Goal: Information Seeking & Learning: Learn about a topic

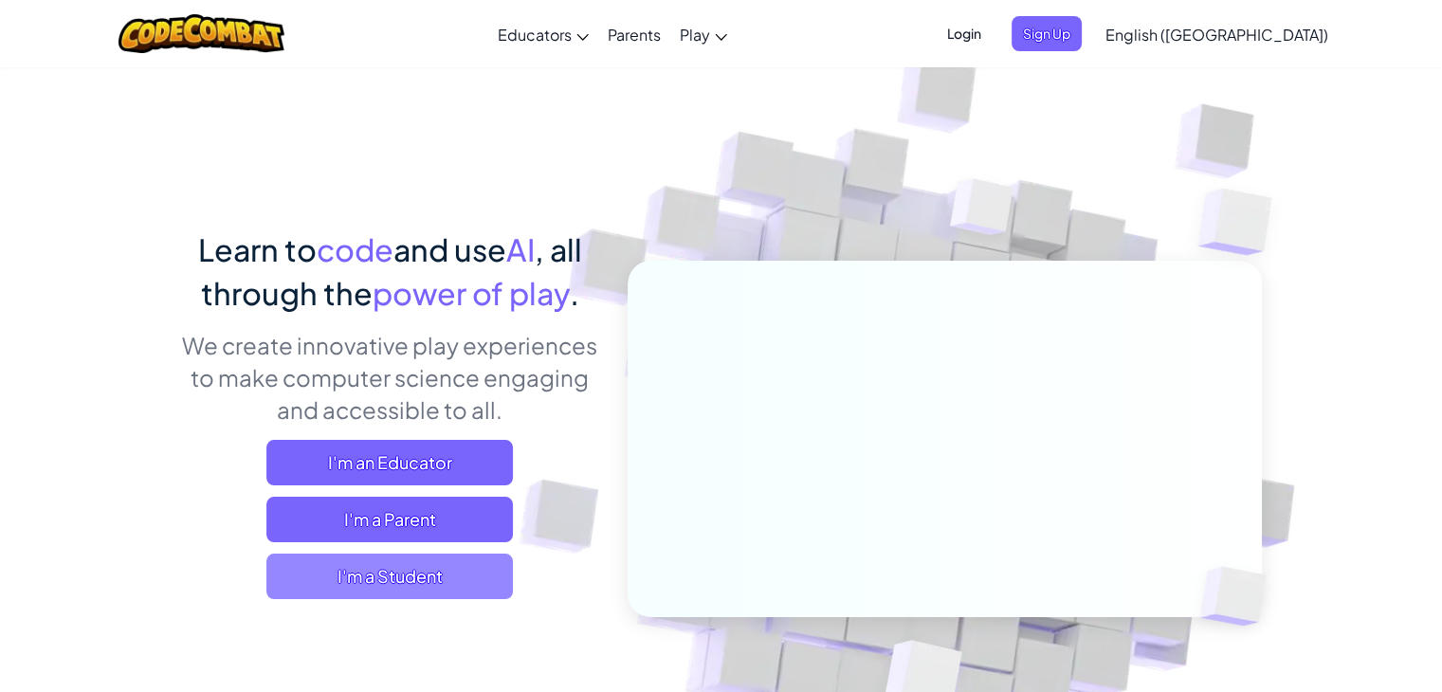
click at [403, 566] on span "I'm a Student" at bounding box center [389, 577] width 247 height 46
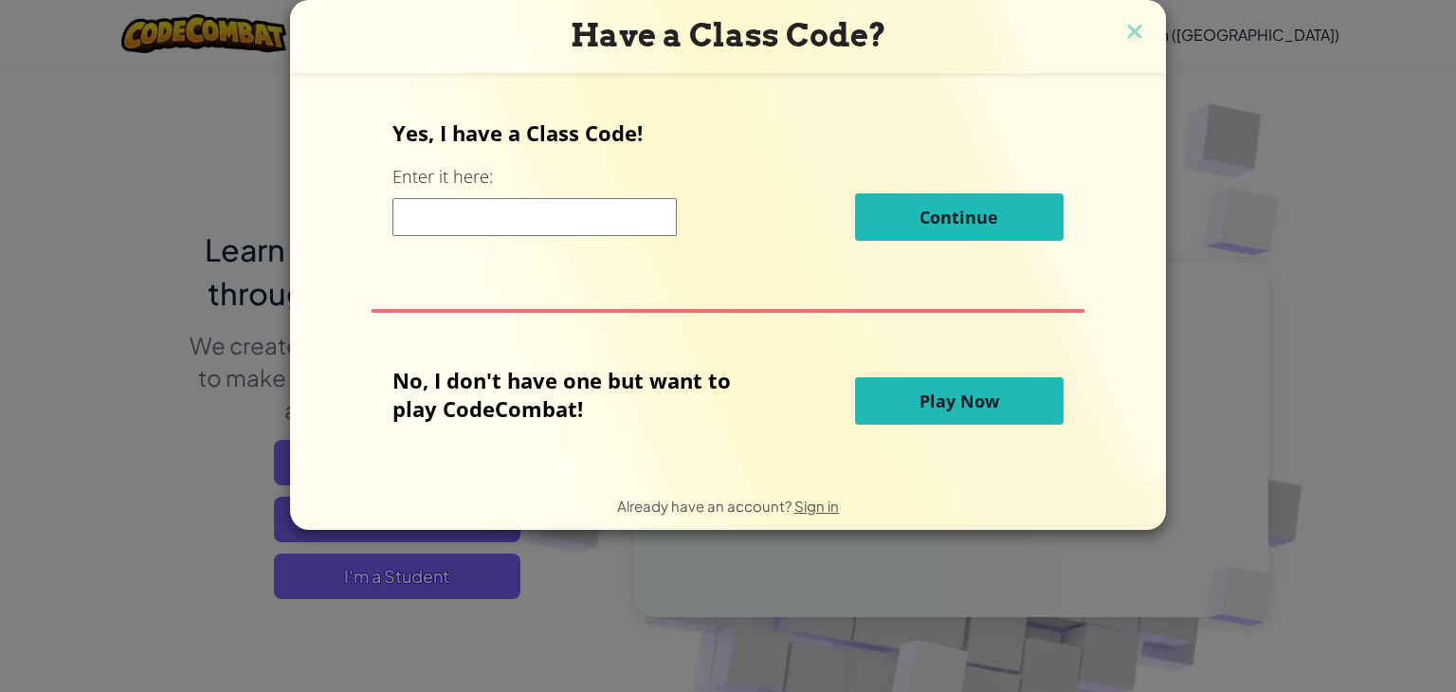
click at [511, 210] on input at bounding box center [535, 217] width 284 height 38
click at [873, 408] on button "Play Now" at bounding box center [959, 400] width 209 height 47
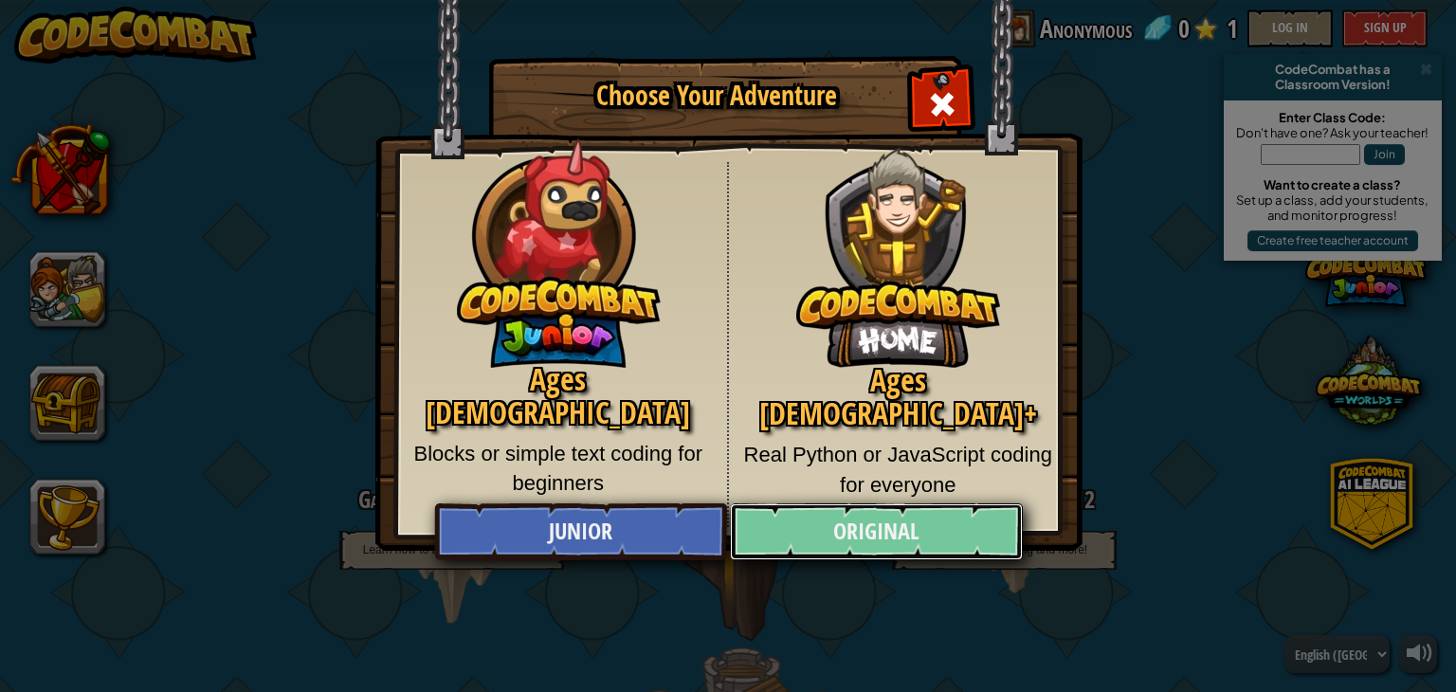
click at [861, 527] on link "Original" at bounding box center [876, 531] width 292 height 57
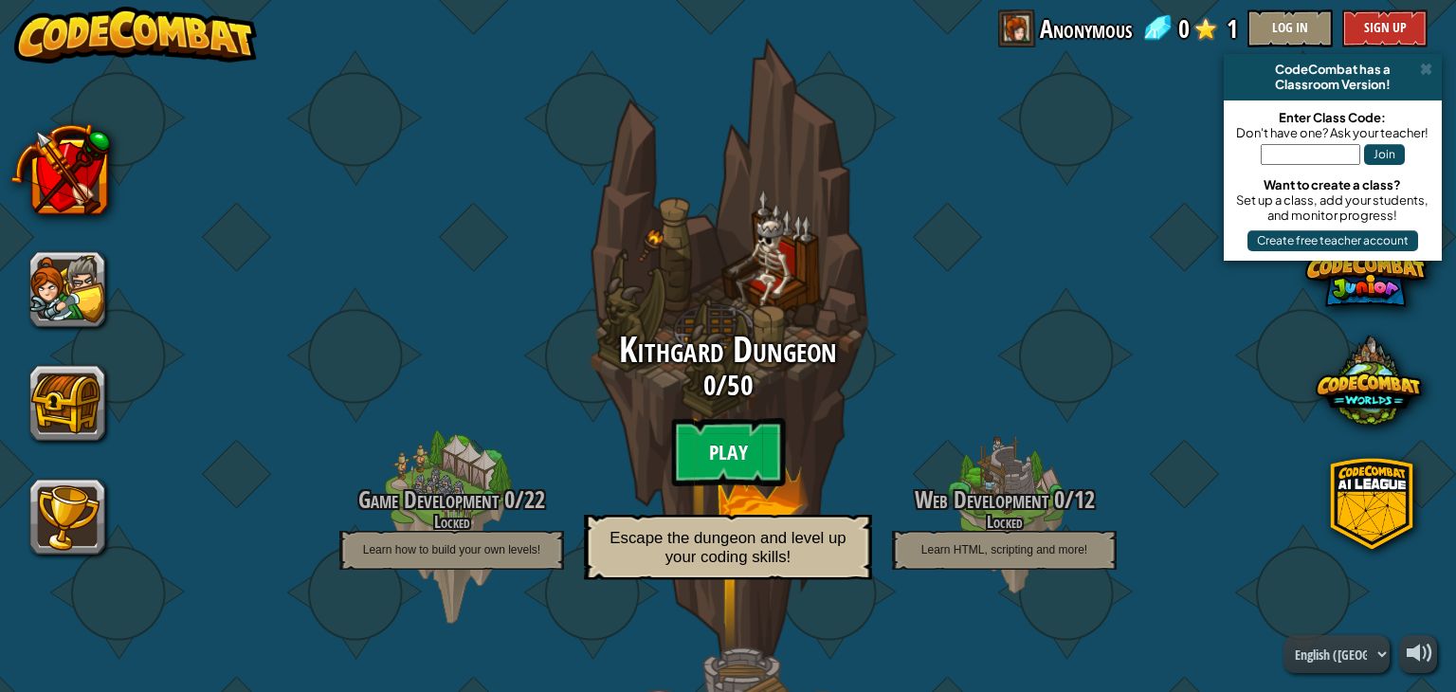
click at [713, 440] on btn "Play" at bounding box center [728, 452] width 114 height 68
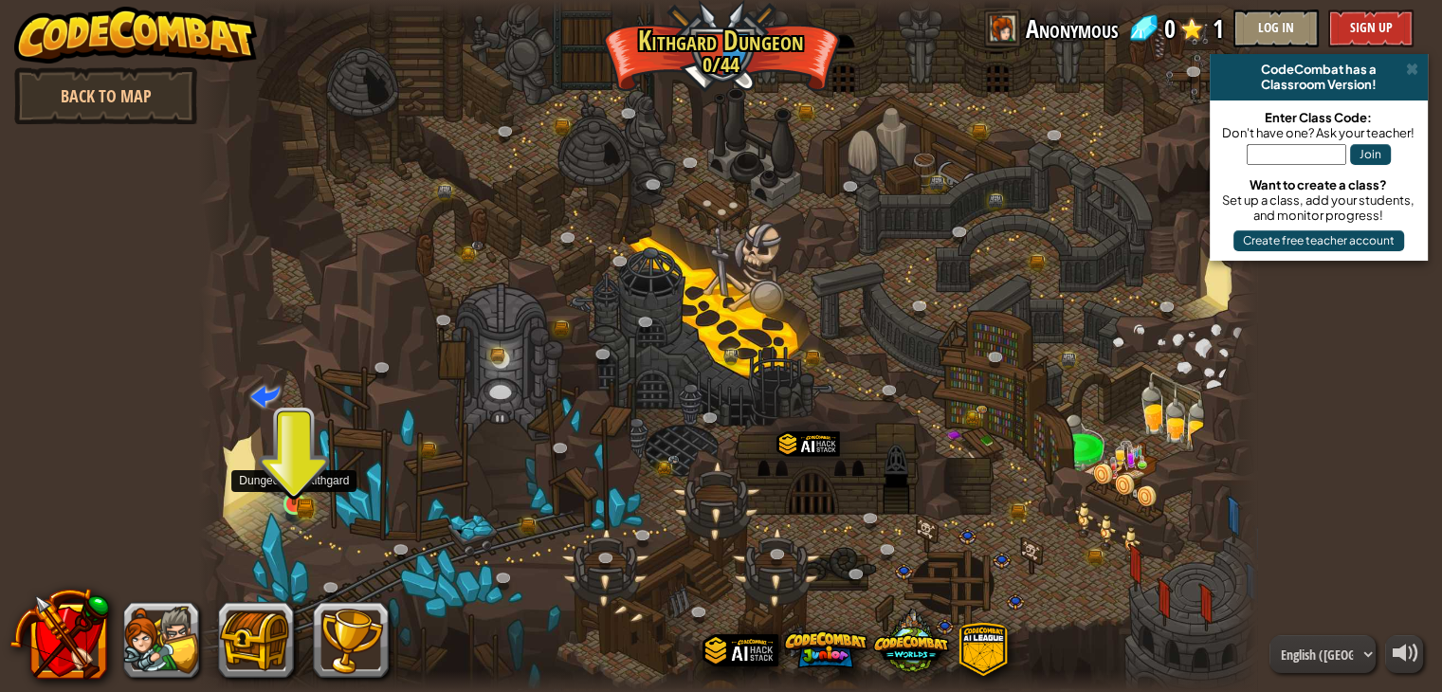
click at [292, 485] on img at bounding box center [293, 477] width 15 height 15
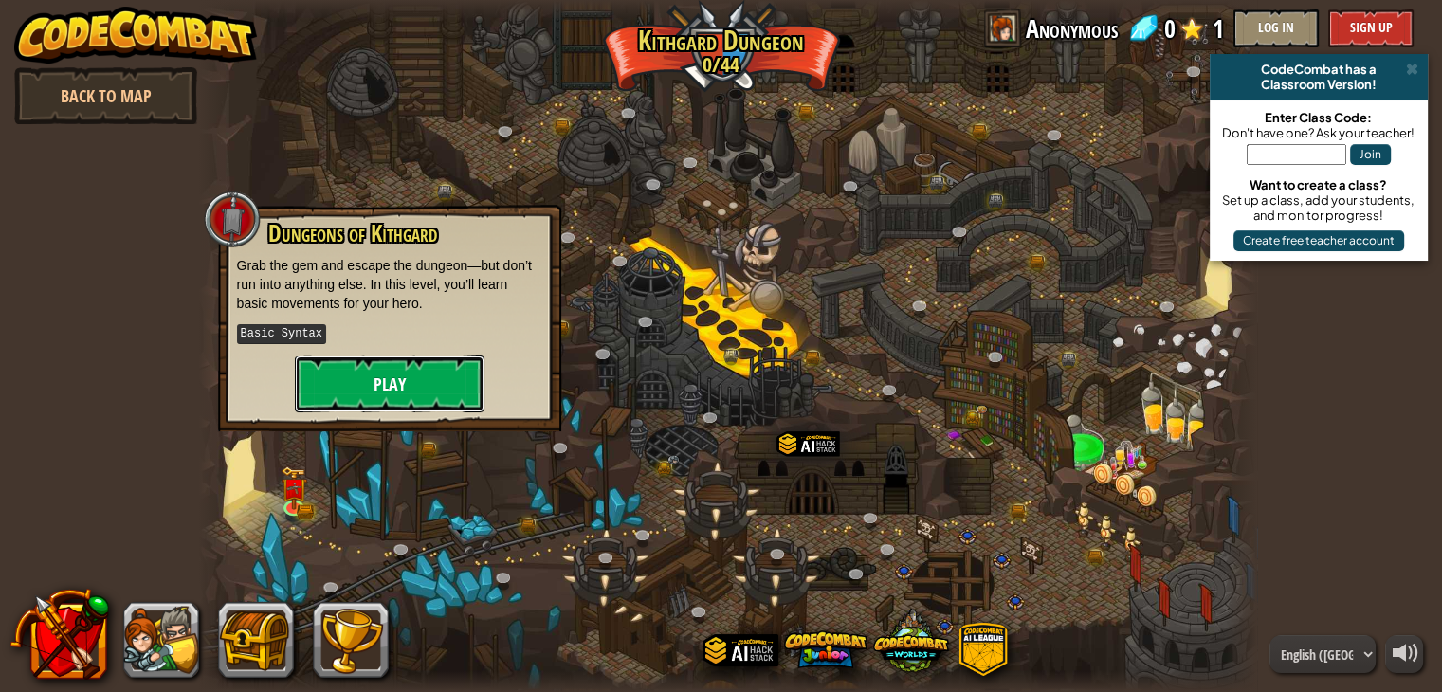
click at [364, 379] on button "Play" at bounding box center [390, 384] width 190 height 57
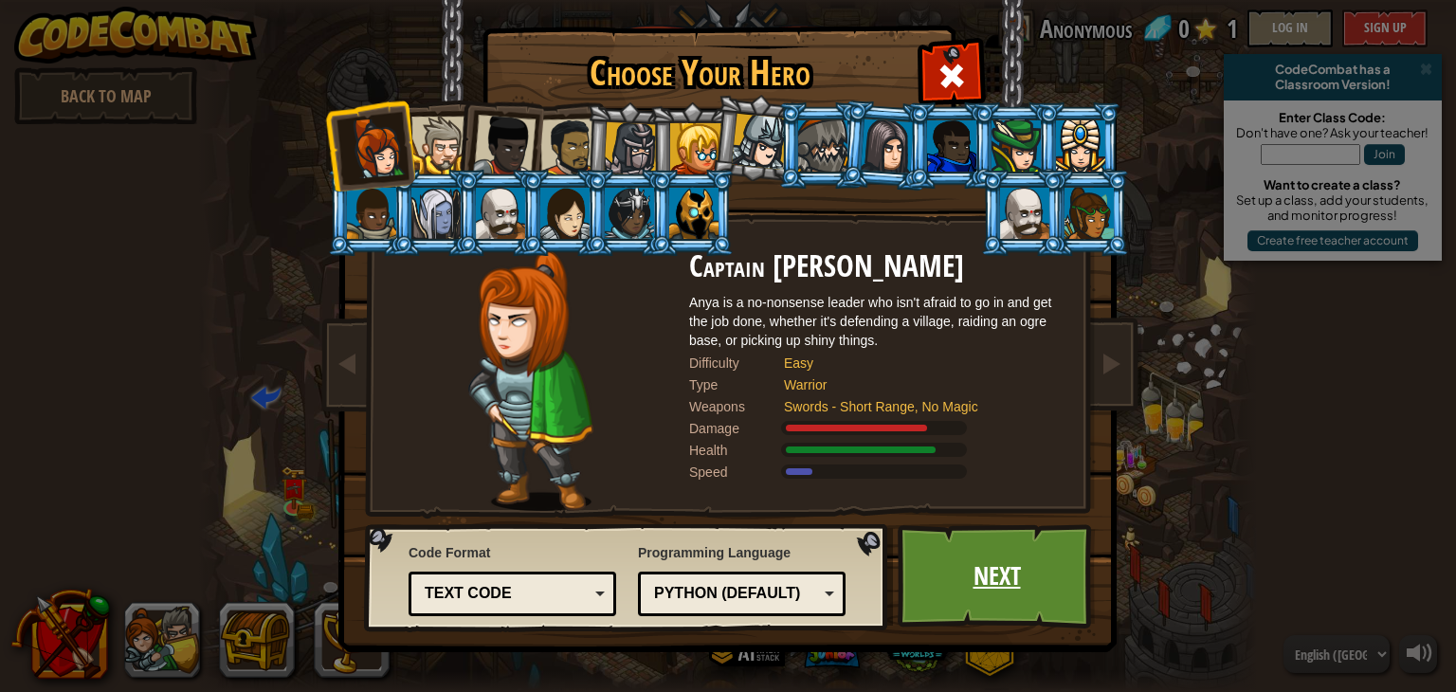
click at [1018, 584] on link "Next" at bounding box center [997, 576] width 198 height 104
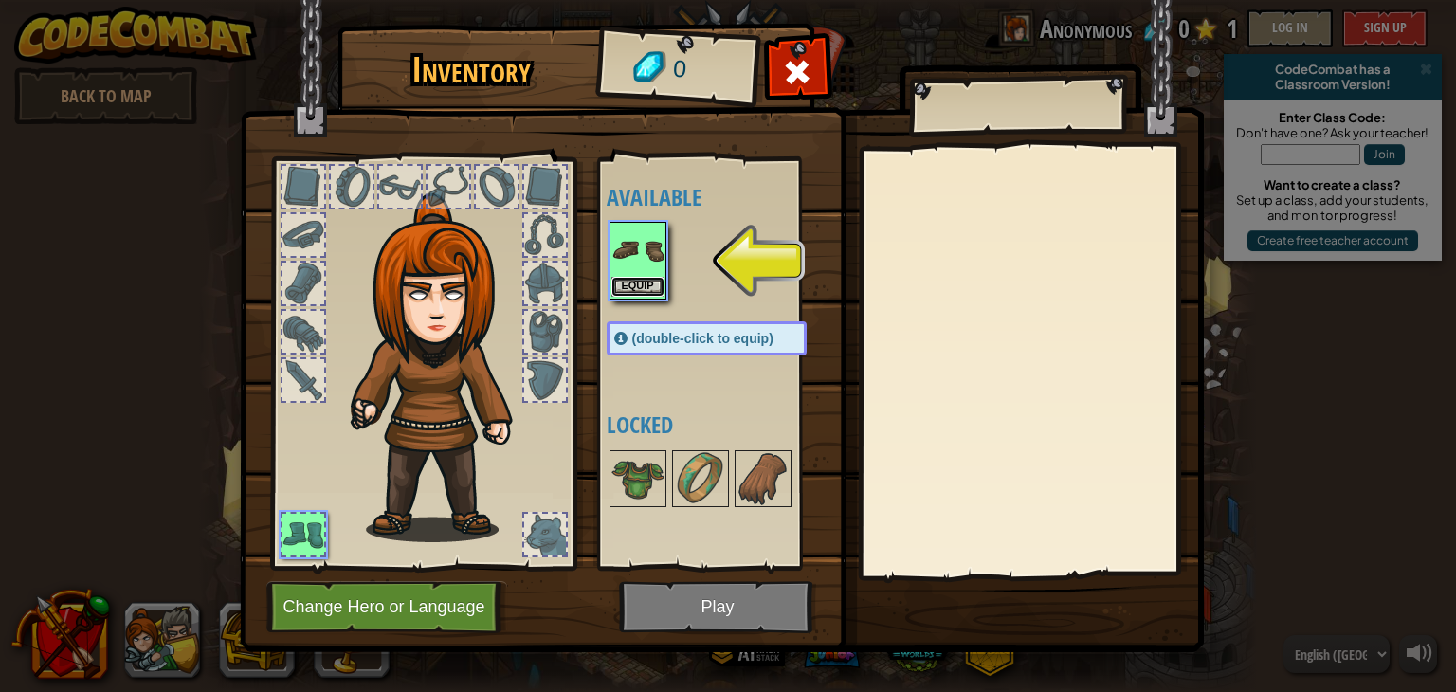
click at [641, 278] on button "Equip" at bounding box center [638, 287] width 53 height 20
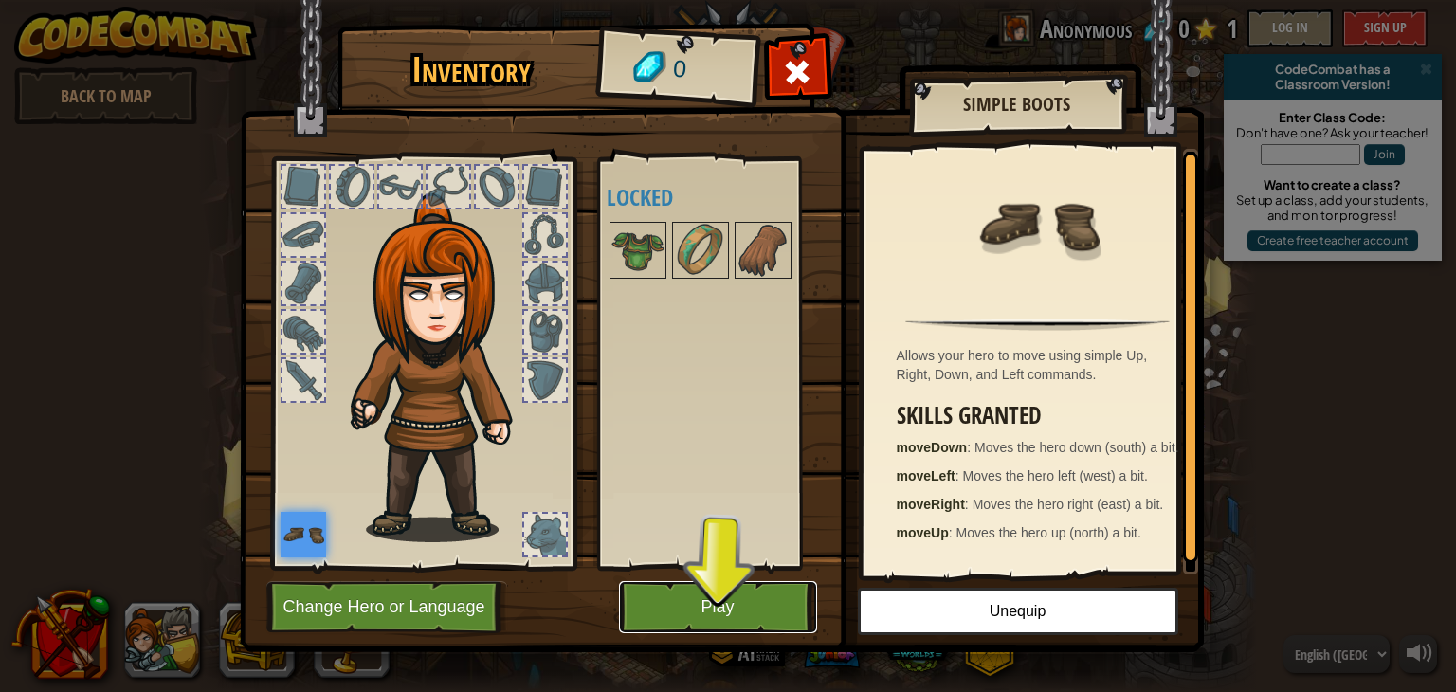
click at [742, 604] on button "Play" at bounding box center [718, 607] width 198 height 52
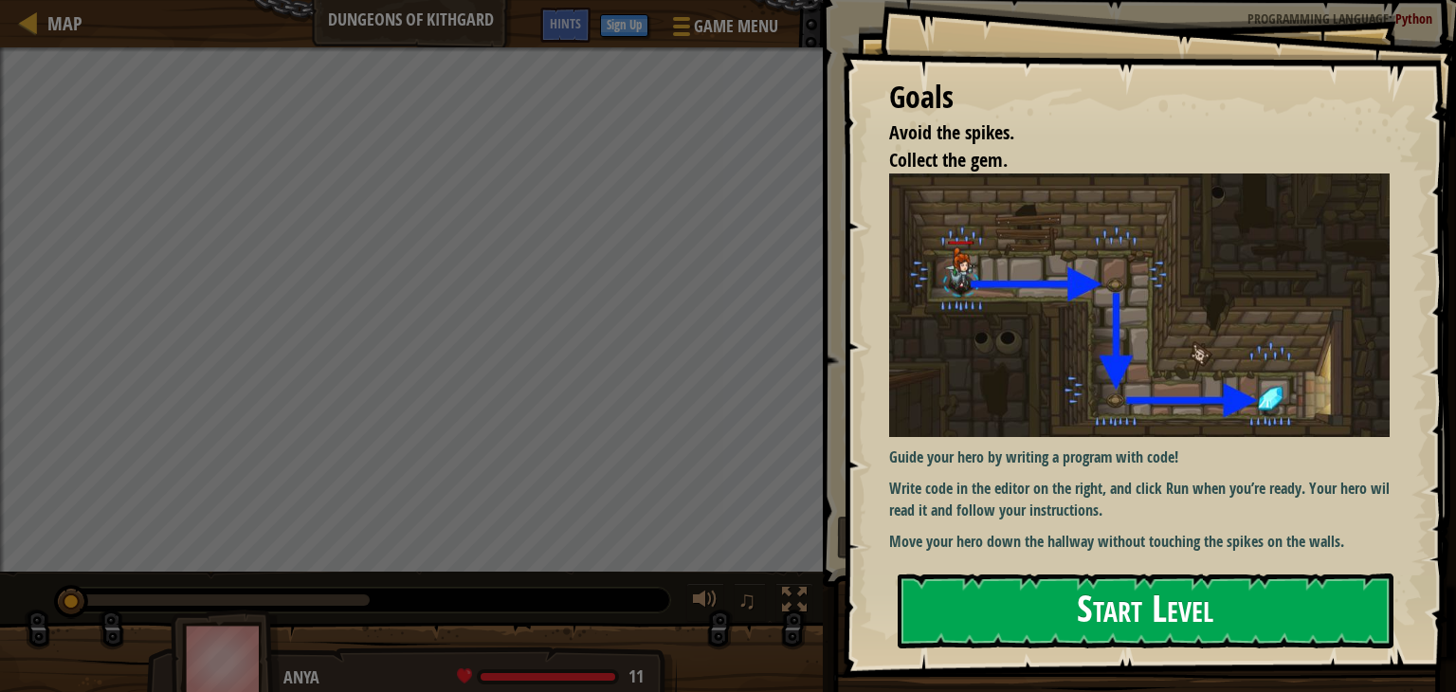
click at [1080, 603] on button "Start Level" at bounding box center [1146, 611] width 496 height 75
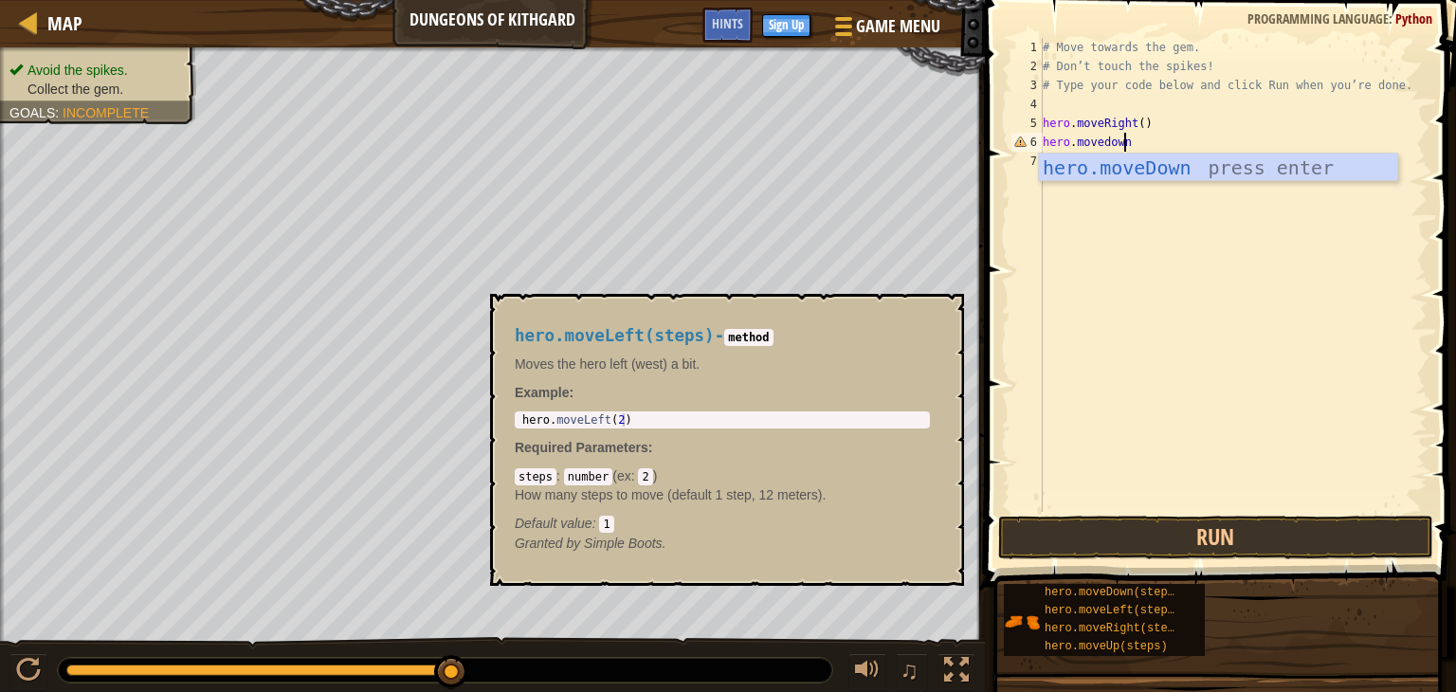
scroll to position [9, 6]
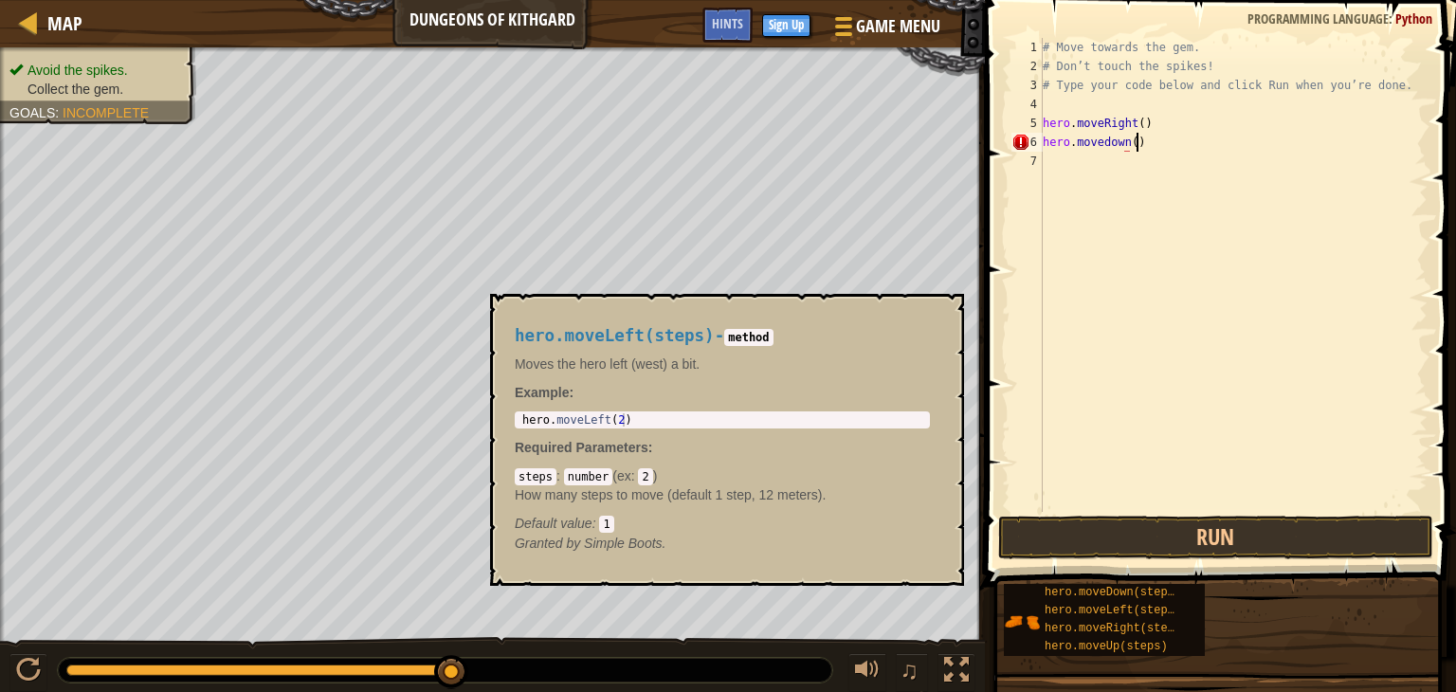
type textarea "hero.movedown()"
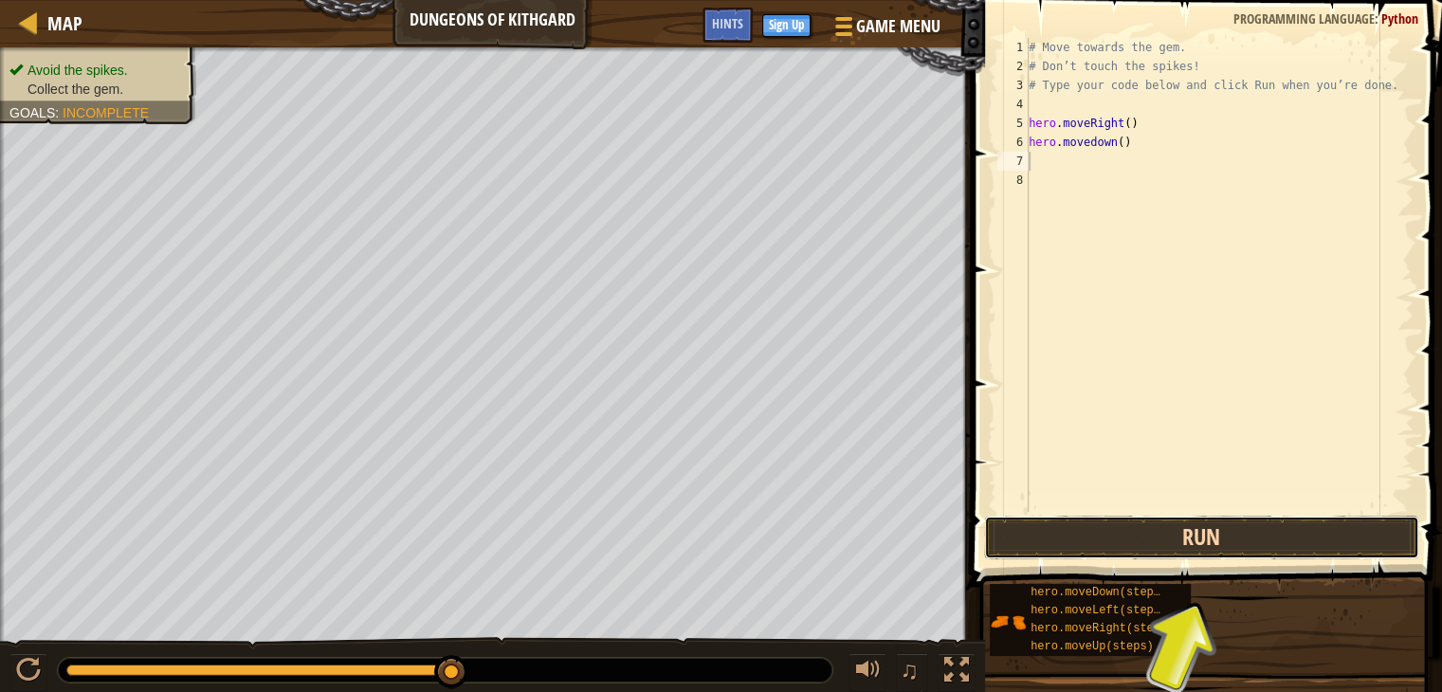
click at [1330, 530] on button "Run" at bounding box center [1201, 538] width 435 height 44
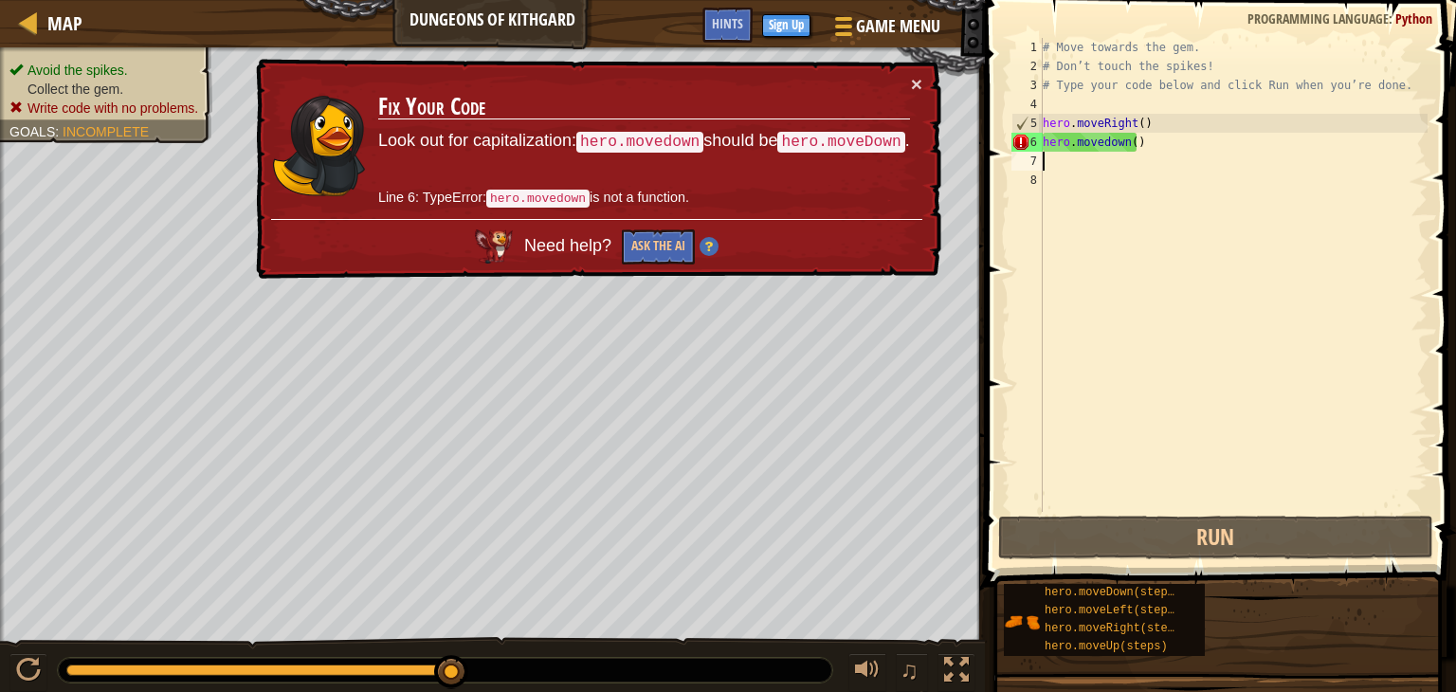
click at [1106, 141] on div "# Move towards the gem. # Don’t touch the spikes! # Type your code below and cl…" at bounding box center [1233, 294] width 389 height 512
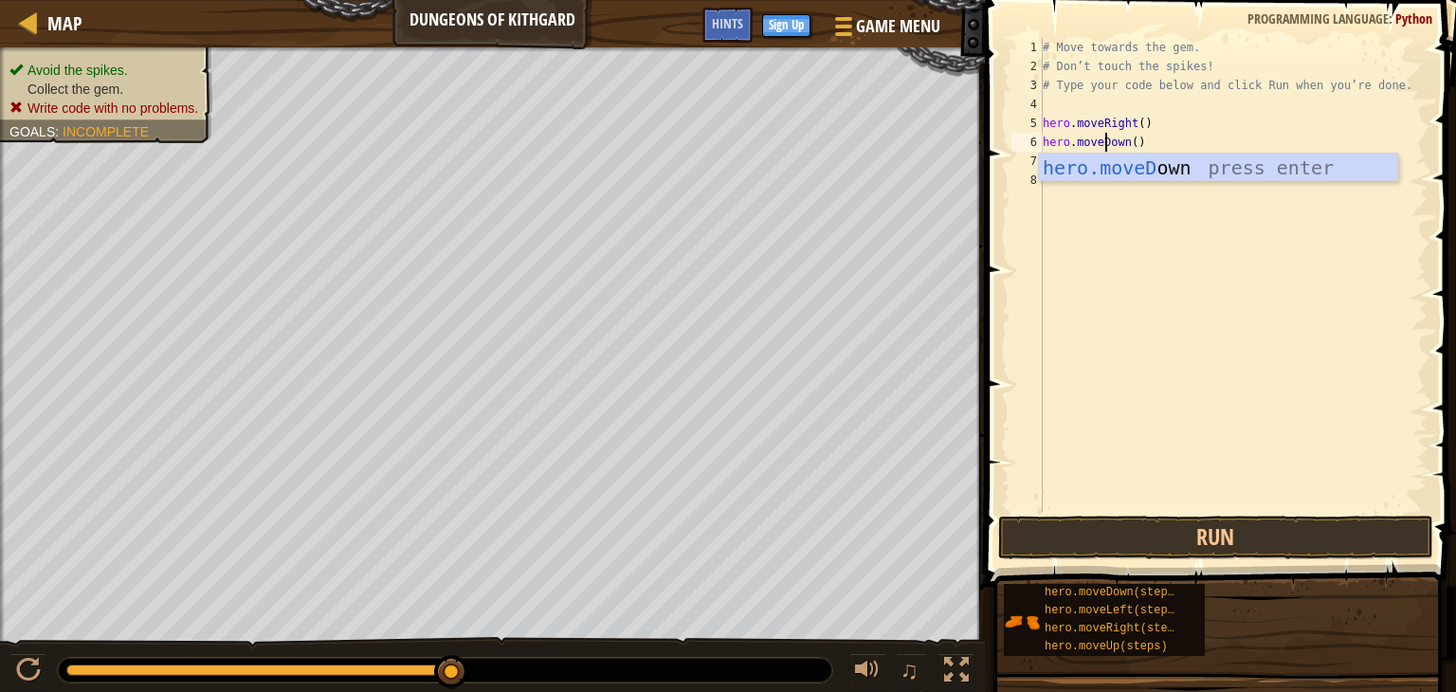
scroll to position [9, 4]
type textarea "hero.moveDown()"
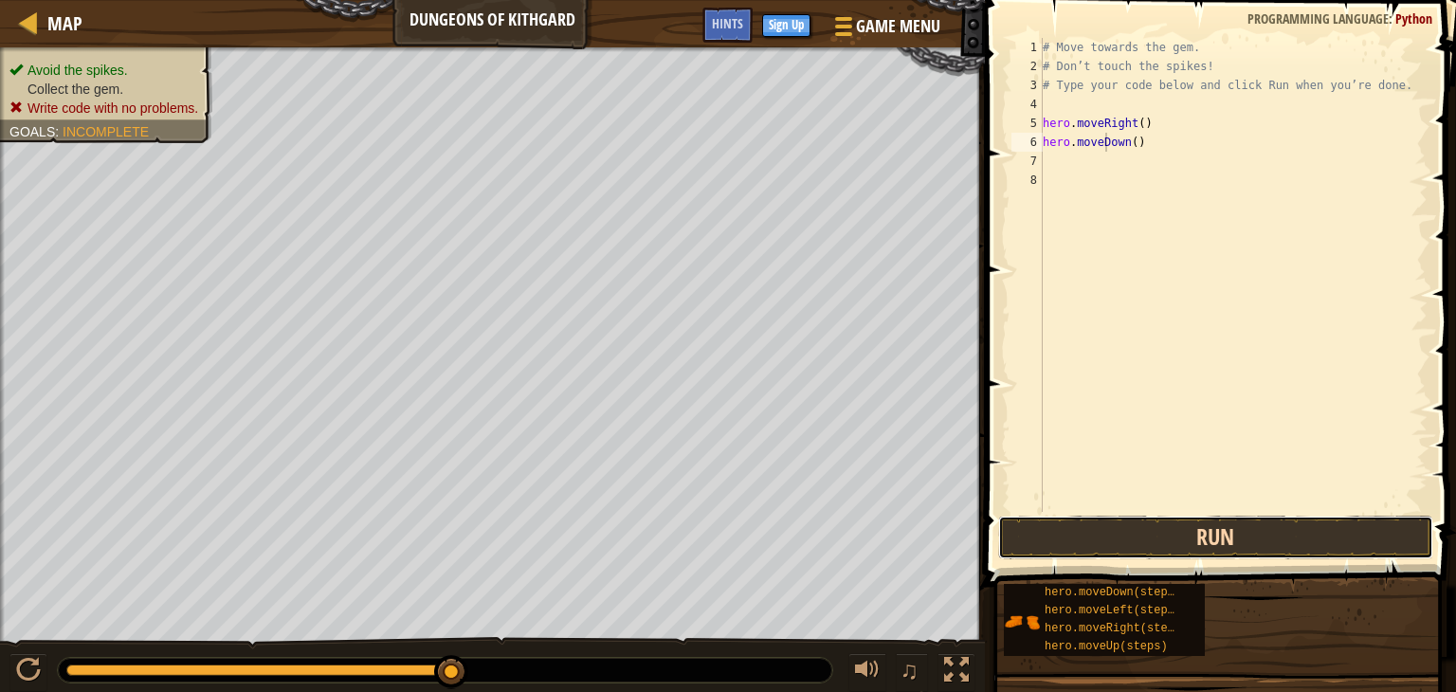
click at [1168, 529] on button "Run" at bounding box center [1215, 538] width 435 height 44
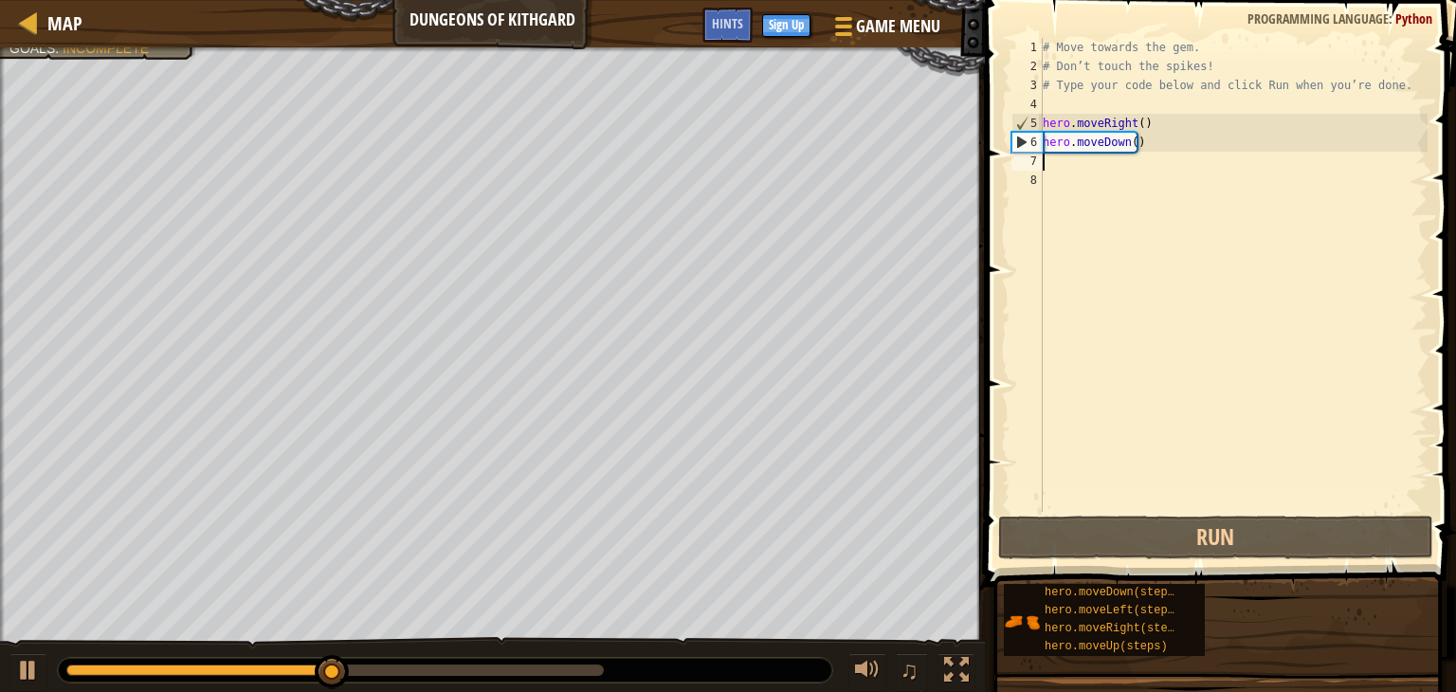
click at [1106, 170] on div "# Move towards the gem. # Don’t touch the spikes! # Type your code below and cl…" at bounding box center [1233, 294] width 389 height 512
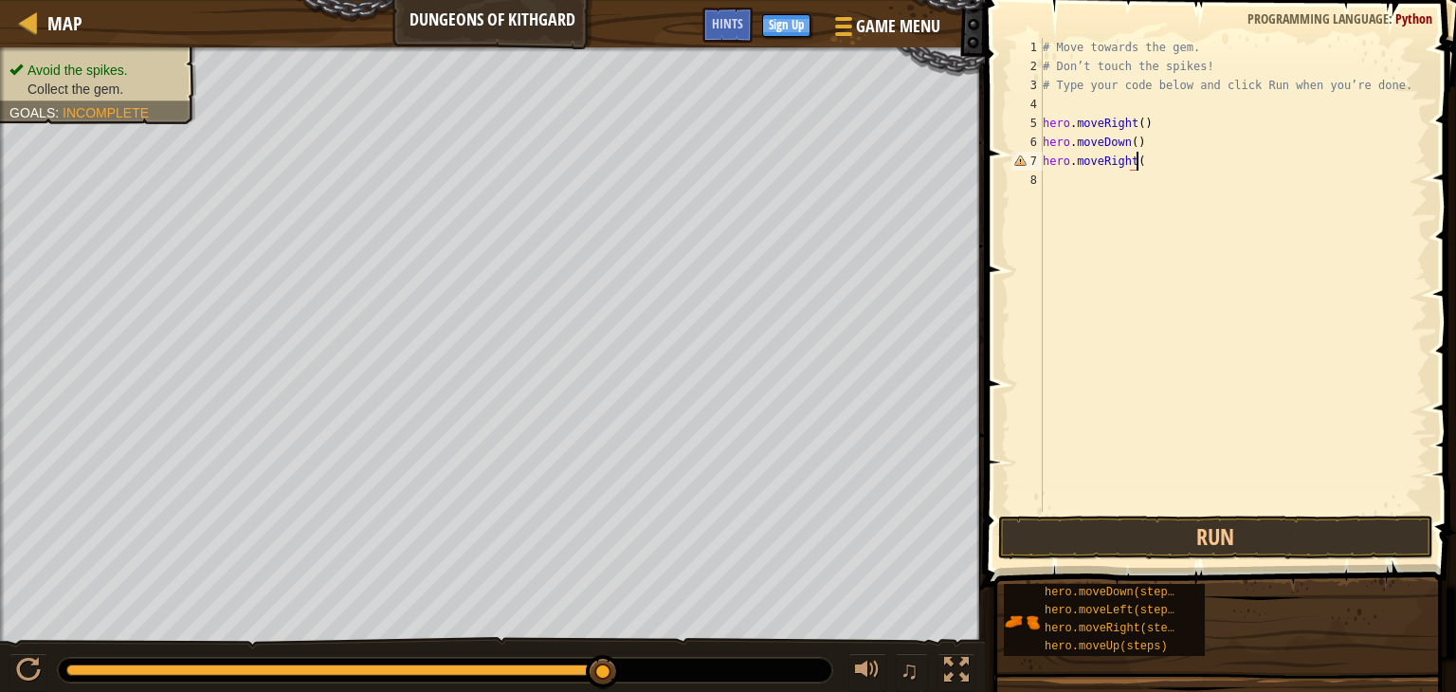
scroll to position [9, 7]
type textarea "hero.moveRight()"
click at [1176, 542] on button "Run" at bounding box center [1215, 538] width 435 height 44
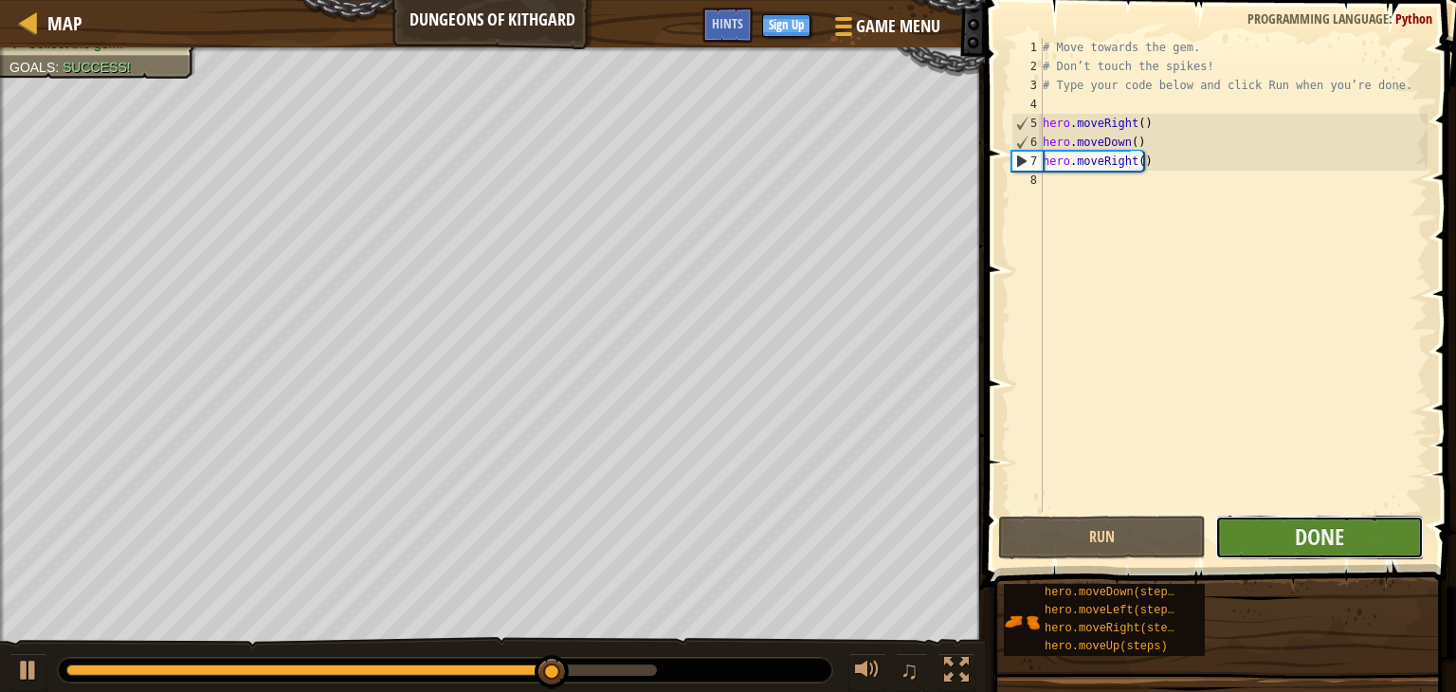
click at [1274, 530] on button "Done" at bounding box center [1320, 538] width 208 height 44
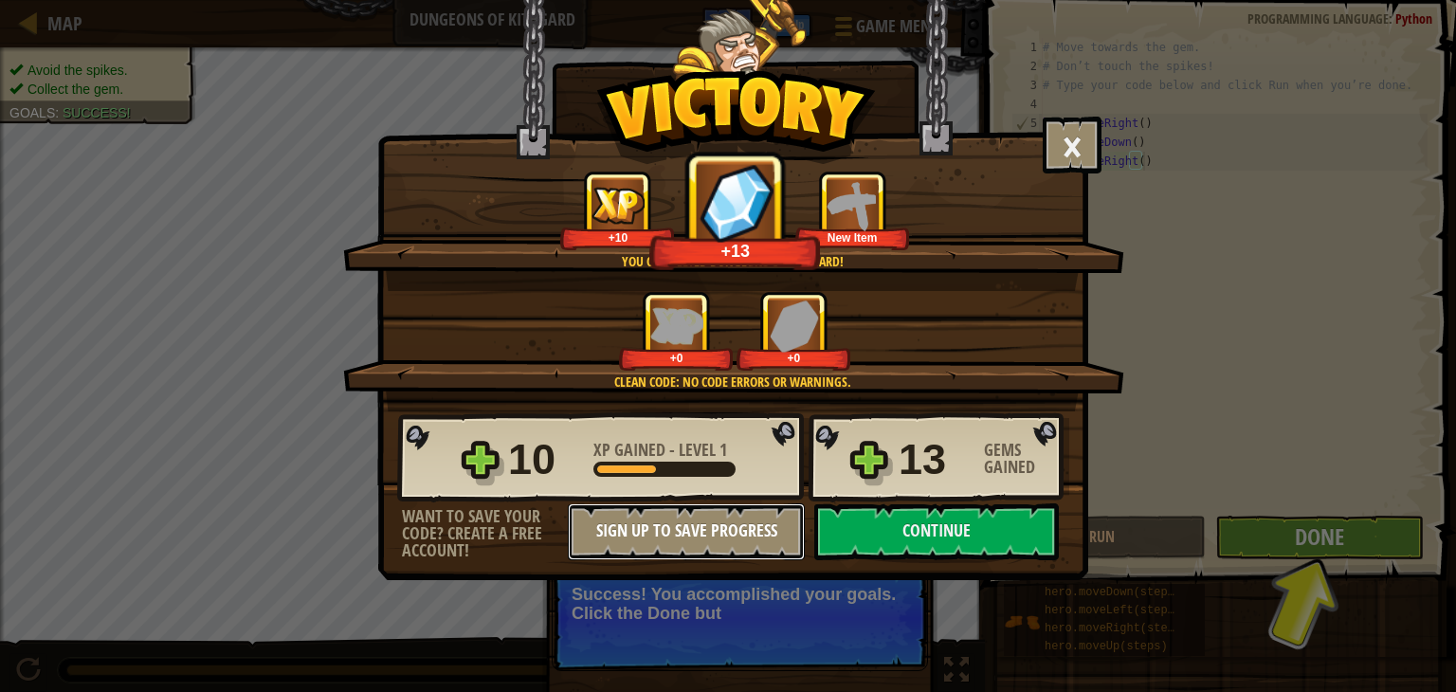
click at [707, 521] on button "Sign Up to Save Progress" at bounding box center [686, 531] width 237 height 57
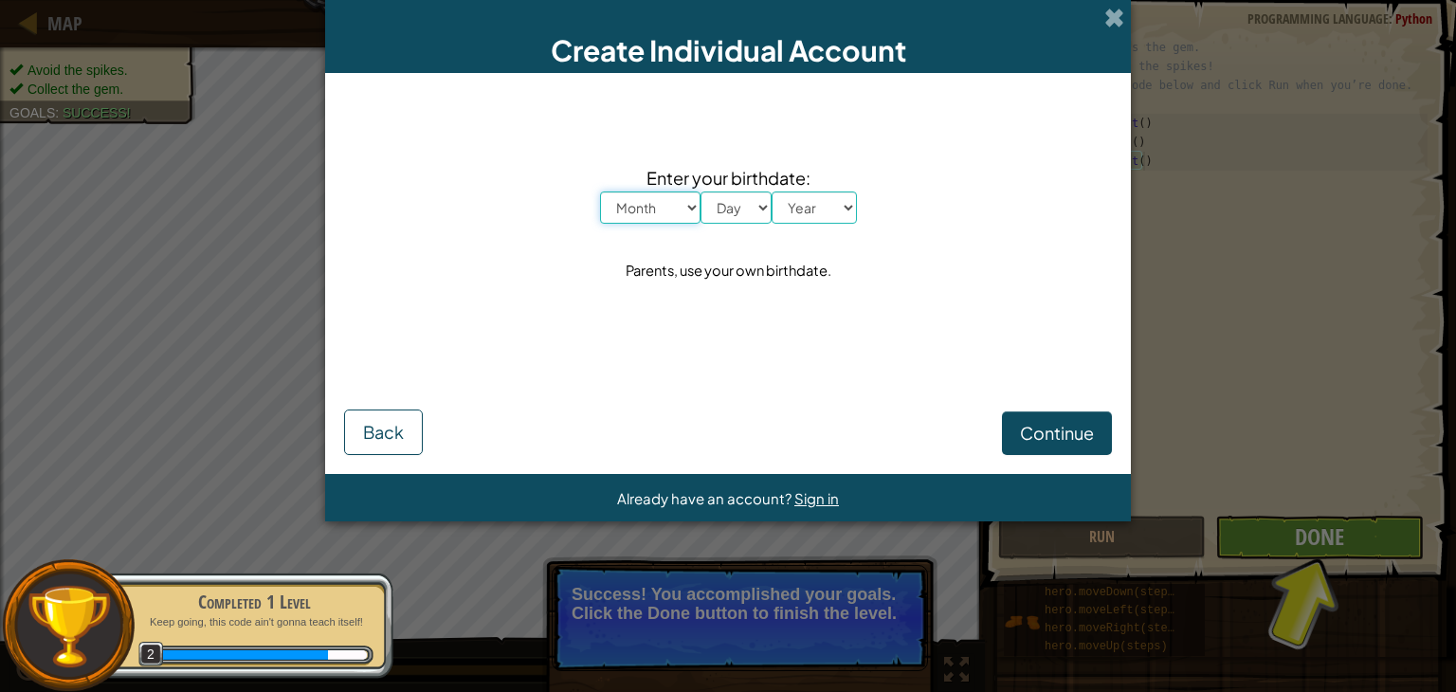
click at [665, 209] on select "Month January February March April May June July August September October Novem…" at bounding box center [650, 208] width 101 height 32
select select "11"
click at [600, 192] on select "Month January February March April May June July August September October Novem…" at bounding box center [650, 208] width 101 height 32
click at [728, 202] on select "Day 1 2 3 4 5 6 7 8 9 10 11 12 13 14 15 16 17 18 19 20 21 22 23 24 25 26 27 28 …" at bounding box center [736, 208] width 71 height 32
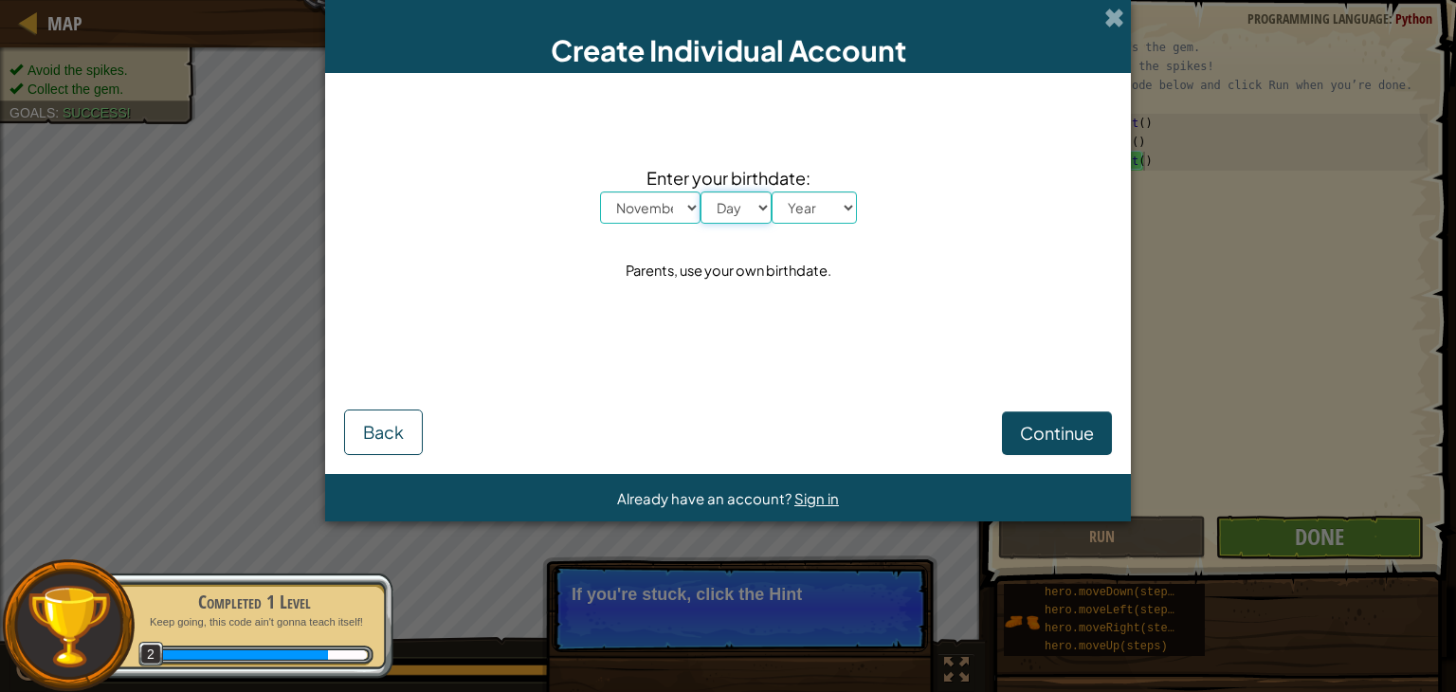
select select "28"
click at [822, 208] on select "Year 2025 2024 2023 2022 2021 2020 2019 2018 2017 2016 2015 2014 2013 2012 2011…" at bounding box center [814, 208] width 85 height 32
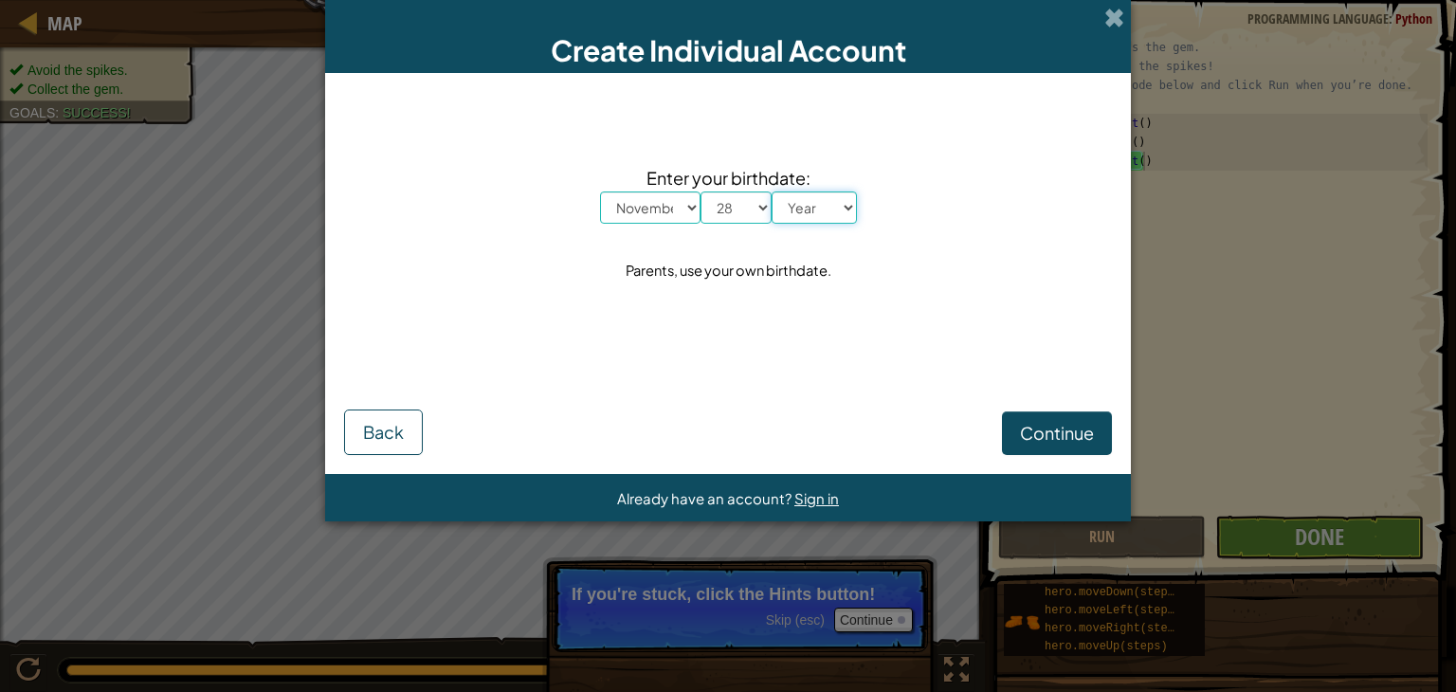
select select "2006"
click at [772, 192] on select "Year 2025 2024 2023 2022 2021 2020 2019 2018 2017 2016 2015 2014 2013 2012 2011…" at bounding box center [814, 208] width 85 height 32
click at [1028, 426] on span "Continue" at bounding box center [1057, 433] width 74 height 22
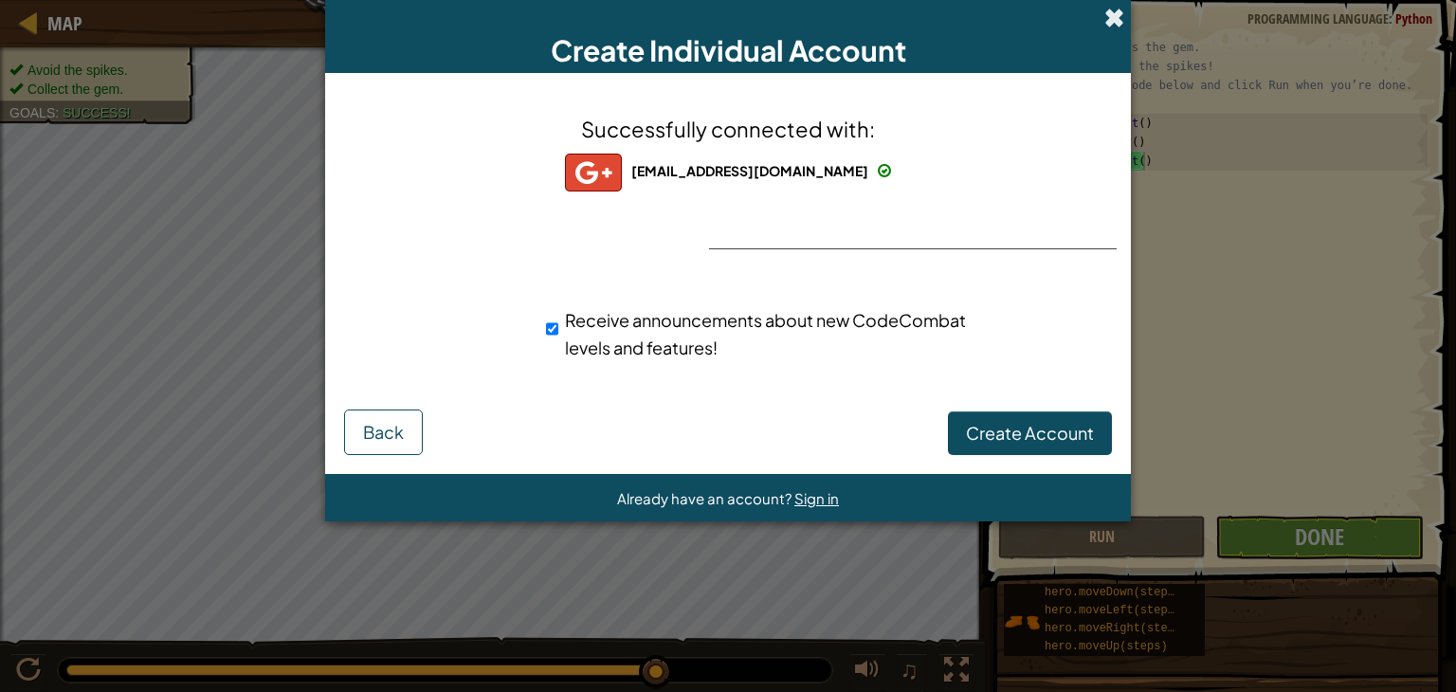
click at [1116, 16] on span at bounding box center [1115, 18] width 20 height 20
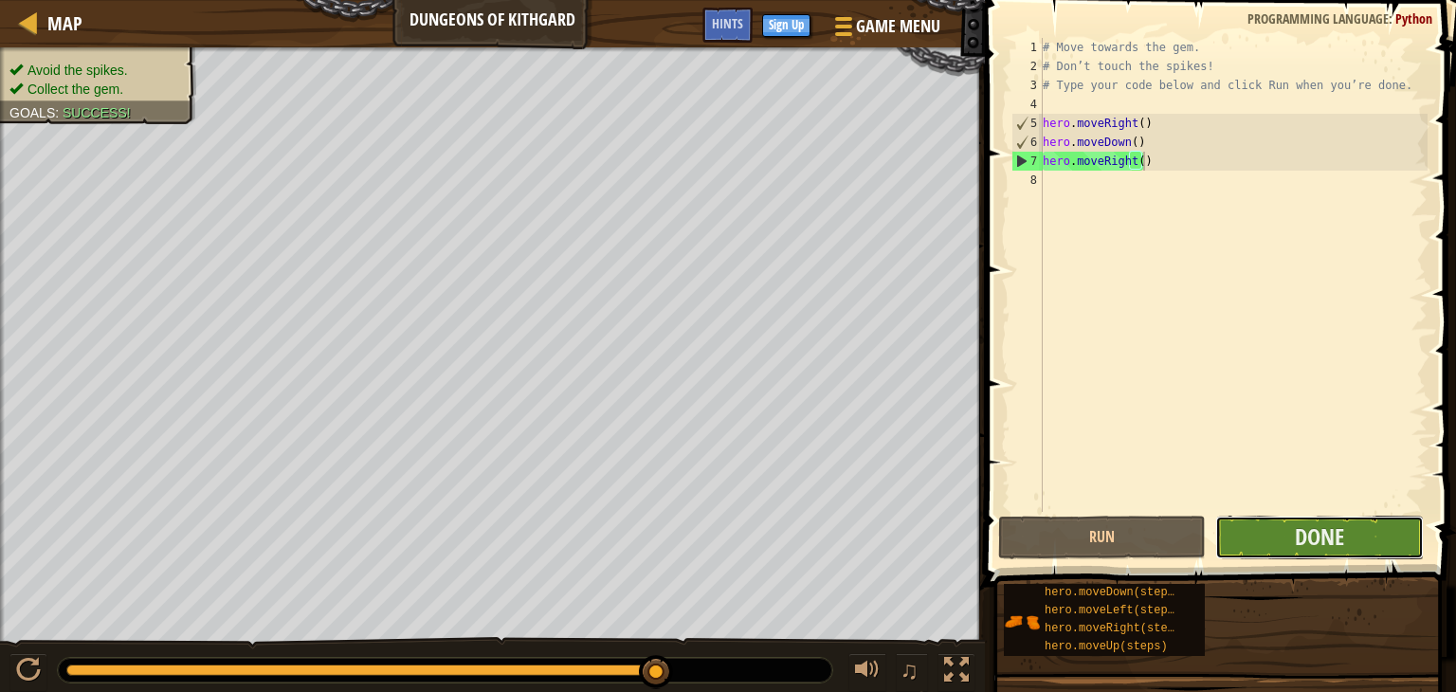
click at [1293, 531] on button "Done" at bounding box center [1320, 538] width 208 height 44
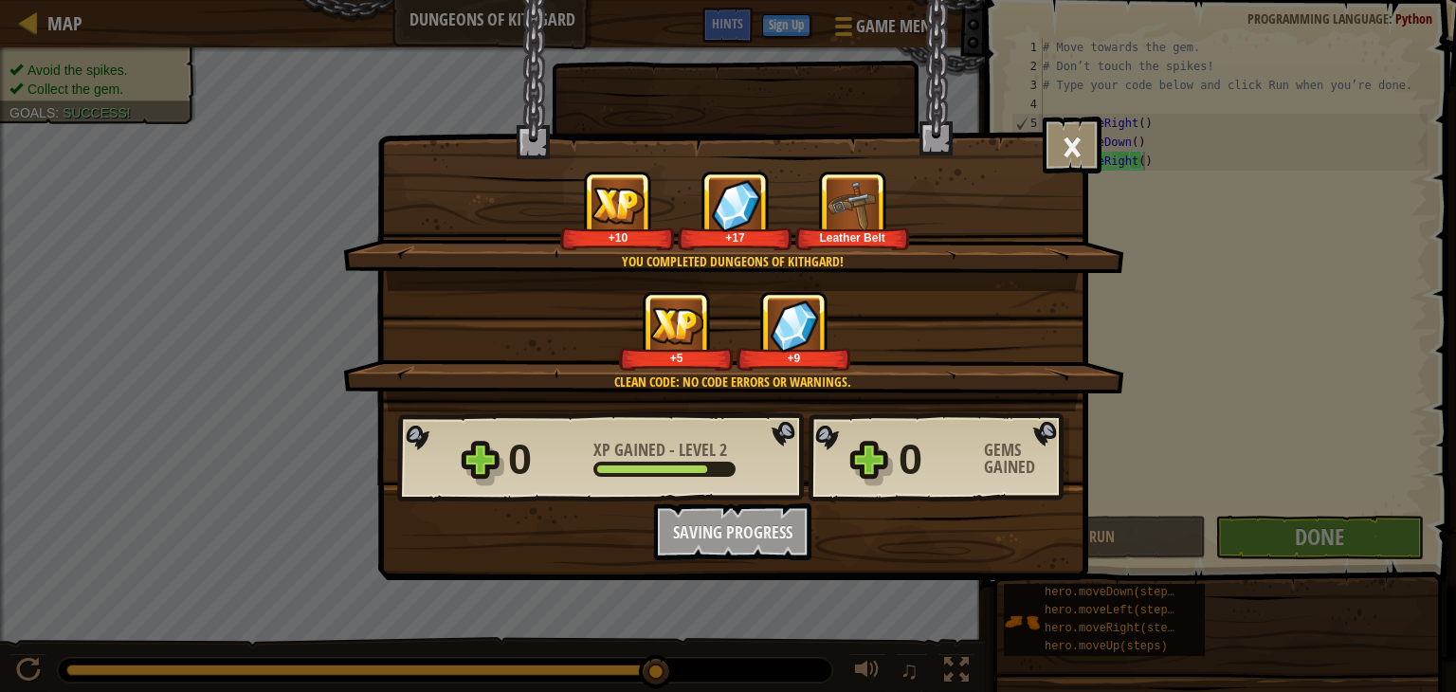
click at [681, 291] on div "+5 +9" at bounding box center [735, 331] width 736 height 80
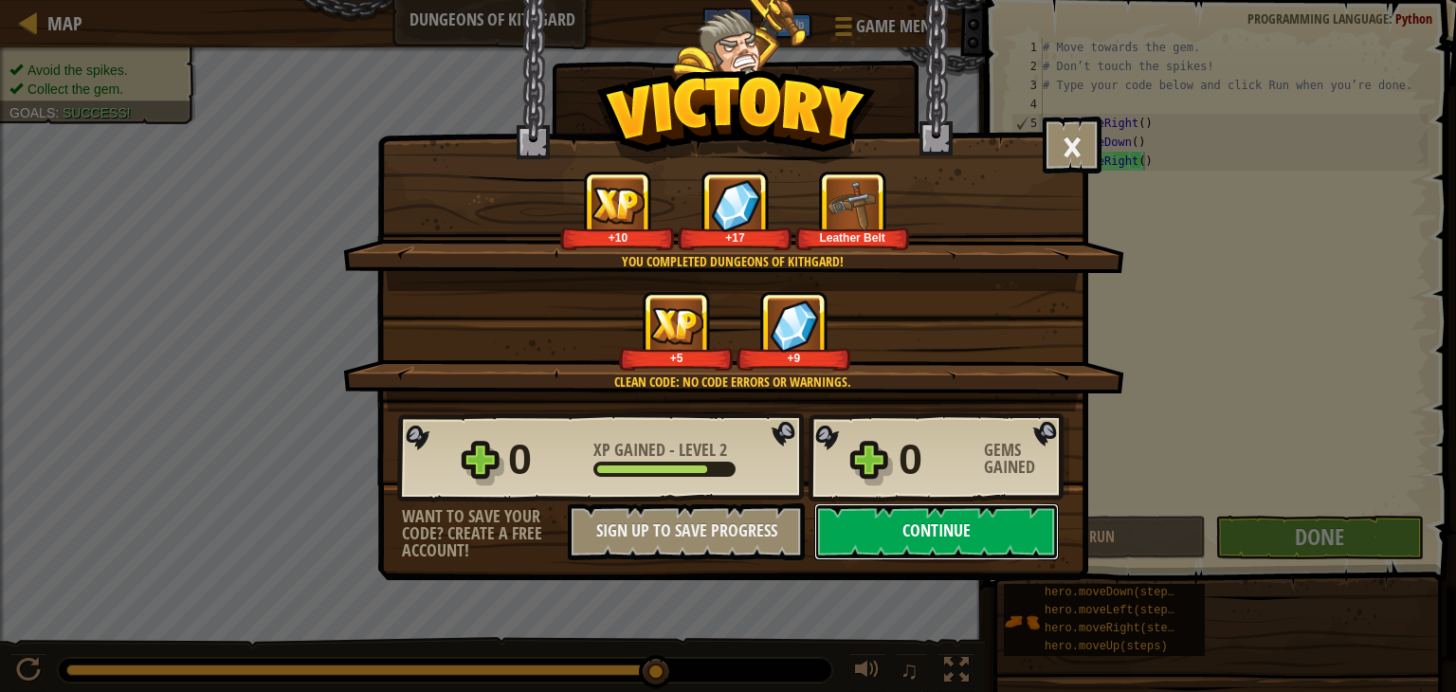
click at [915, 524] on button "Continue" at bounding box center [936, 531] width 245 height 57
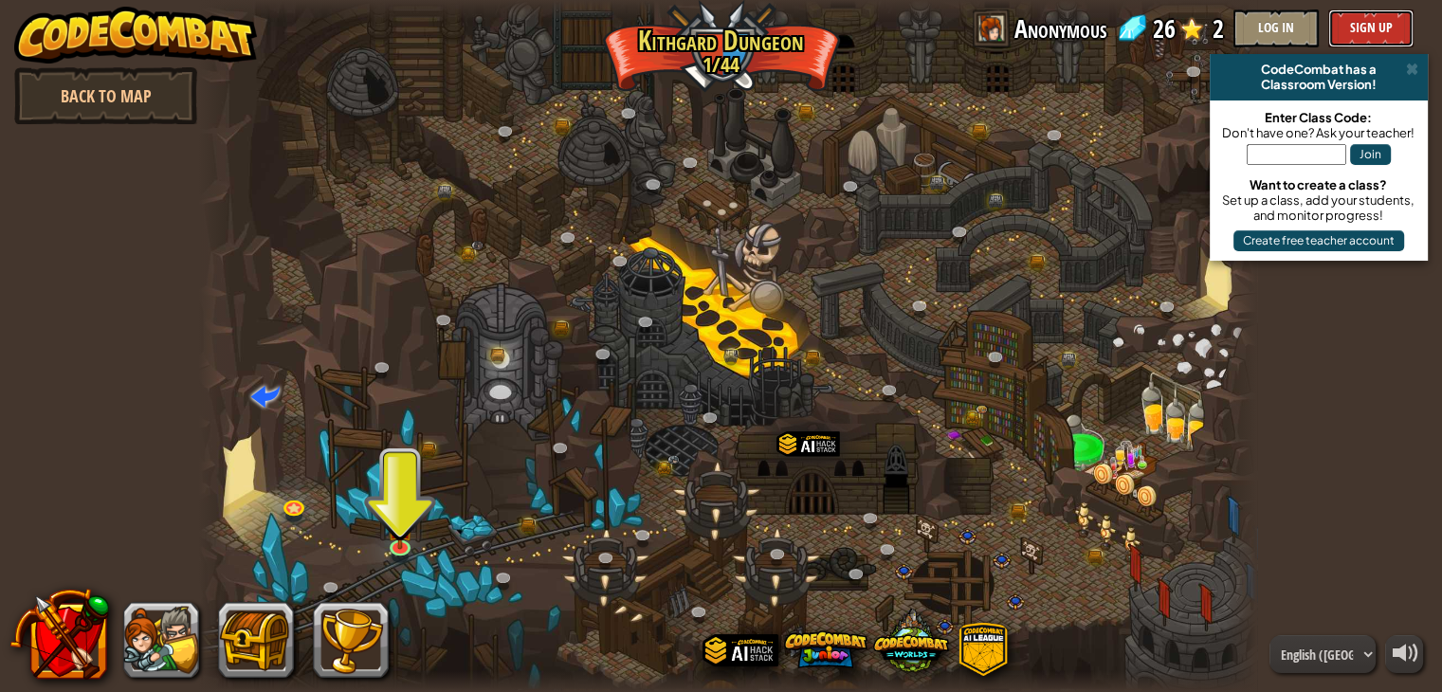
click at [1352, 19] on button "Sign Up" at bounding box center [1370, 28] width 85 height 38
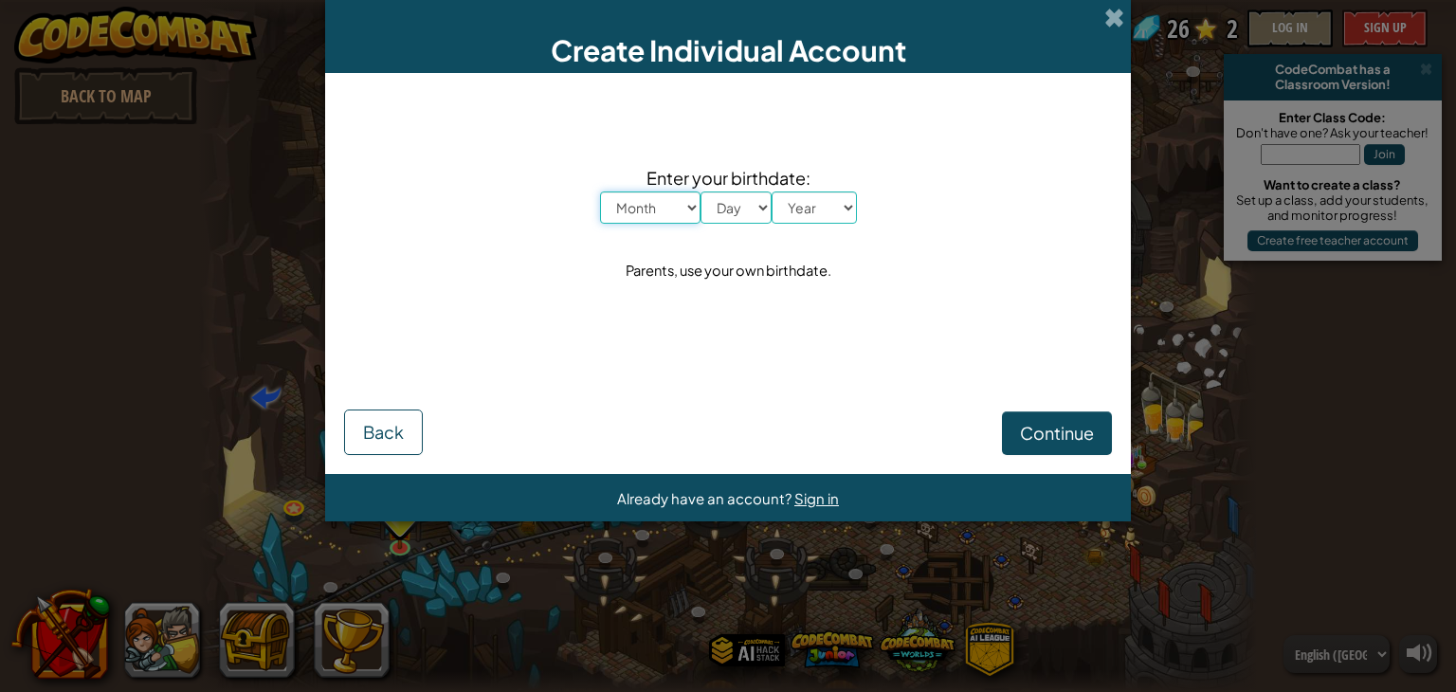
click at [674, 200] on select "Month January February March April May June July August September October Novem…" at bounding box center [650, 208] width 101 height 32
select select "11"
click at [600, 192] on select "Month January February March April May June July August September October Novem…" at bounding box center [650, 208] width 101 height 32
click at [726, 206] on select "Day 1 2 3 4 5 6 7 8 9 10 11 12 13 14 15 16 17 18 19 20 21 22 23 24 25 26 27 28 …" at bounding box center [736, 208] width 71 height 32
select select "28"
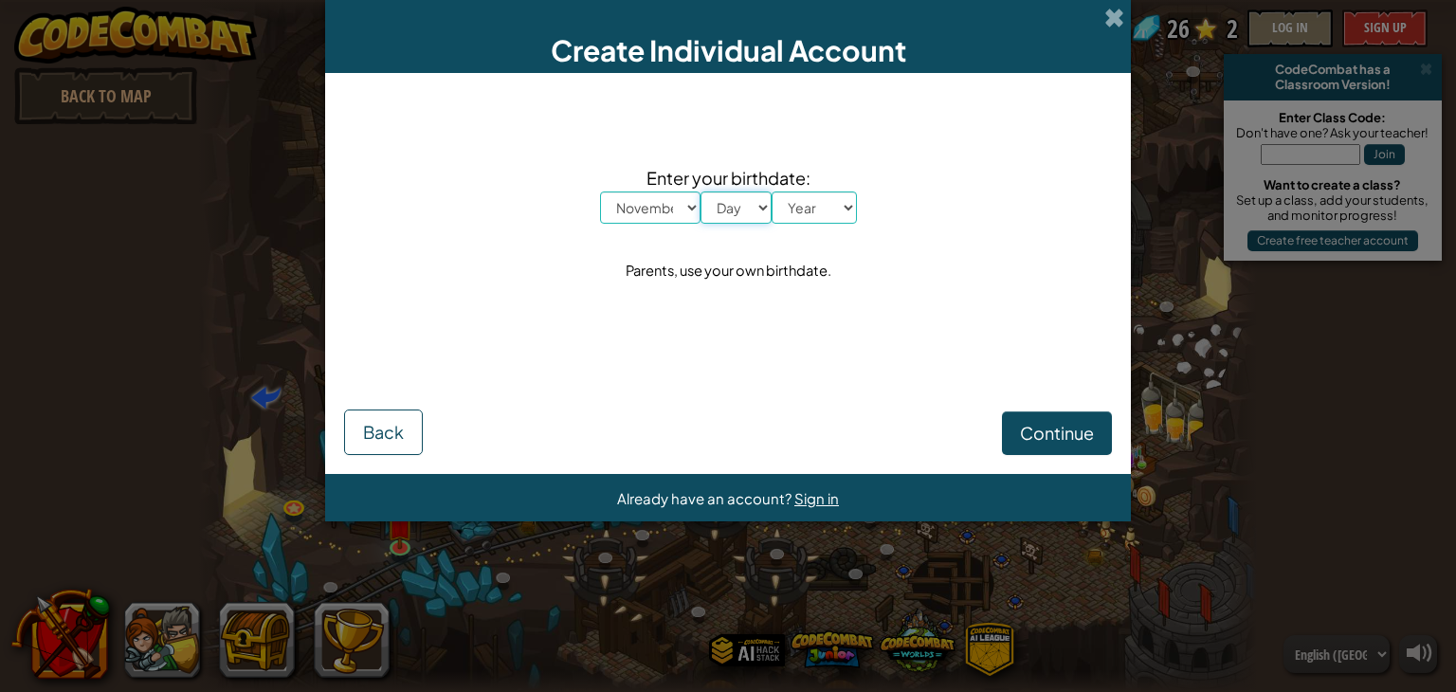
click at [701, 192] on select "Day 1 2 3 4 5 6 7 8 9 10 11 12 13 14 15 16 17 18 19 20 21 22 23 24 25 26 27 28 …" at bounding box center [736, 208] width 71 height 32
click at [805, 198] on select "Year 2025 2024 2023 2022 2021 2020 2019 2018 2017 2016 2015 2014 2013 2012 2011…" at bounding box center [814, 208] width 85 height 32
select select "2006"
click at [772, 192] on select "Year 2025 2024 2023 2022 2021 2020 2019 2018 2017 2016 2015 2014 2013 2012 2011…" at bounding box center [814, 208] width 85 height 32
click at [1025, 442] on span "Continue" at bounding box center [1057, 433] width 74 height 22
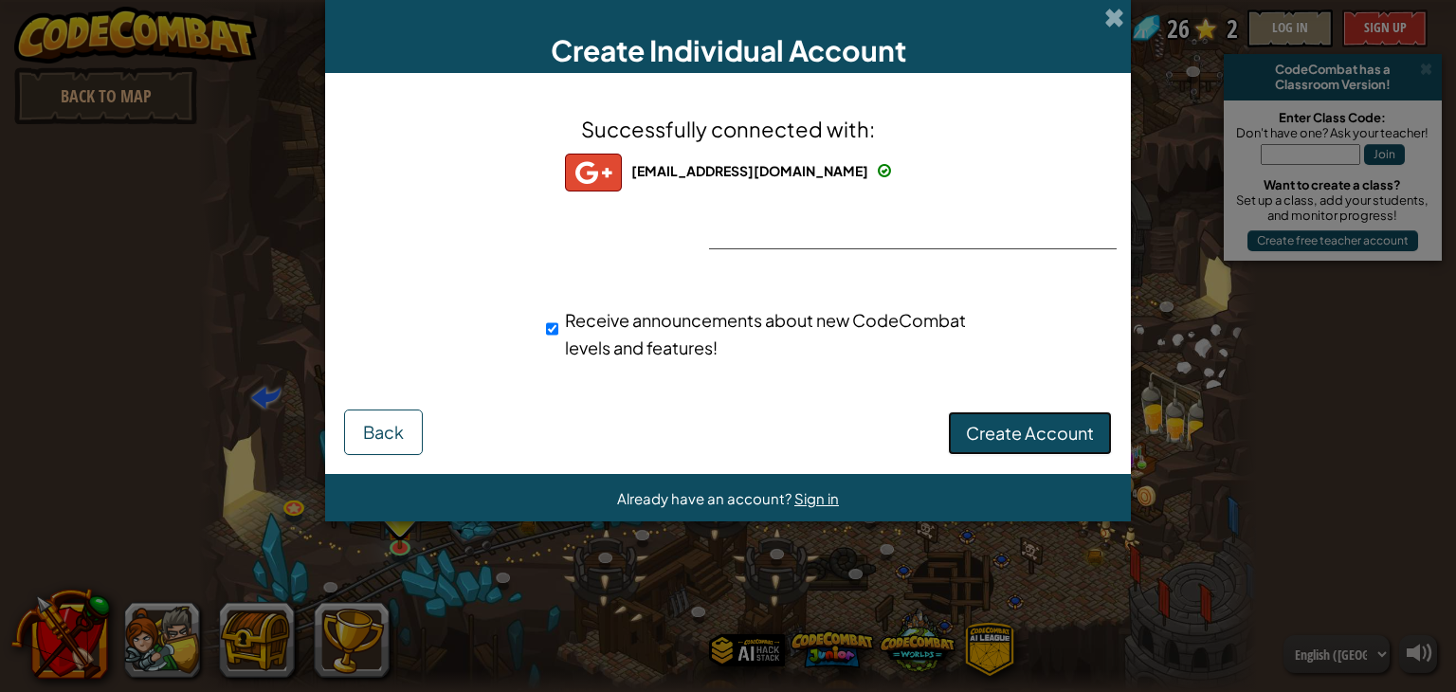
click at [999, 413] on button "Create Account" at bounding box center [1030, 433] width 164 height 44
click at [967, 448] on button "Create Account" at bounding box center [1030, 433] width 164 height 44
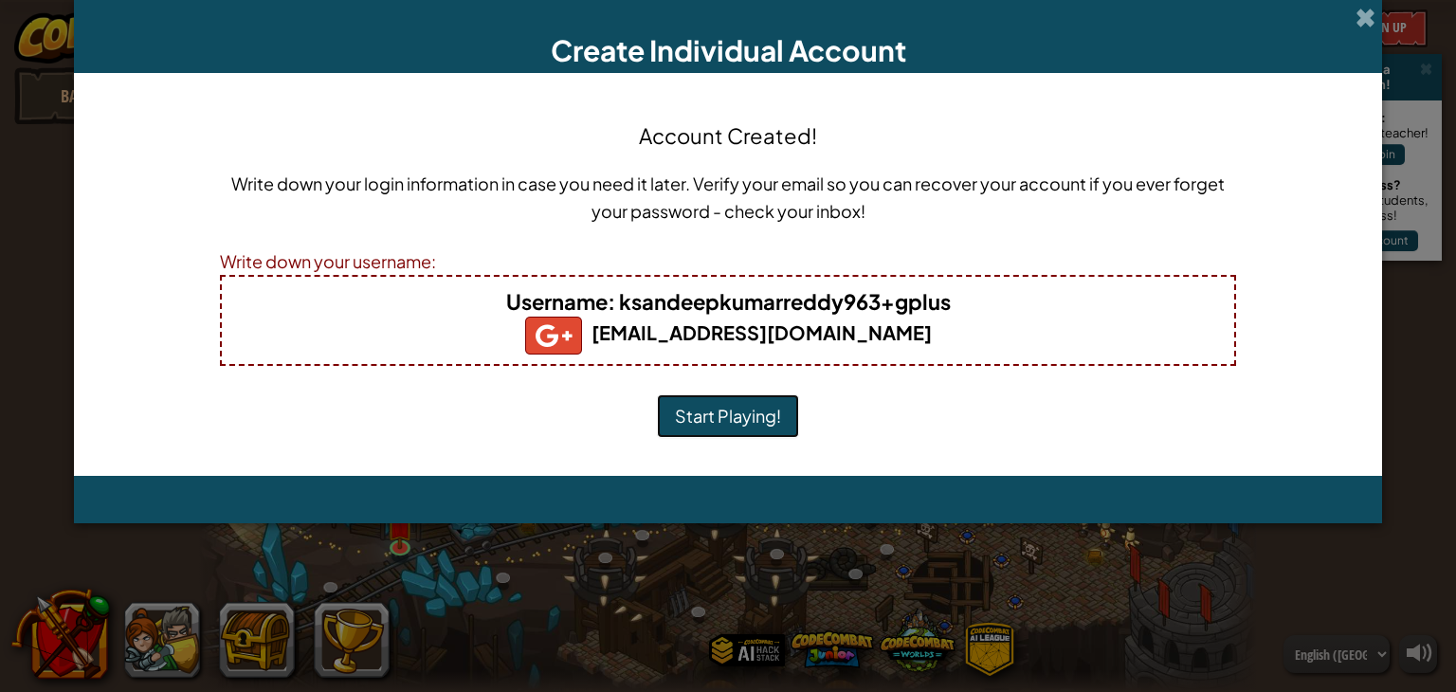
click at [751, 418] on button "Start Playing!" at bounding box center [728, 416] width 142 height 44
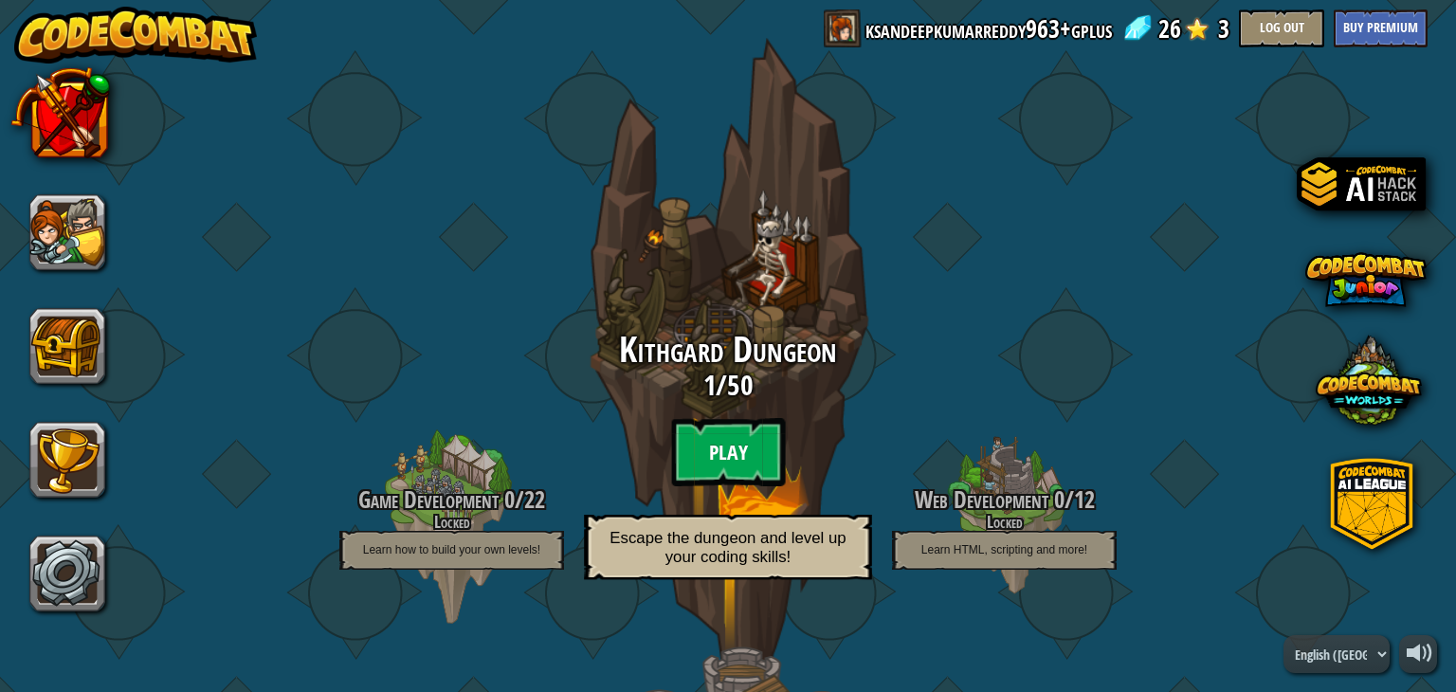
click at [713, 460] on btn "Play" at bounding box center [728, 452] width 114 height 68
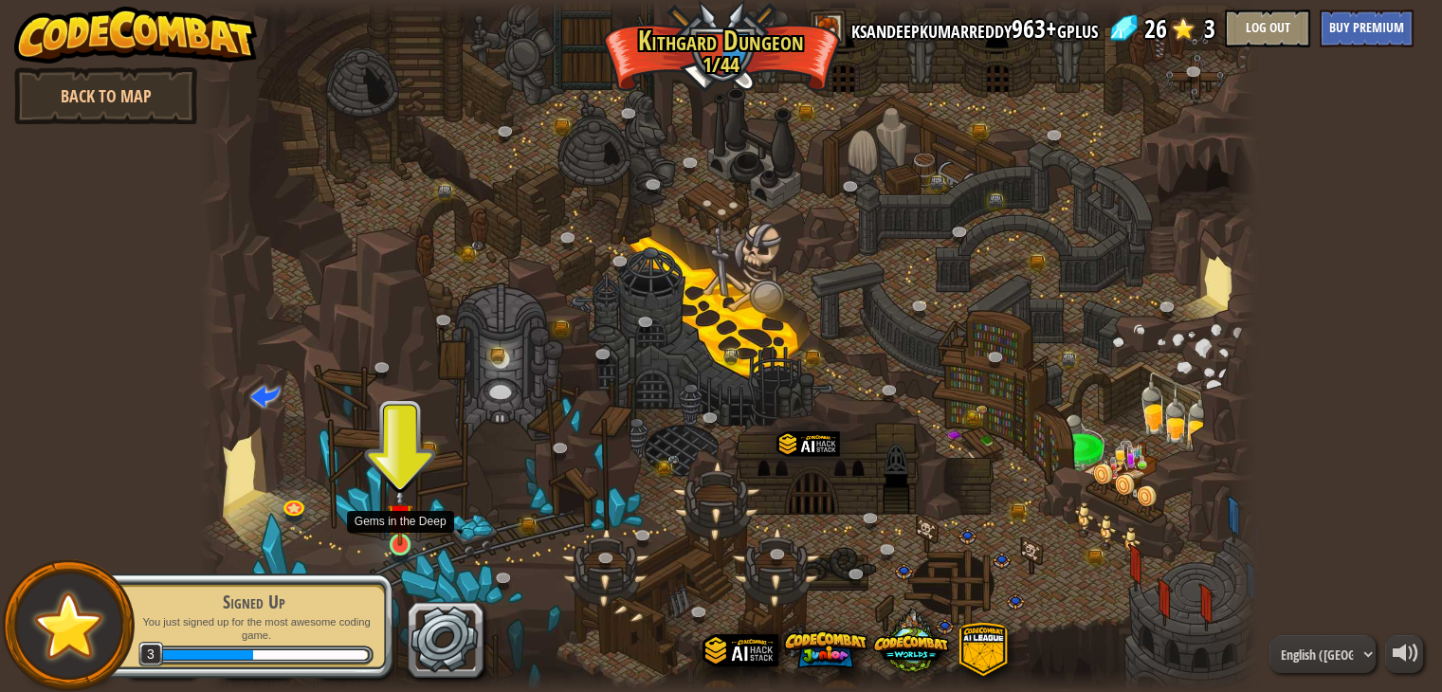
click at [394, 535] on img at bounding box center [400, 516] width 27 height 61
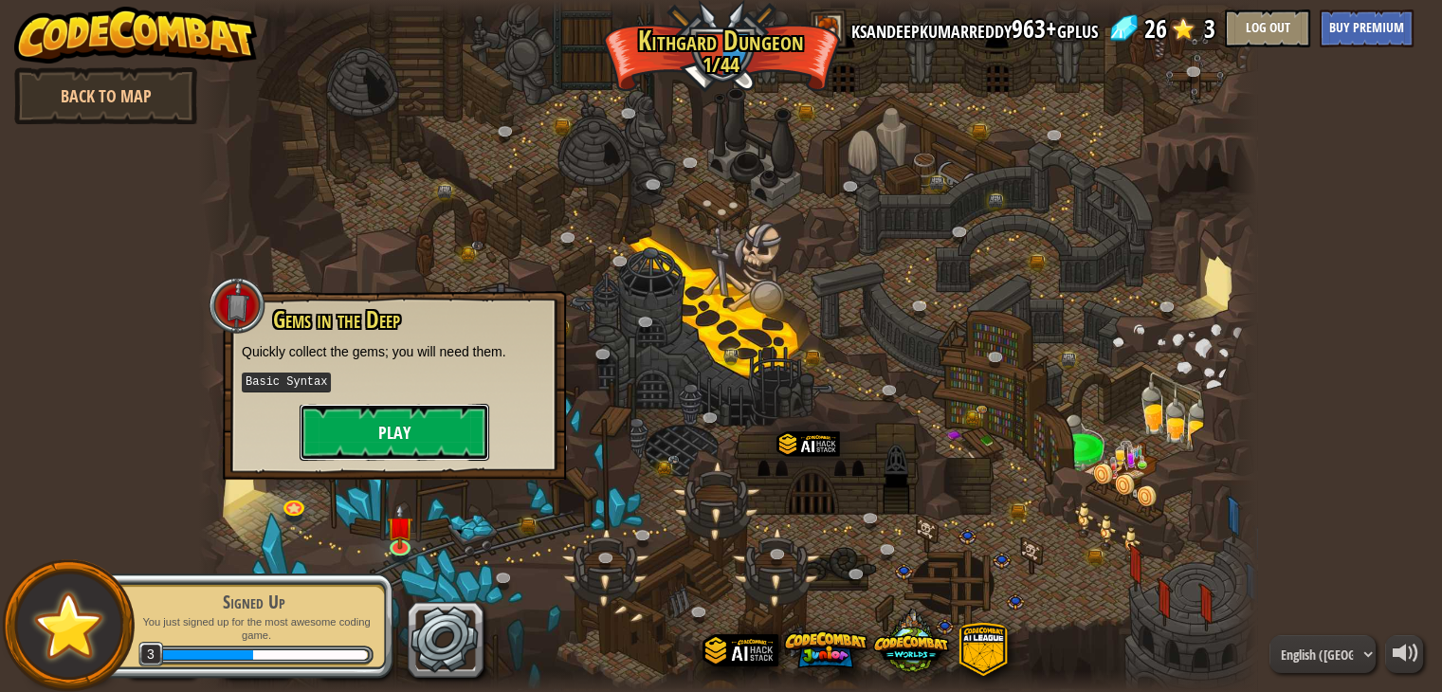
click at [411, 425] on button "Play" at bounding box center [395, 432] width 190 height 57
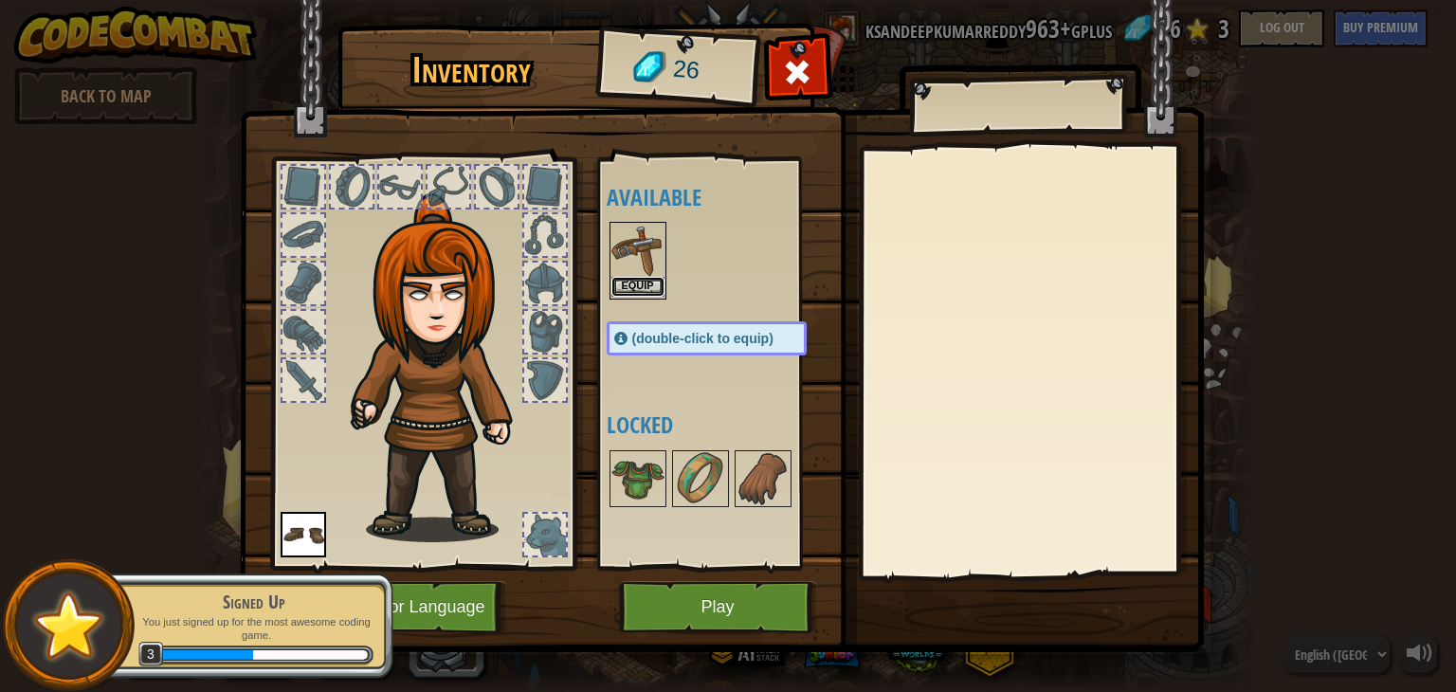
click at [633, 282] on button "Equip" at bounding box center [638, 287] width 53 height 20
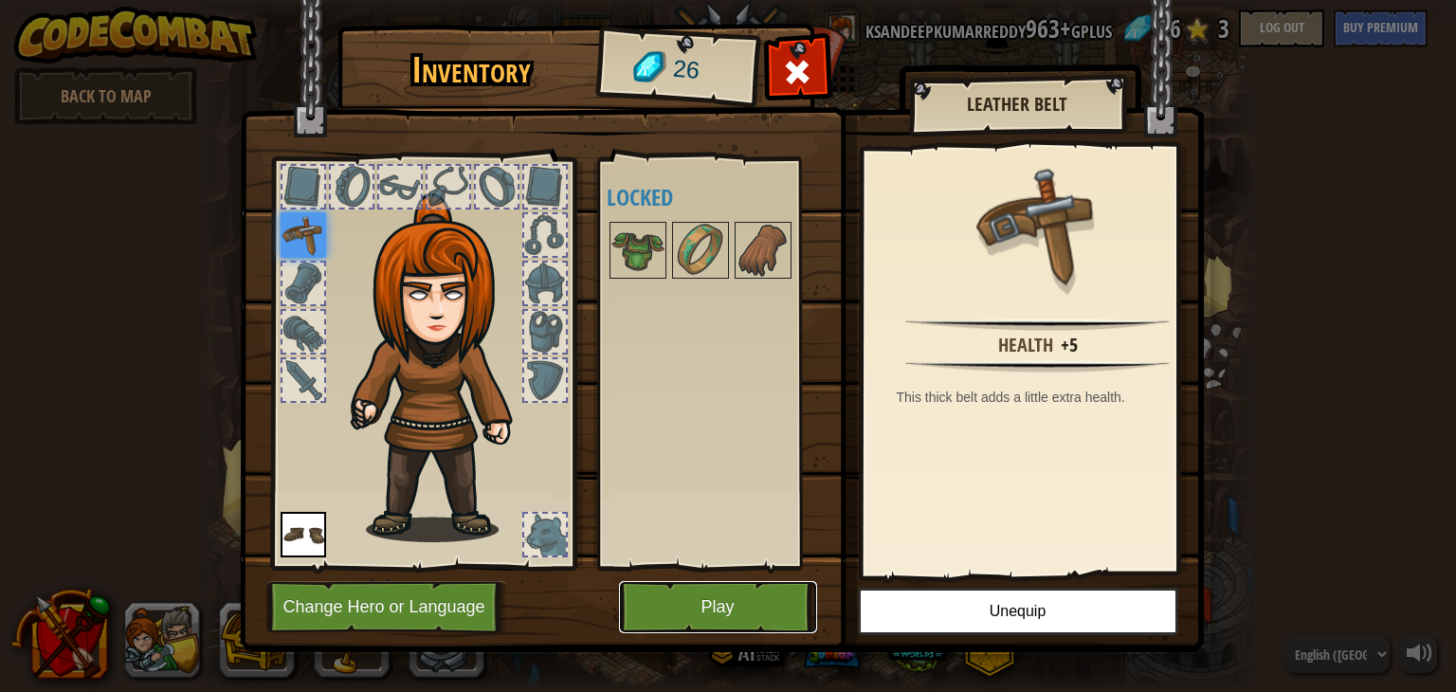
click at [692, 614] on button "Play" at bounding box center [718, 607] width 198 height 52
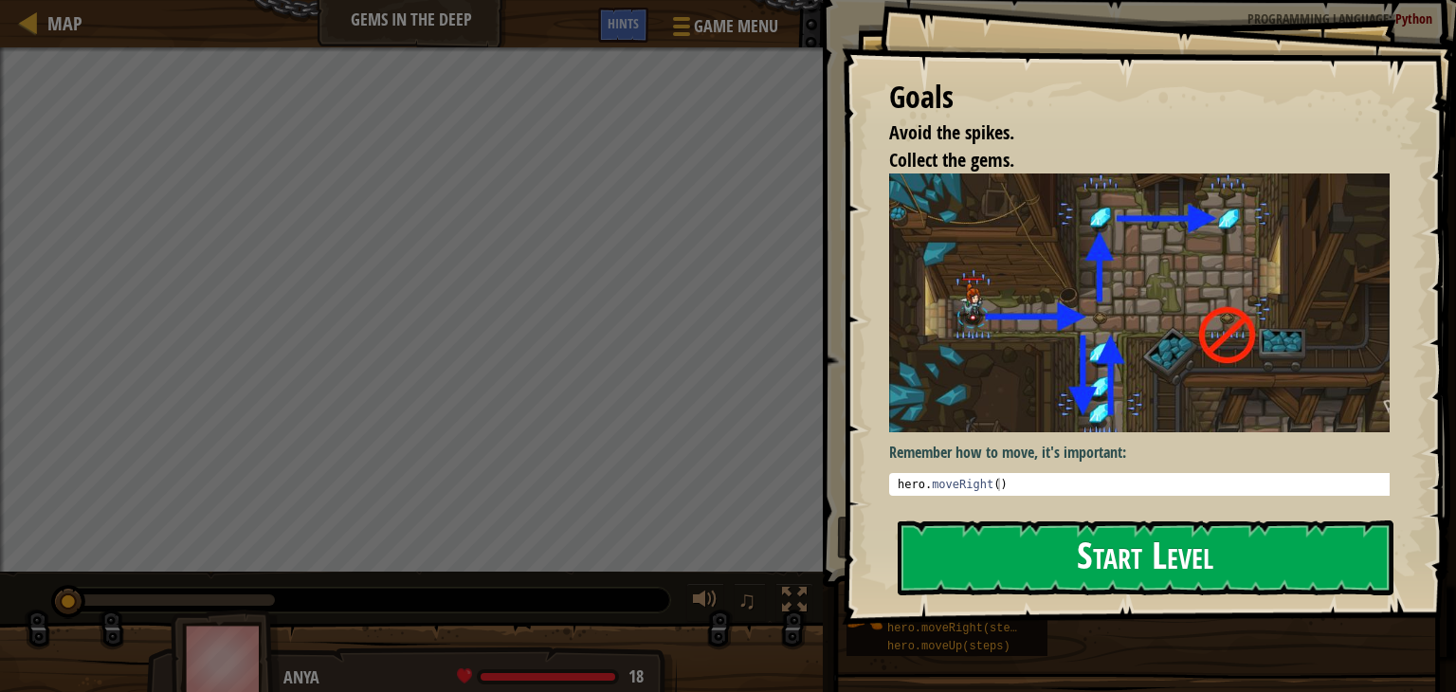
click at [1032, 570] on button "Start Level" at bounding box center [1146, 558] width 496 height 75
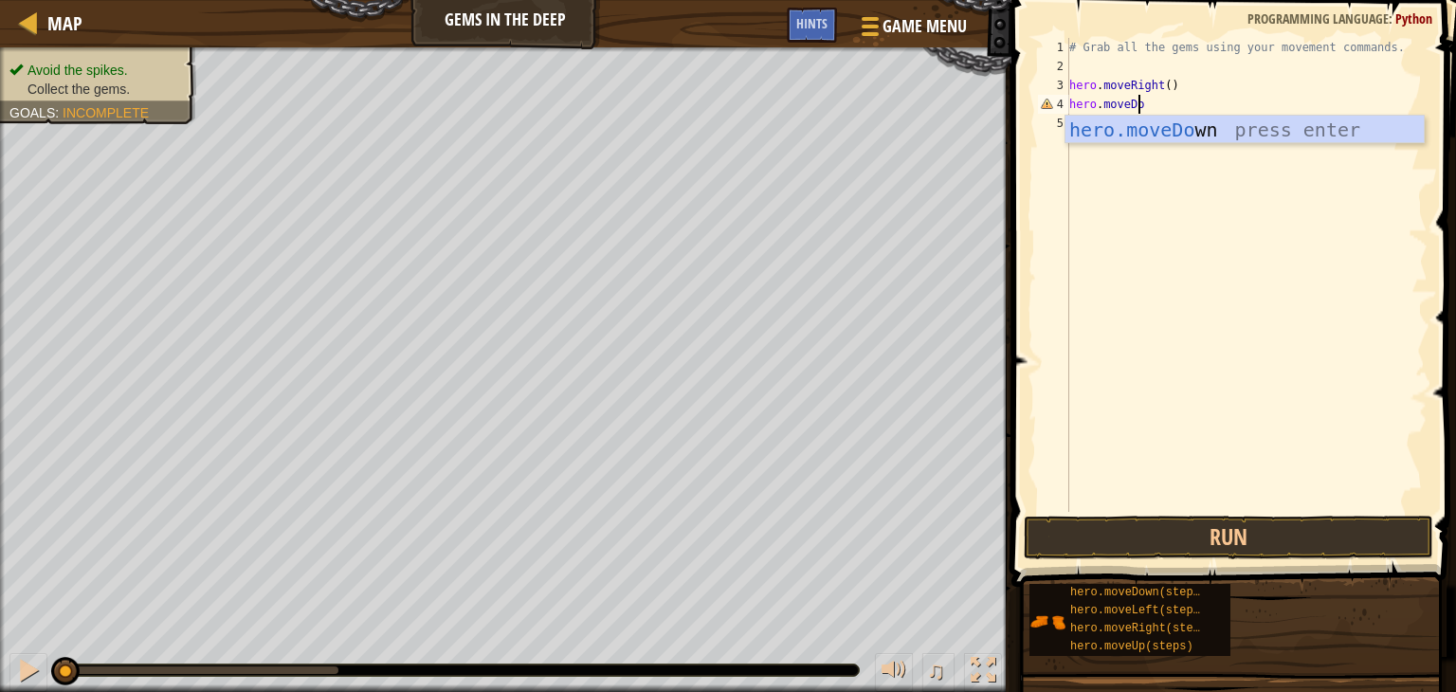
scroll to position [9, 5]
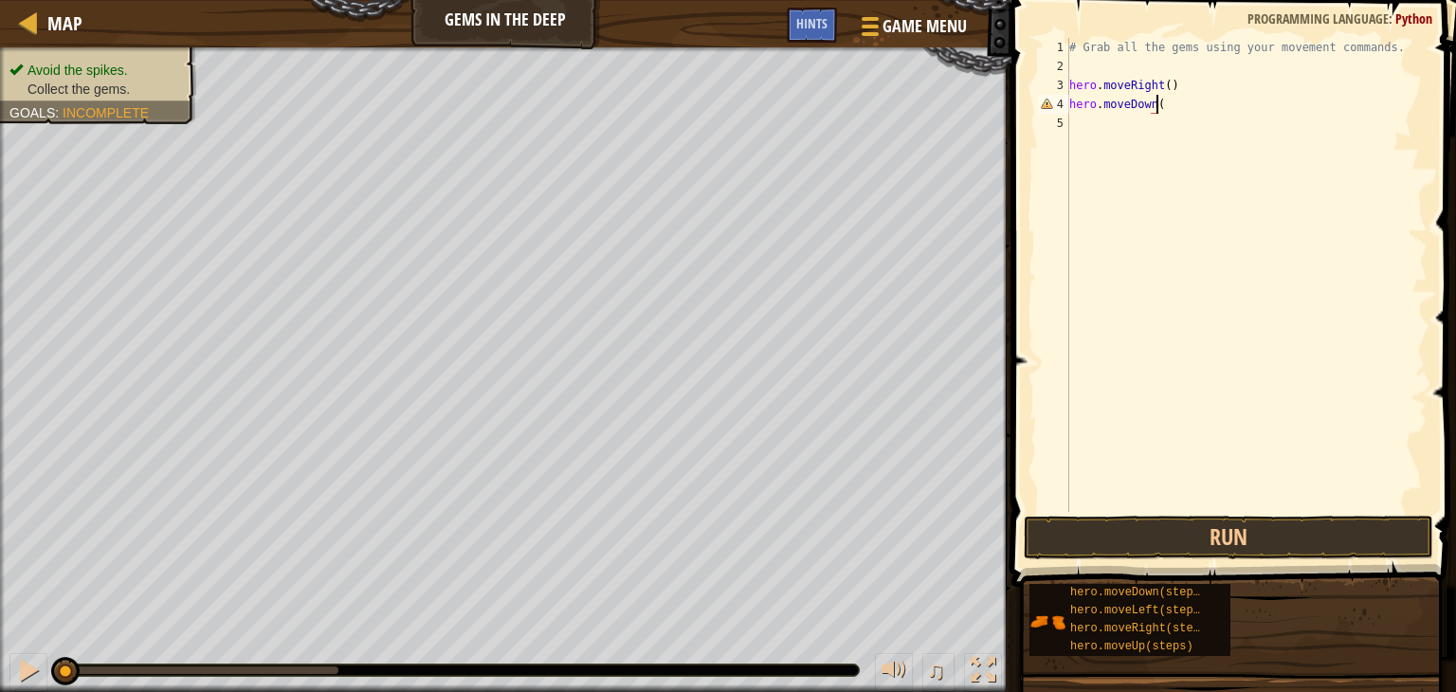
type textarea "hero.moveDown()"
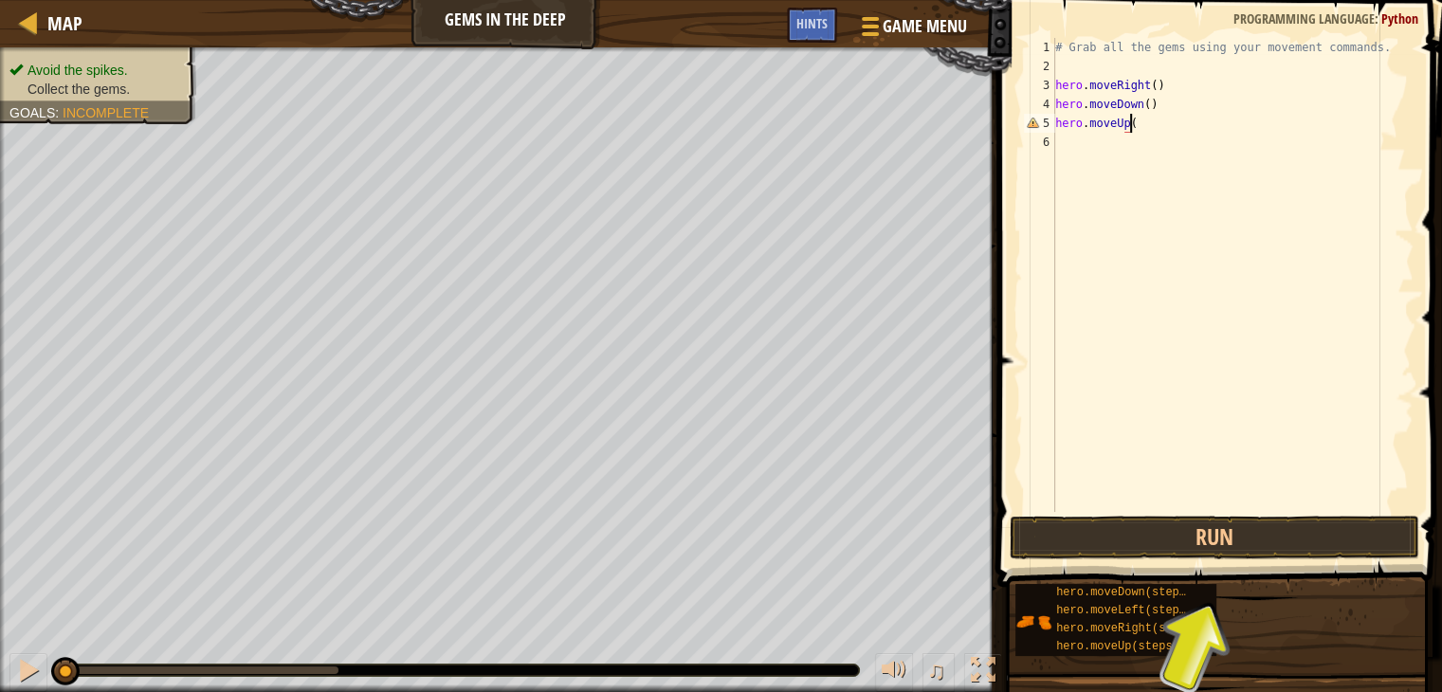
type textarea "hero.moveUp()"
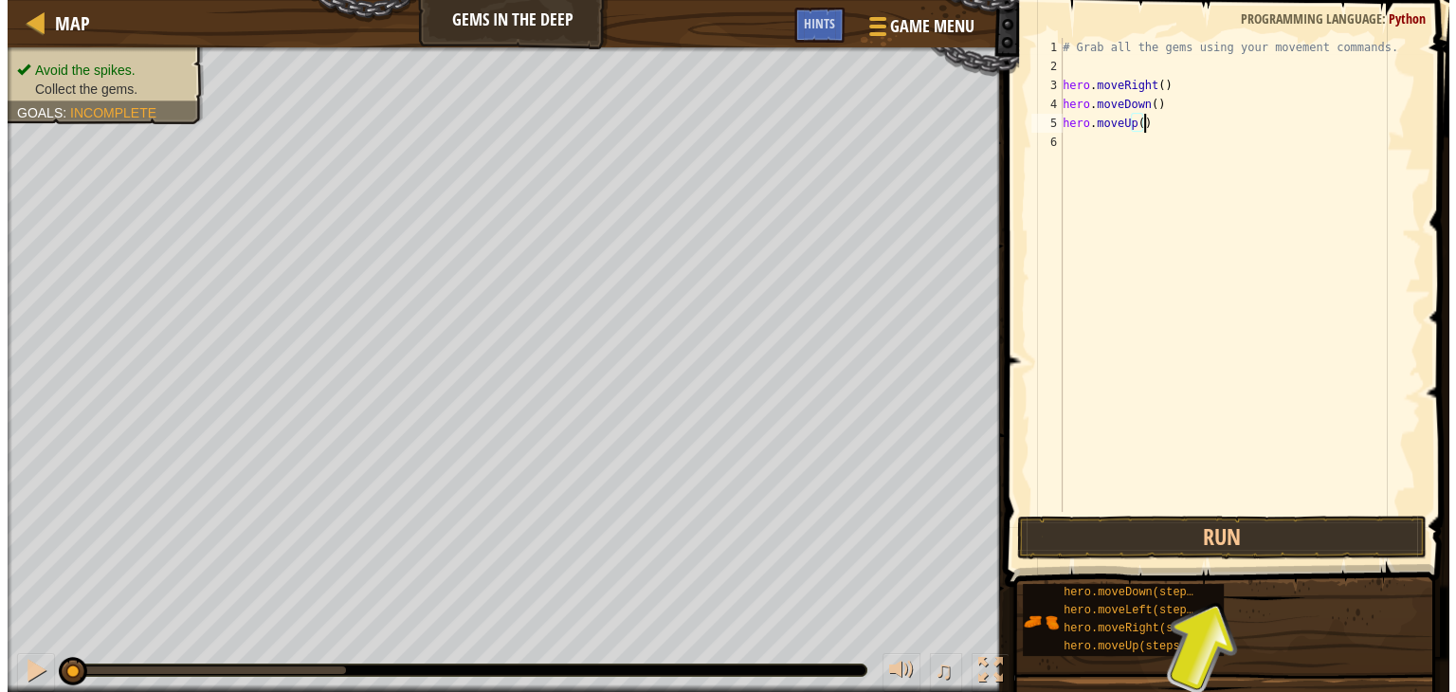
scroll to position [9, 0]
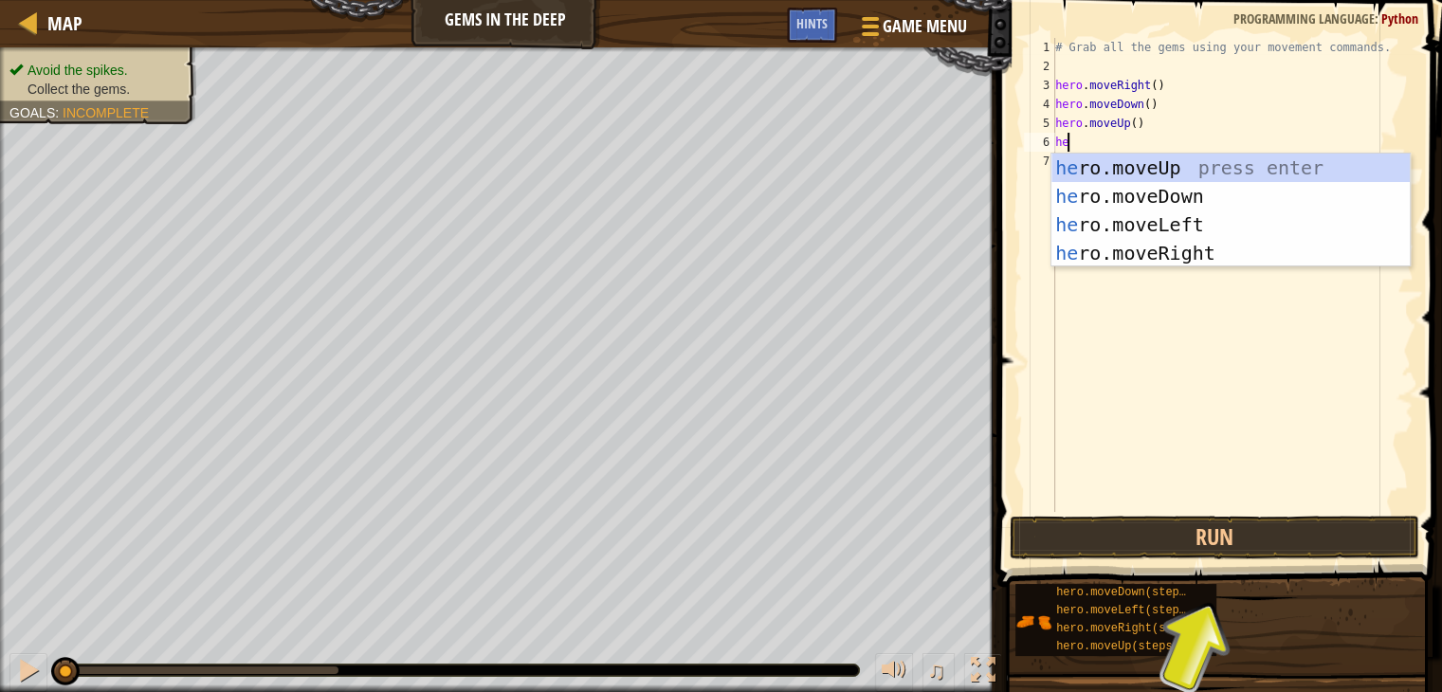
type textarea "h"
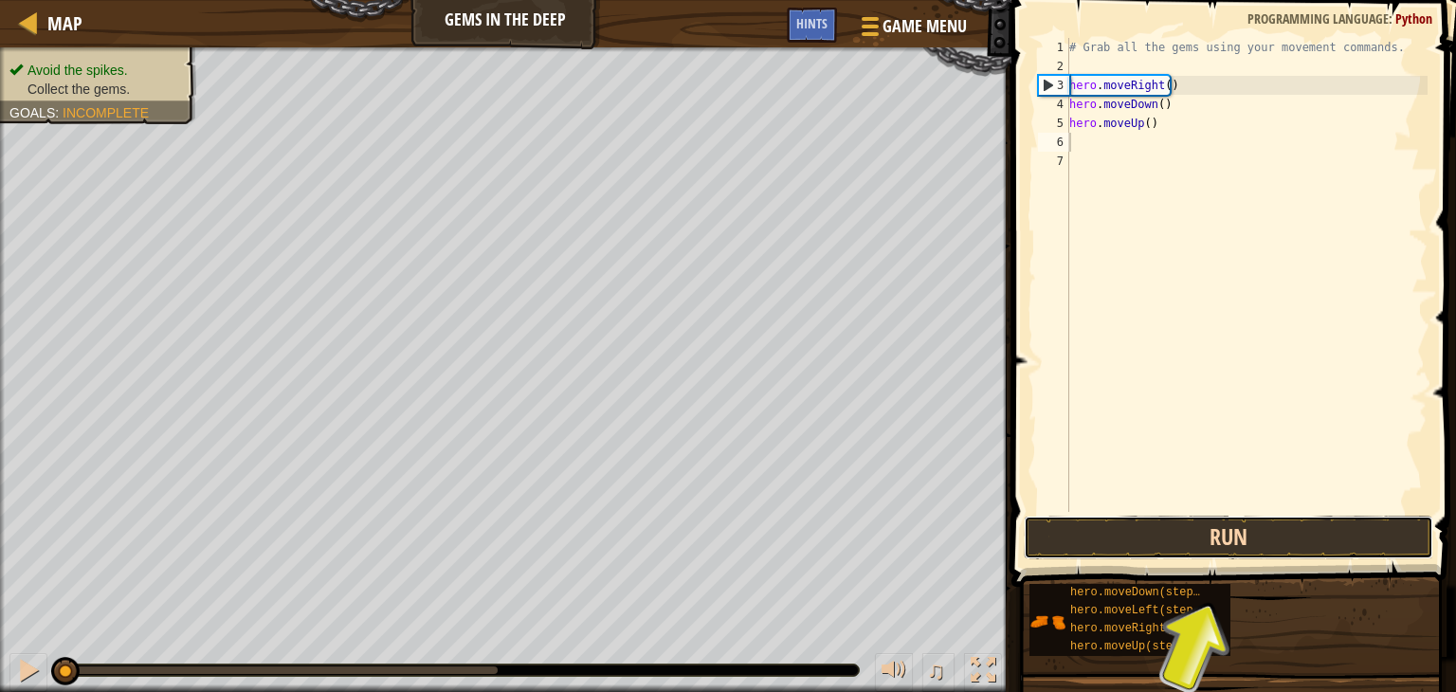
click at [1233, 535] on button "Run" at bounding box center [1229, 538] width 410 height 44
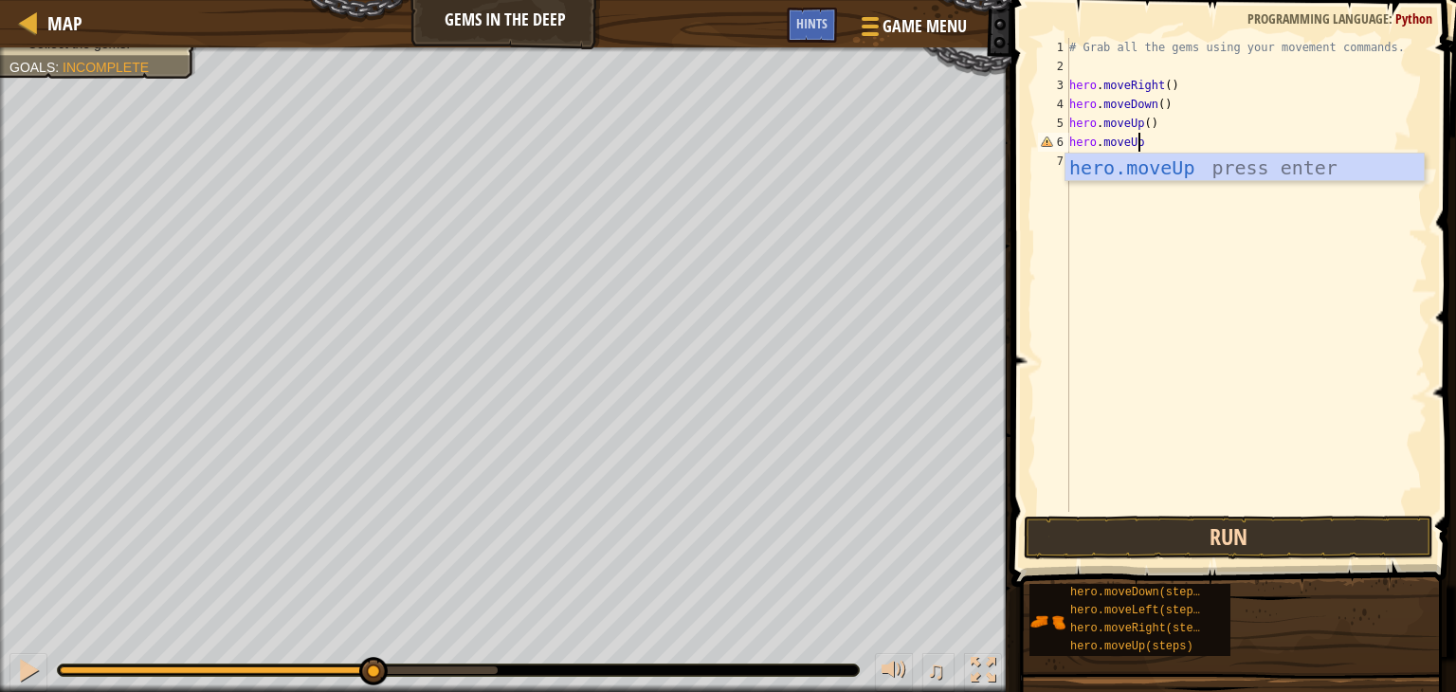
scroll to position [9, 5]
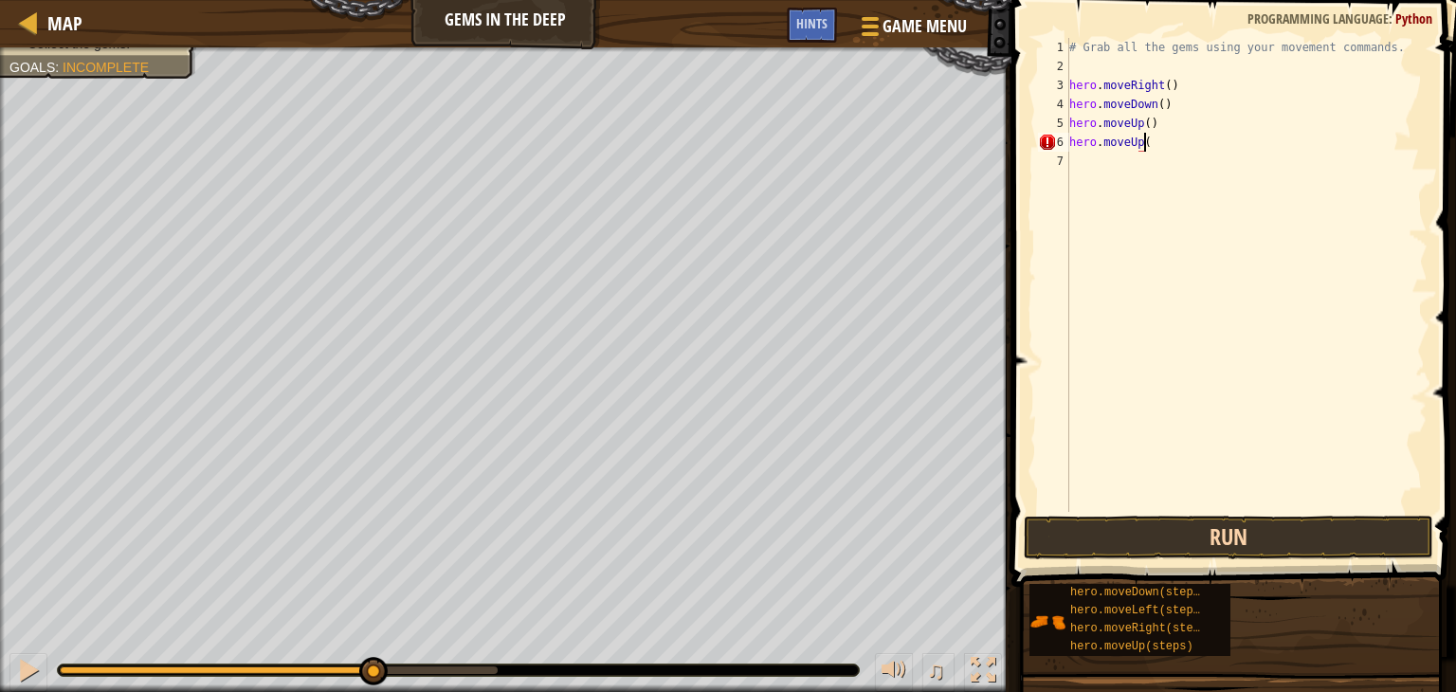
type textarea "hero.moveUp()"
type textarea "hero.moveRight()"
click at [1388, 520] on button "Run" at bounding box center [1229, 538] width 410 height 44
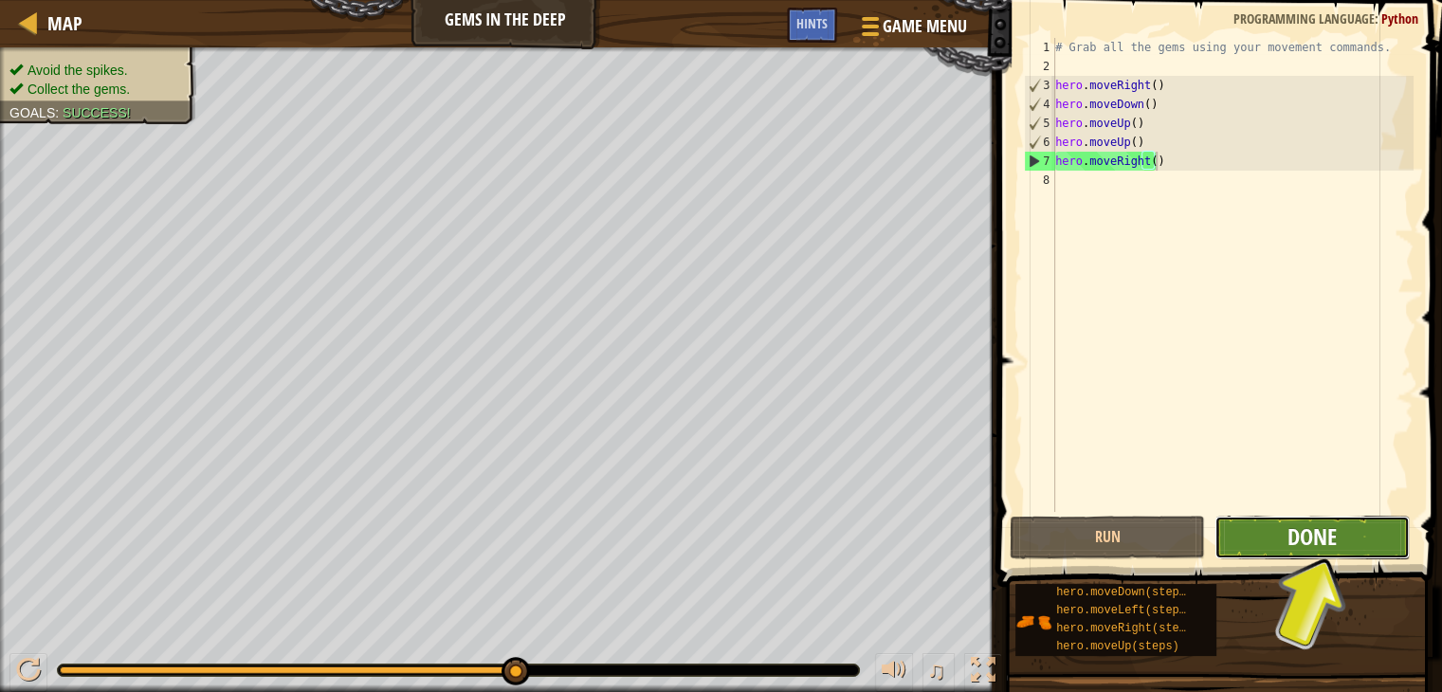
click at [1327, 531] on span "Done" at bounding box center [1312, 536] width 49 height 30
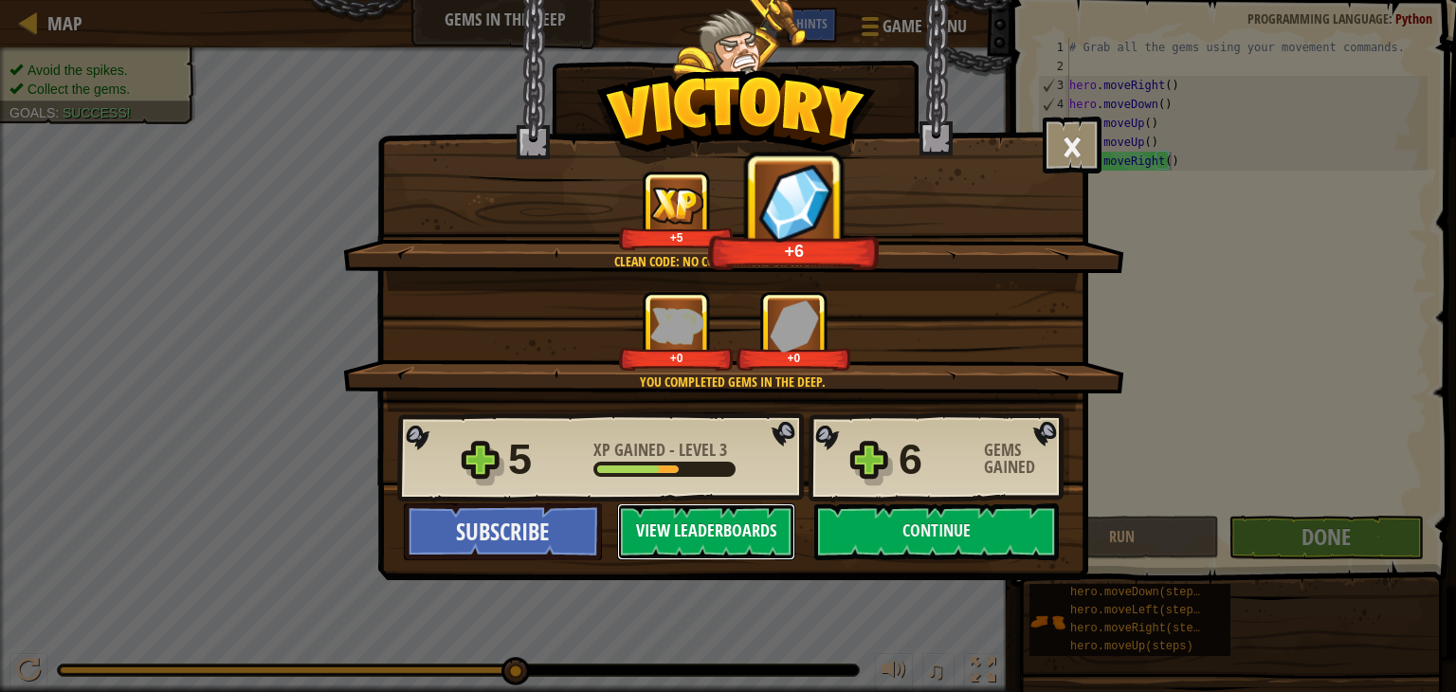
click at [690, 535] on button "View Leaderboards" at bounding box center [706, 531] width 178 height 57
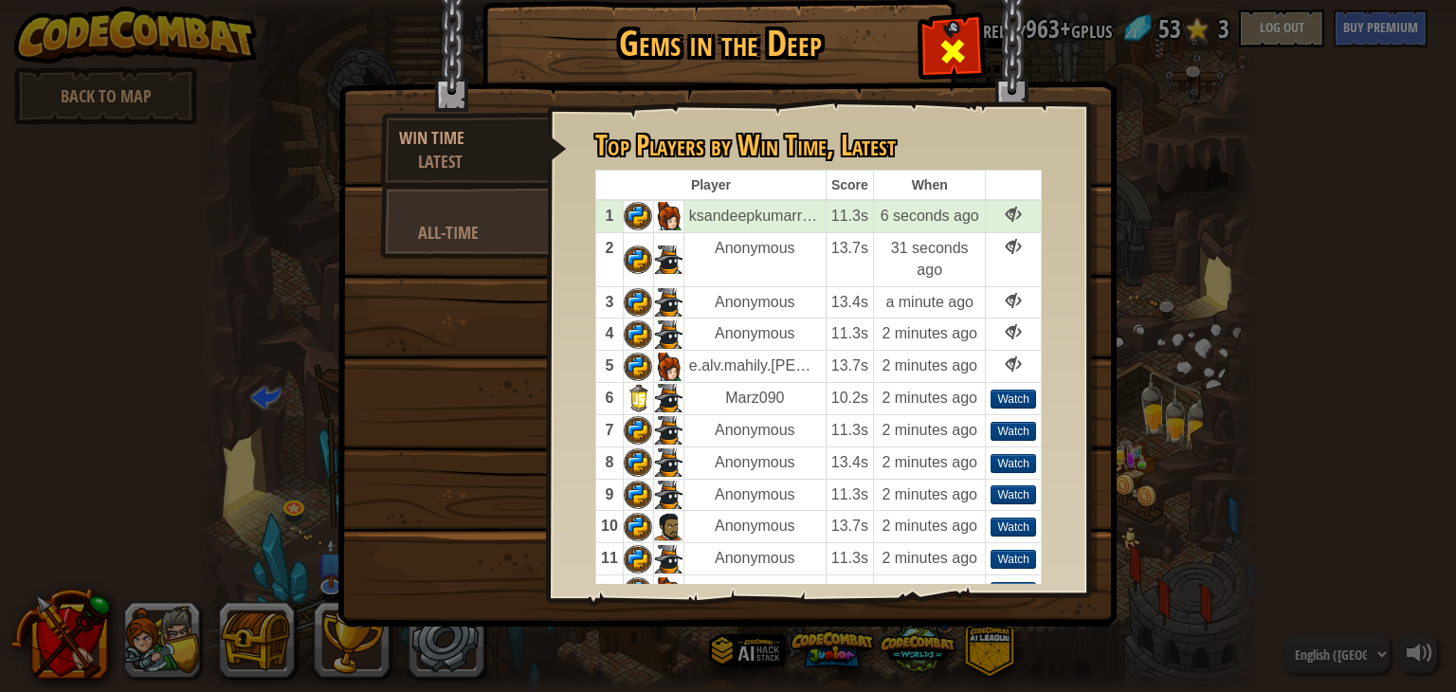
click at [957, 23] on div at bounding box center [953, 47] width 60 height 60
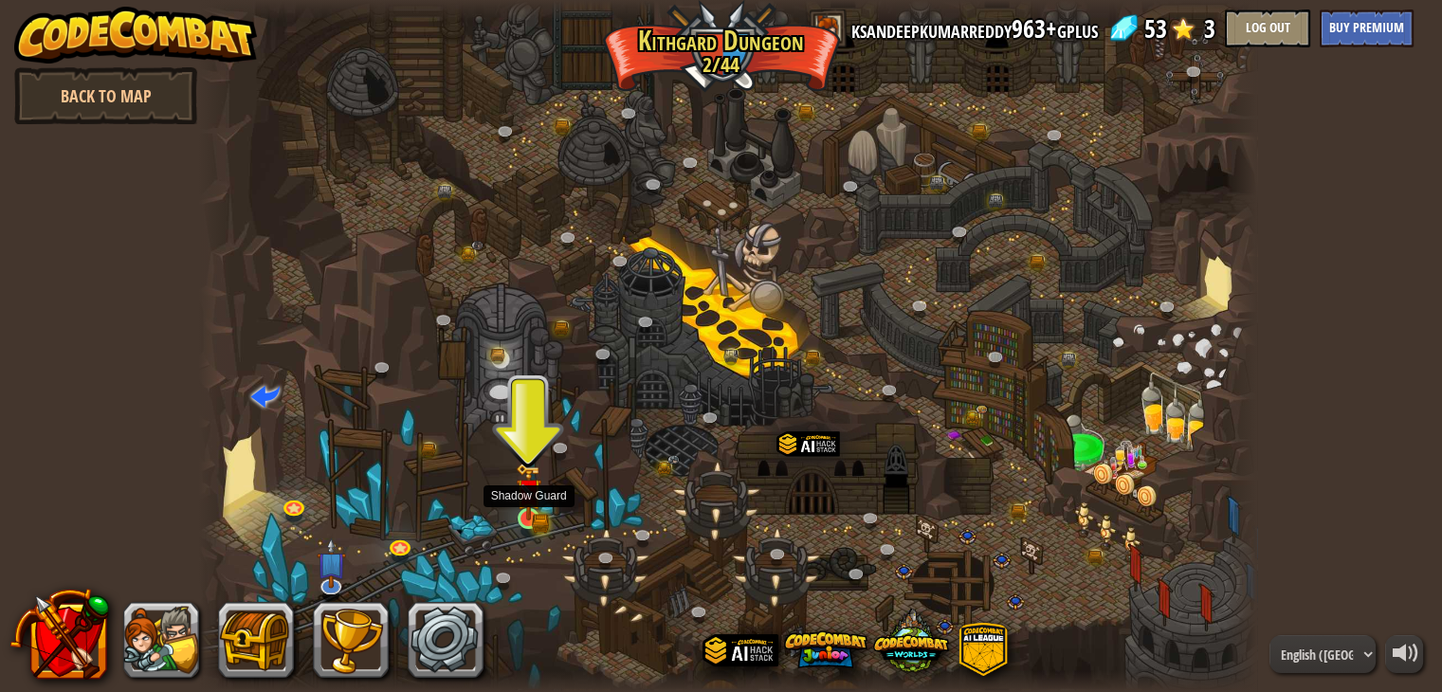
click at [532, 490] on img at bounding box center [528, 491] width 15 height 15
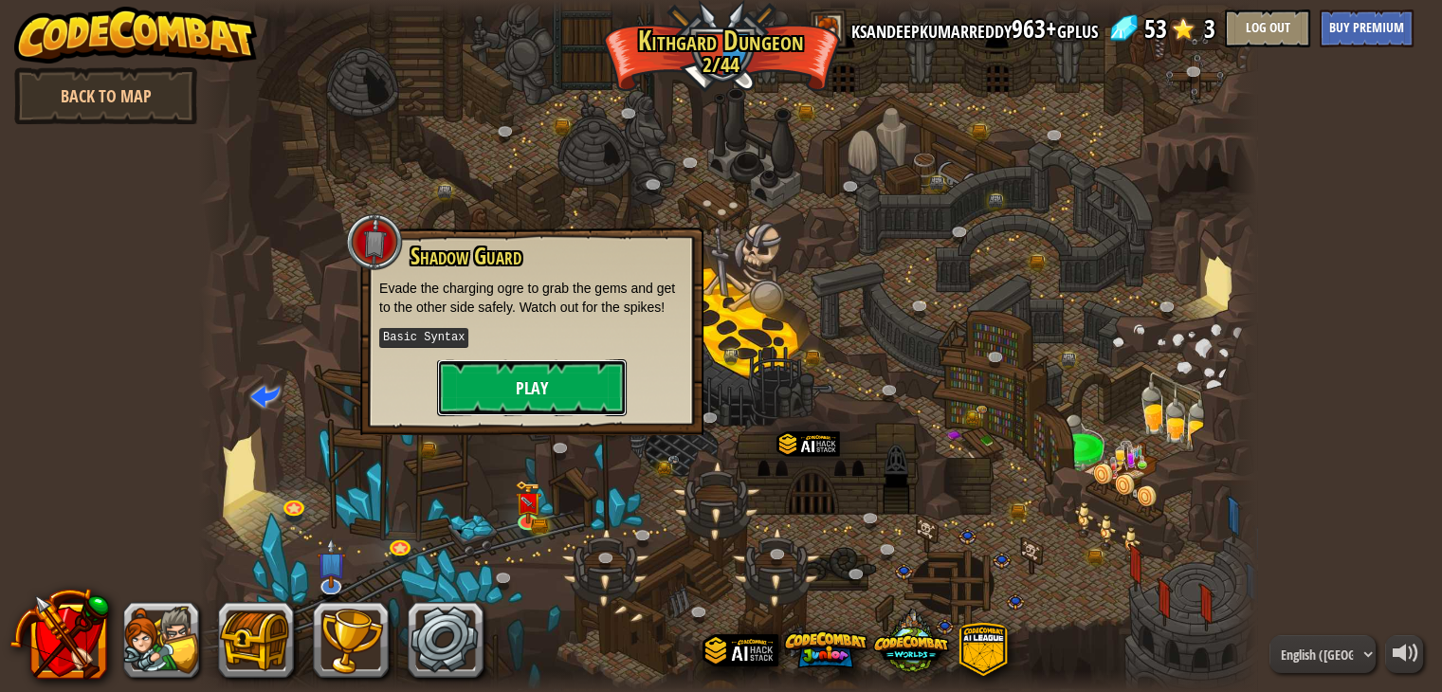
click at [536, 365] on button "Play" at bounding box center [532, 387] width 190 height 57
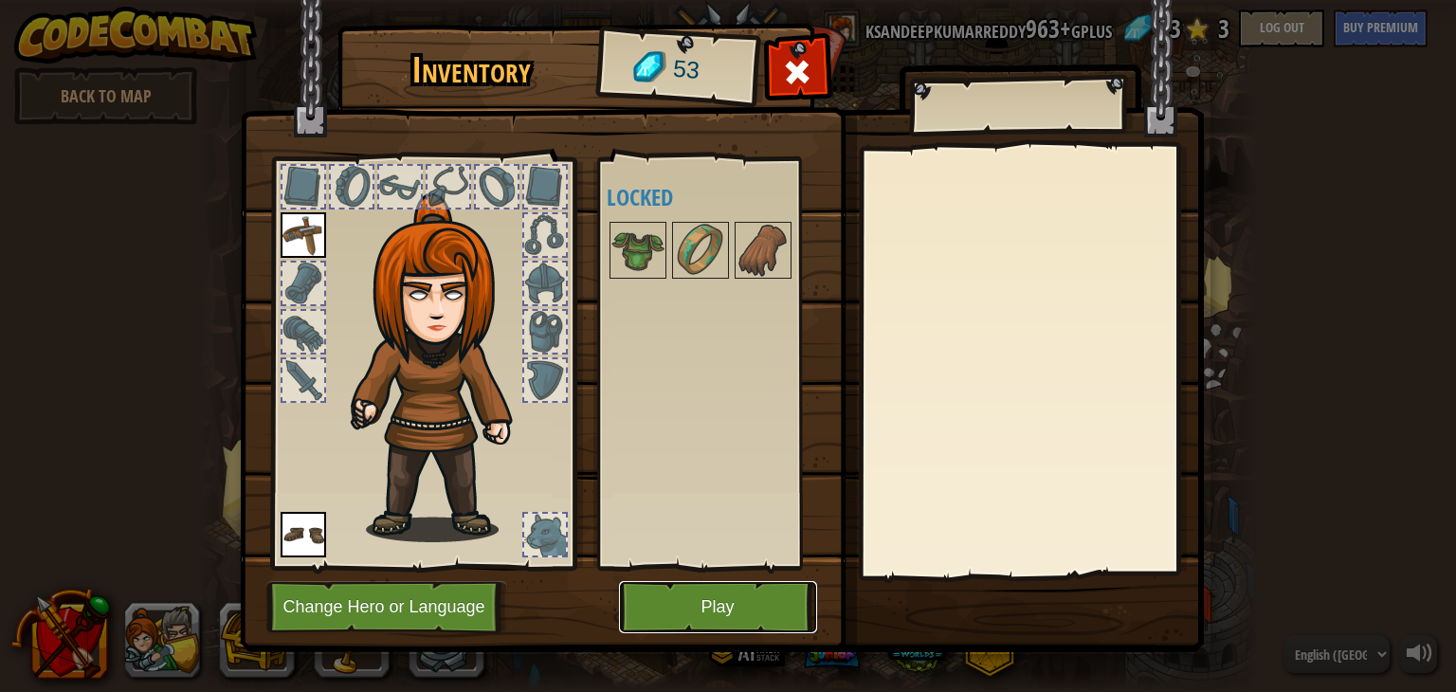
click at [708, 604] on button "Play" at bounding box center [718, 607] width 198 height 52
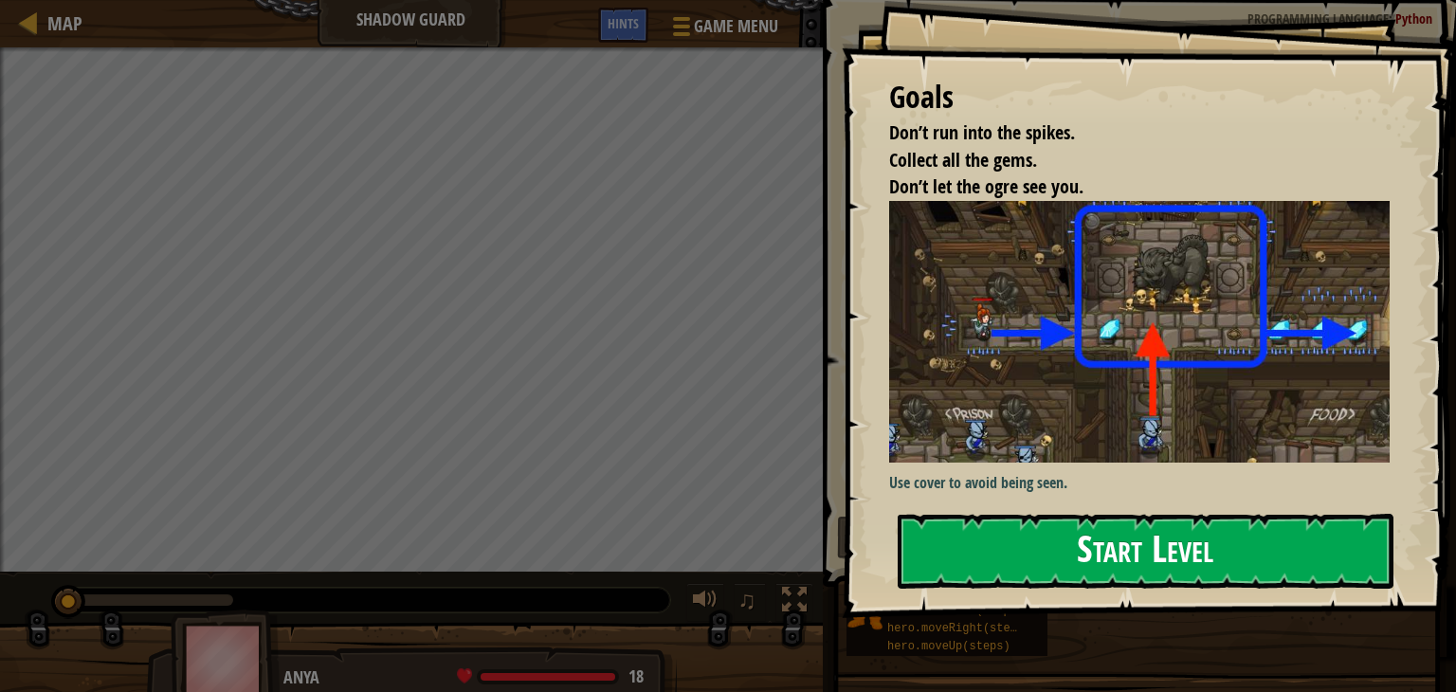
click at [997, 546] on button "Start Level" at bounding box center [1146, 551] width 496 height 75
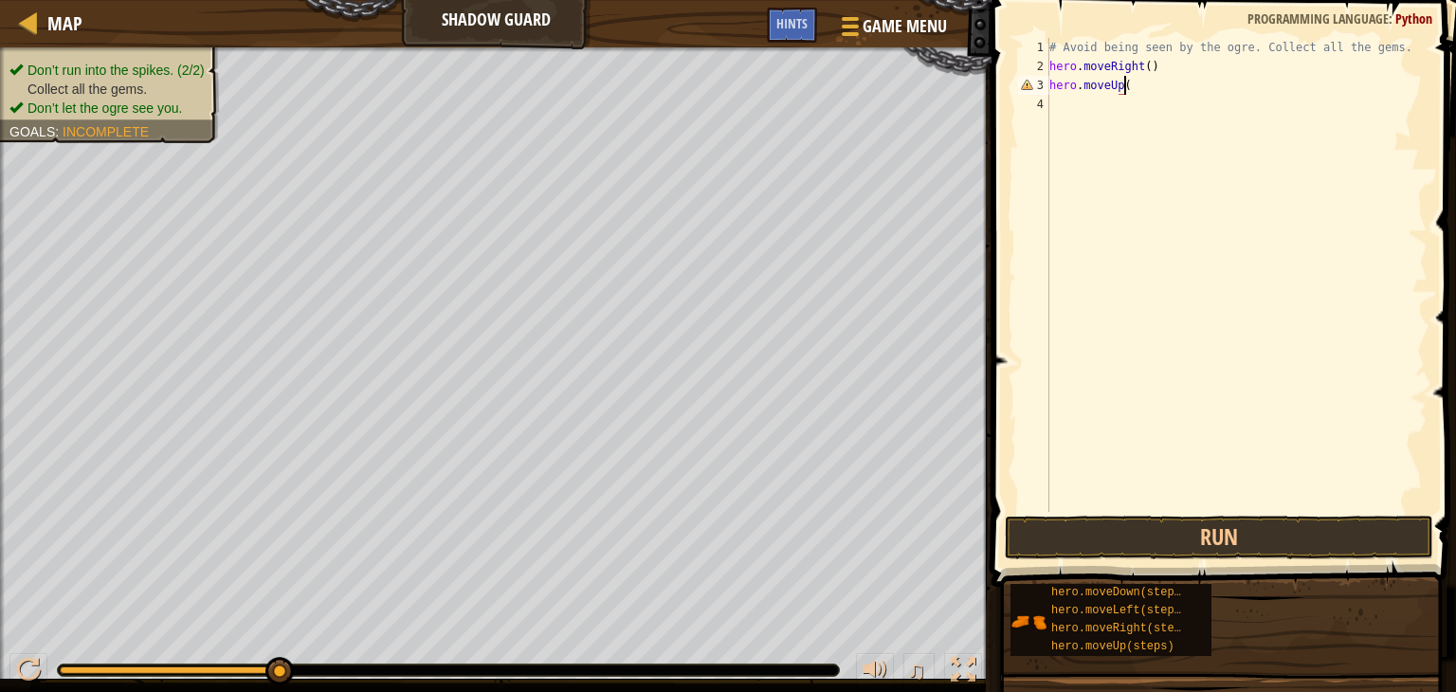
scroll to position [9, 5]
type textarea "hero.moveUp()"
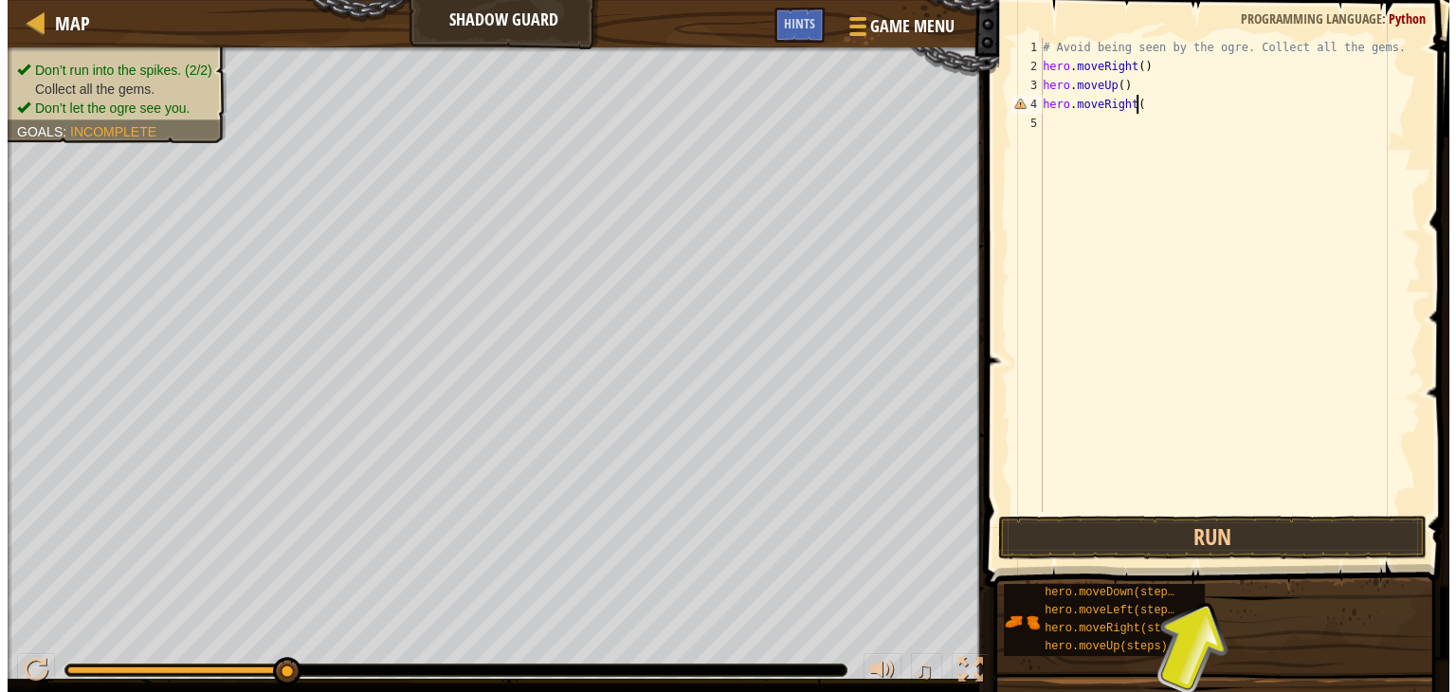
scroll to position [9, 7]
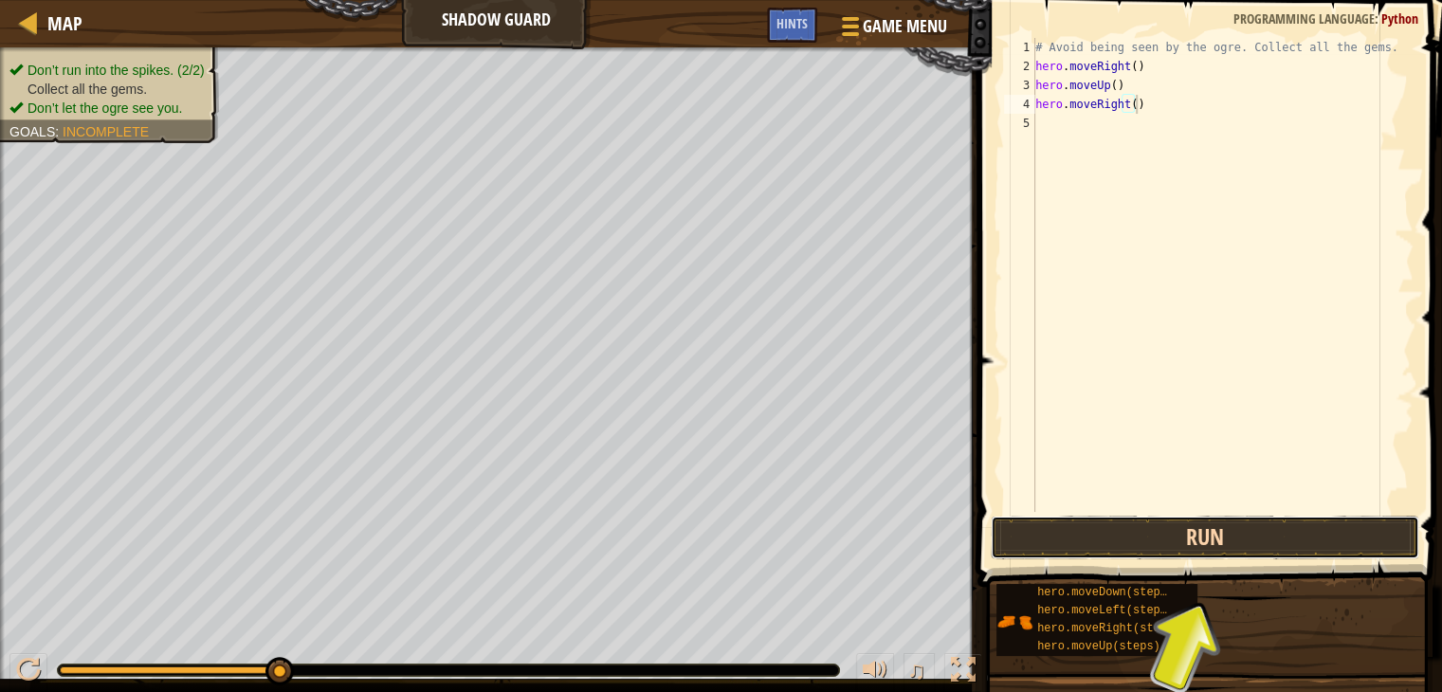
click at [1242, 540] on button "Run" at bounding box center [1205, 538] width 429 height 44
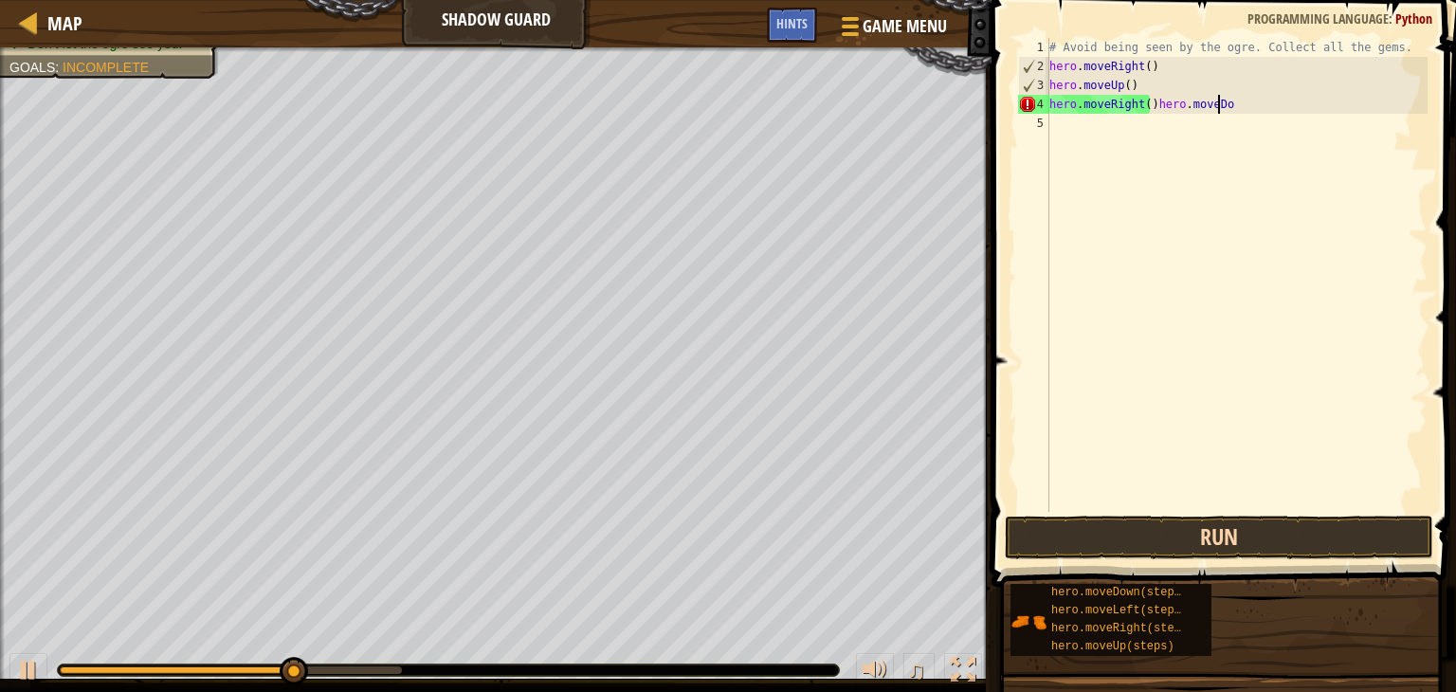
scroll to position [9, 13]
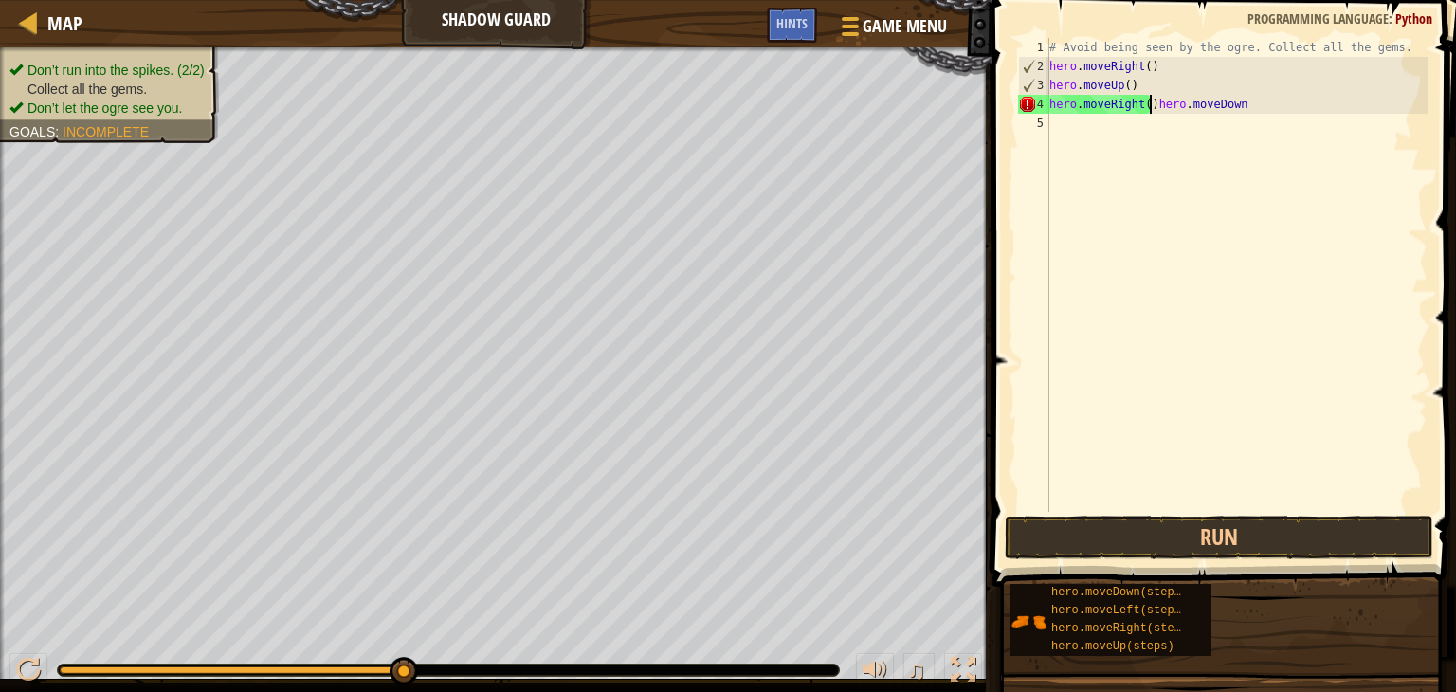
click at [1149, 101] on div "# Avoid being seen by the ogre. Collect all the gems. hero . moveRight ( ) hero…" at bounding box center [1237, 294] width 382 height 512
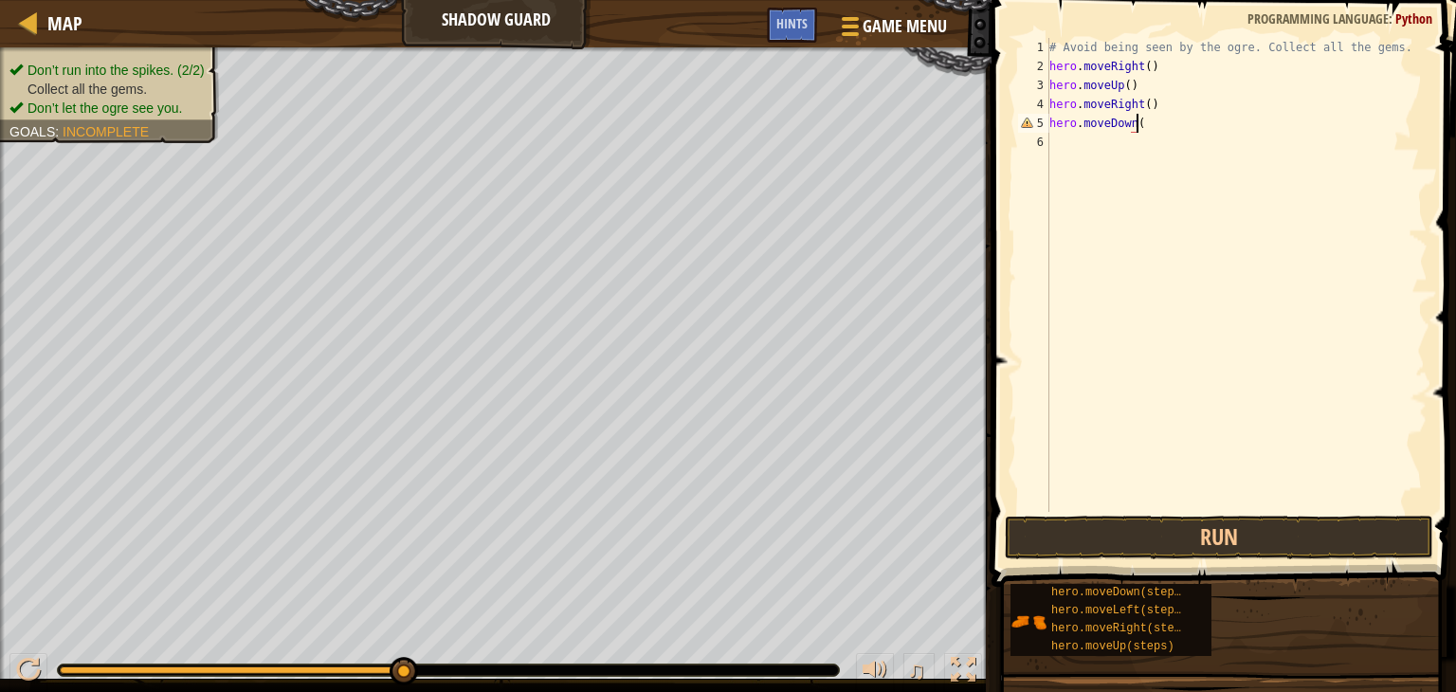
type textarea "hero.moveDown()"
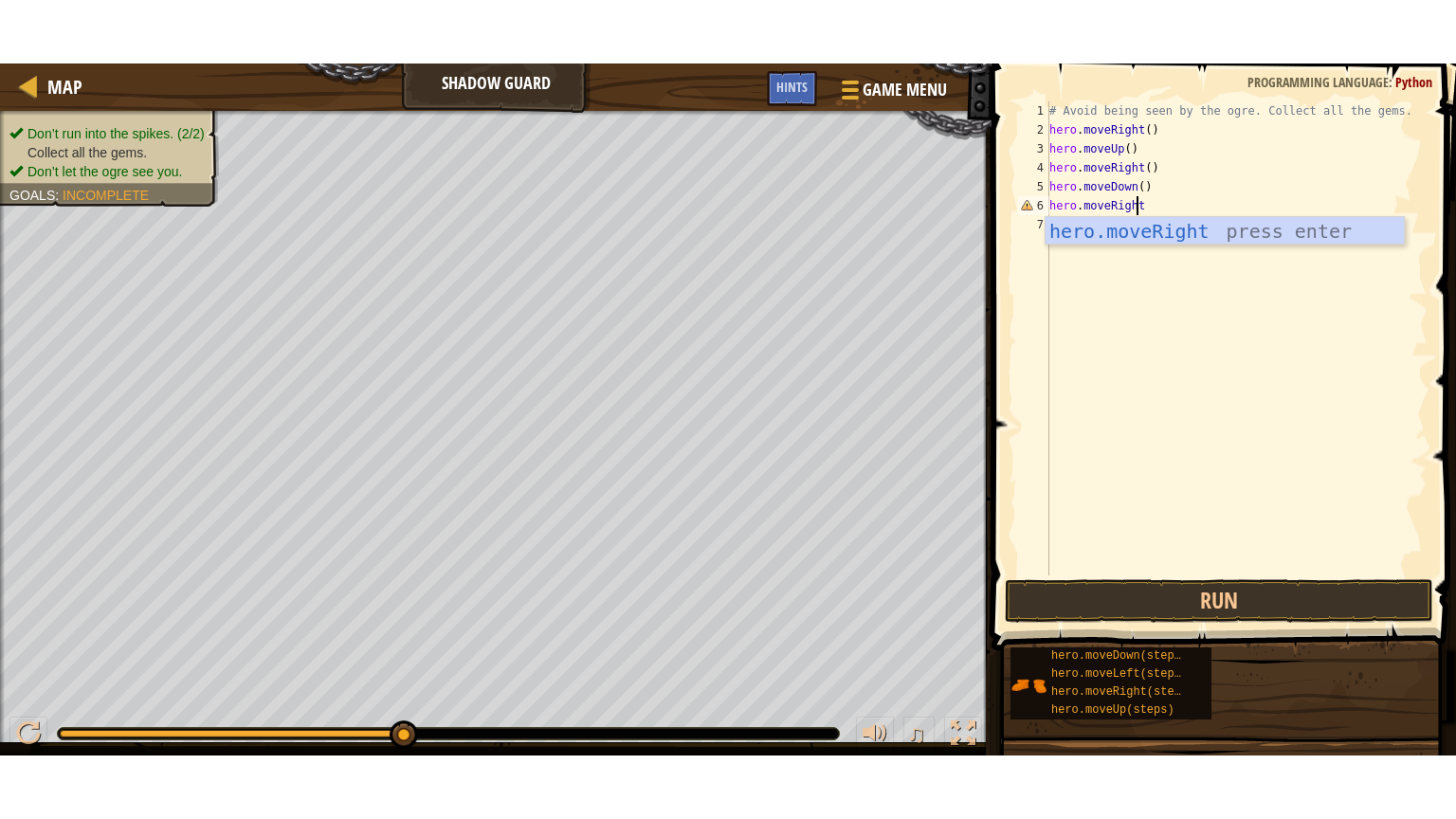
scroll to position [9, 7]
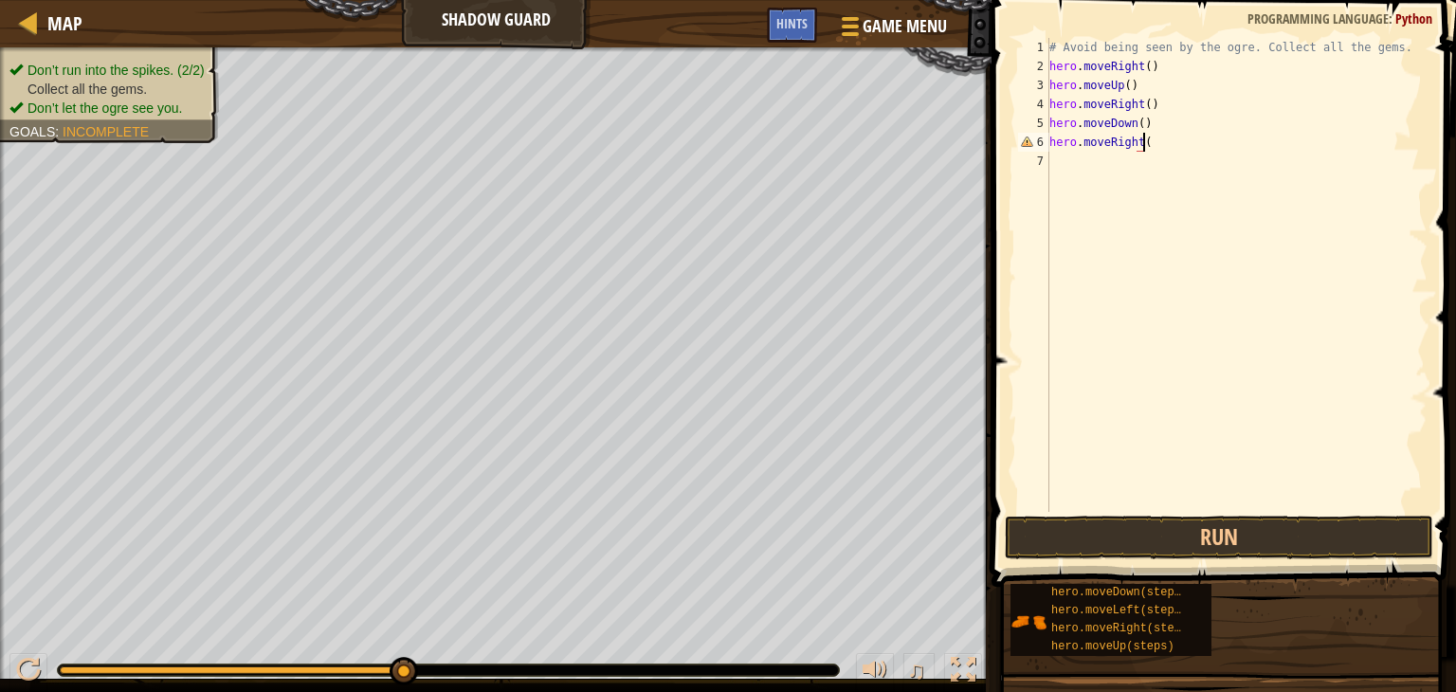
type textarea "hero.moveRight()"
click at [1130, 532] on button "Run" at bounding box center [1219, 538] width 429 height 44
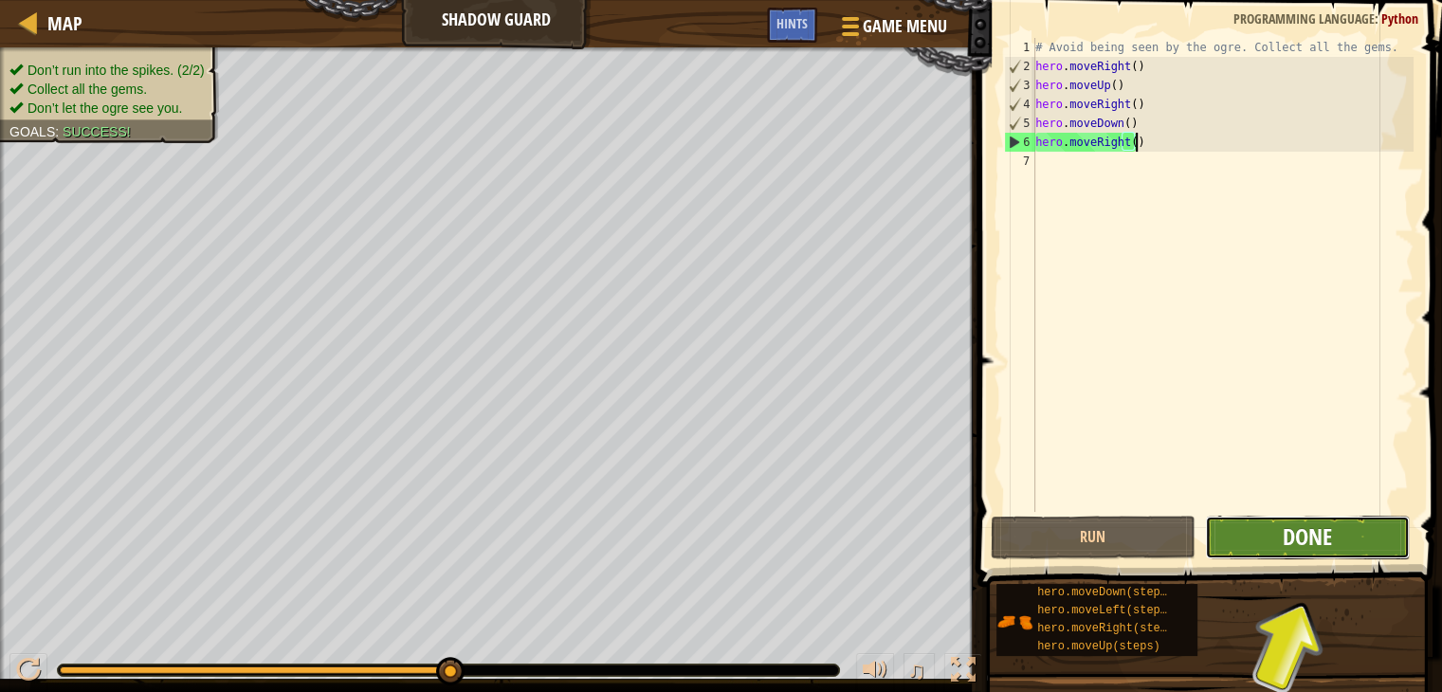
click at [1303, 528] on span "Done" at bounding box center [1307, 536] width 49 height 30
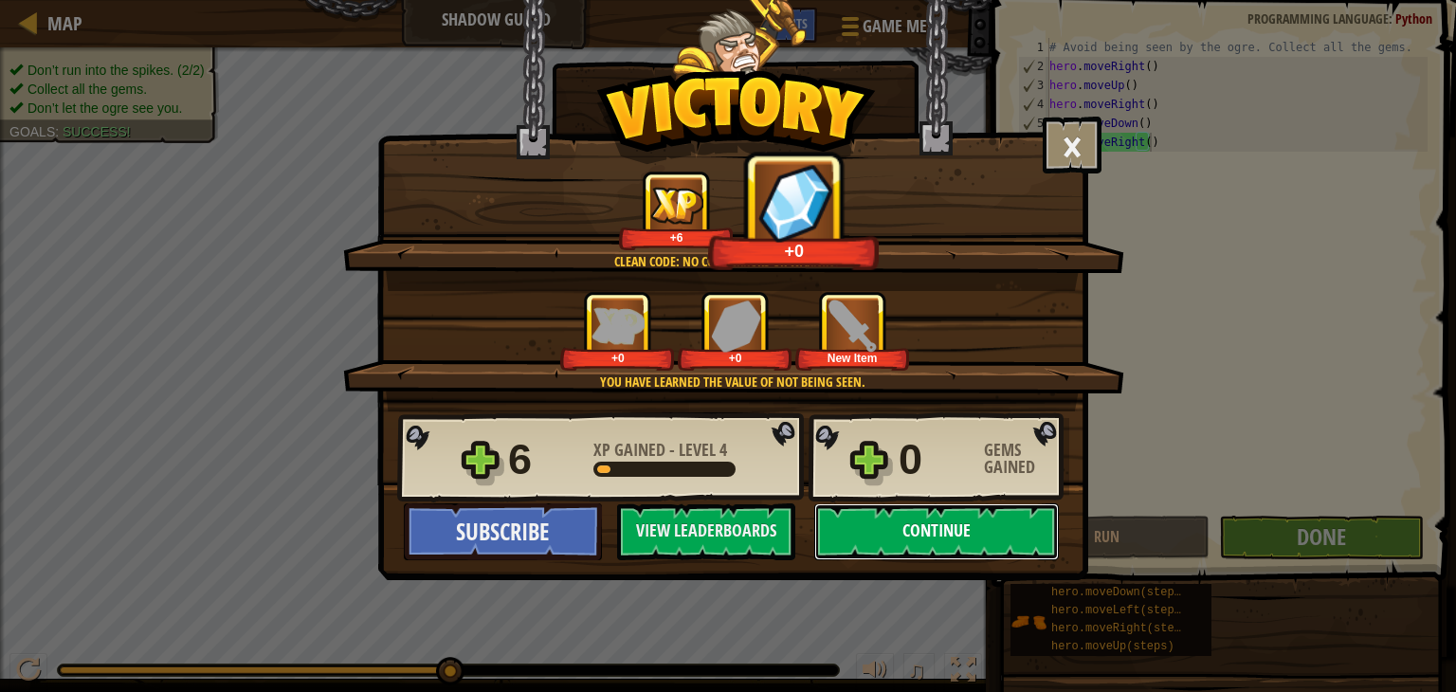
click at [948, 534] on button "Continue" at bounding box center [936, 531] width 245 height 57
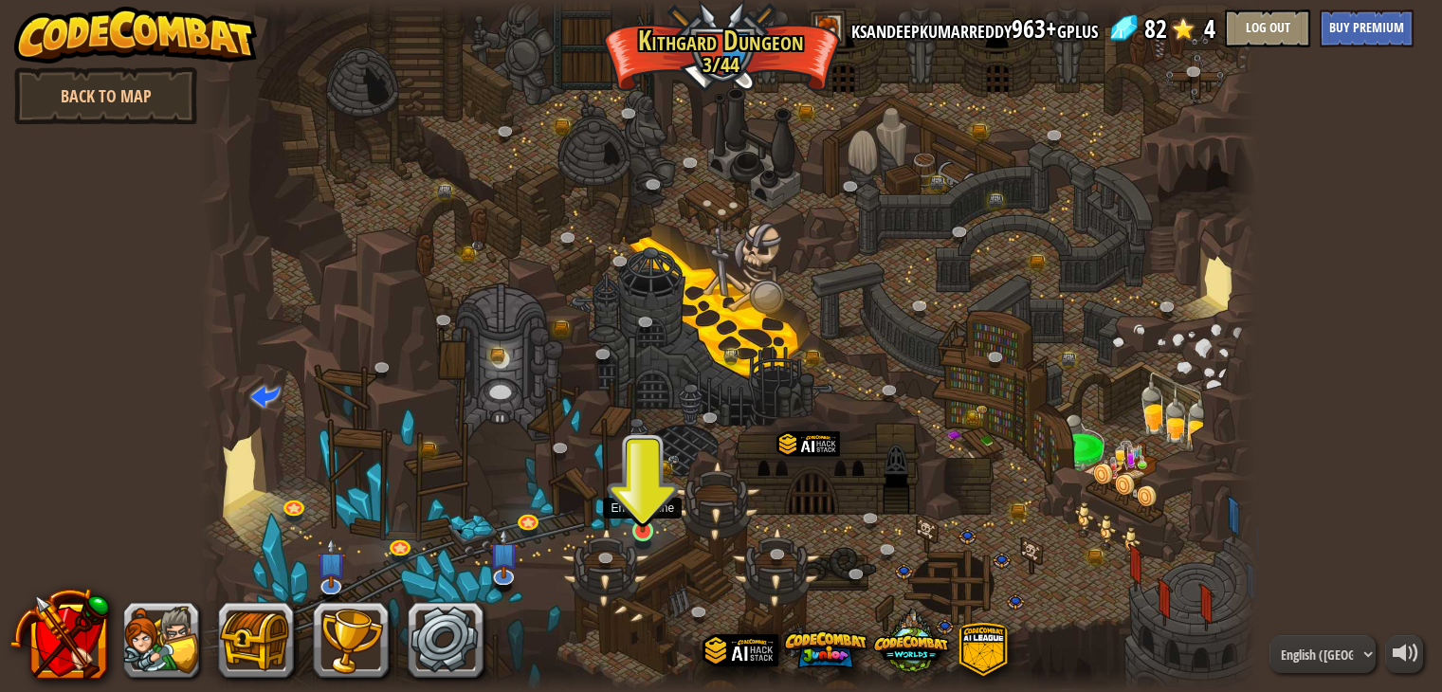
click at [638, 520] on img at bounding box center [643, 502] width 27 height 61
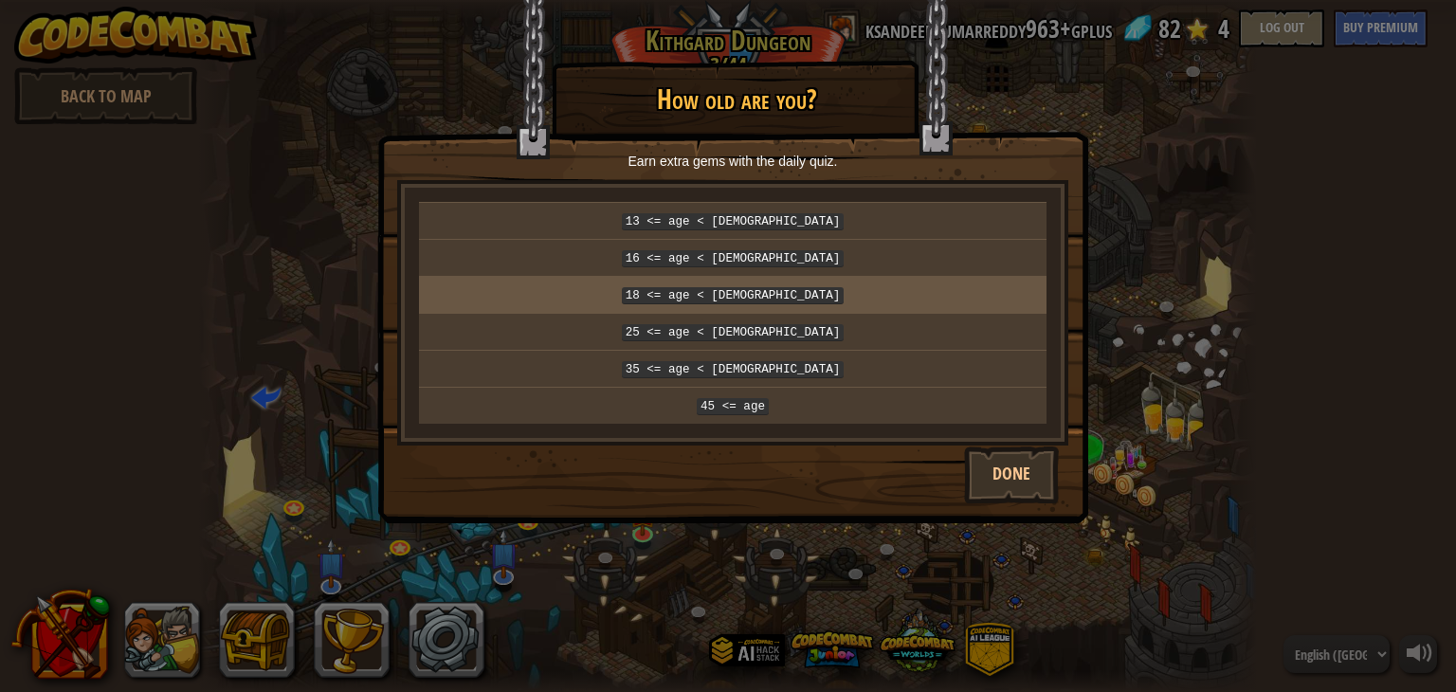
click at [920, 277] on td "18 <= age < [DEMOGRAPHIC_DATA]" at bounding box center [733, 294] width 628 height 37
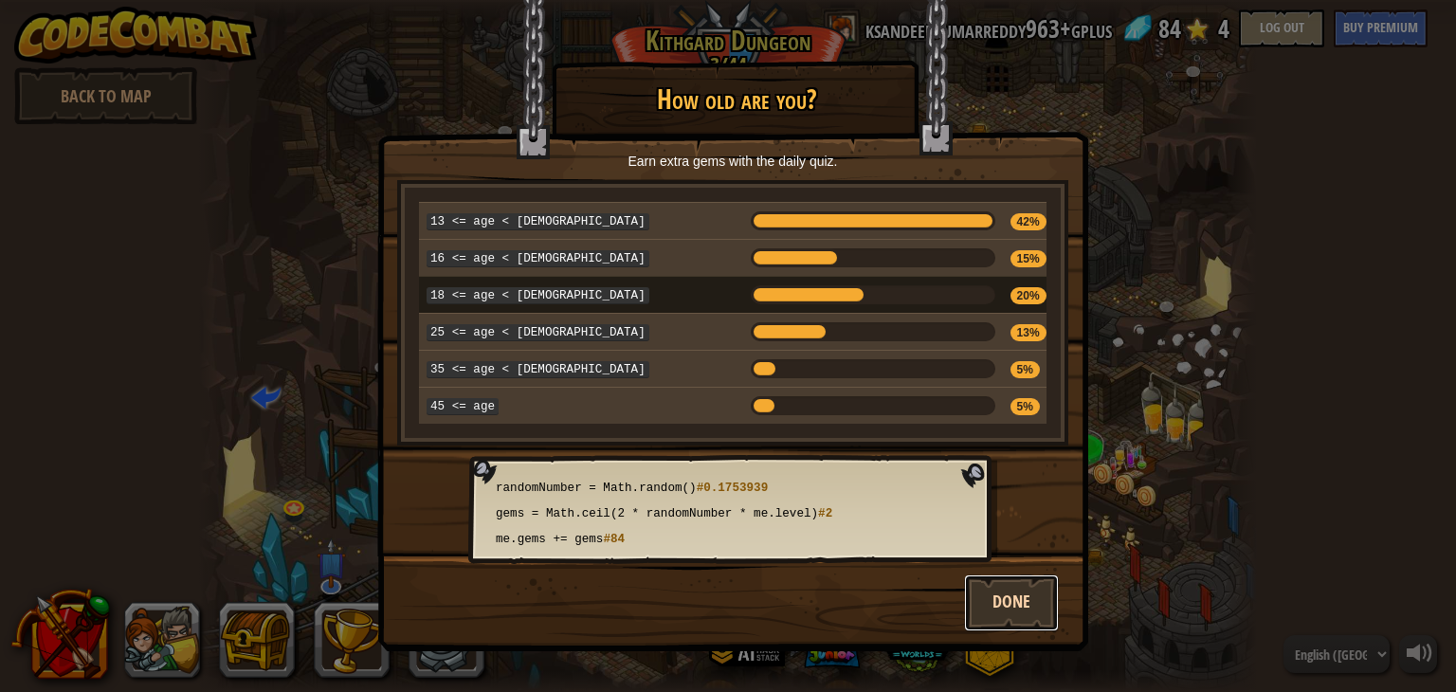
click at [1023, 589] on button "Done" at bounding box center [1011, 603] width 95 height 57
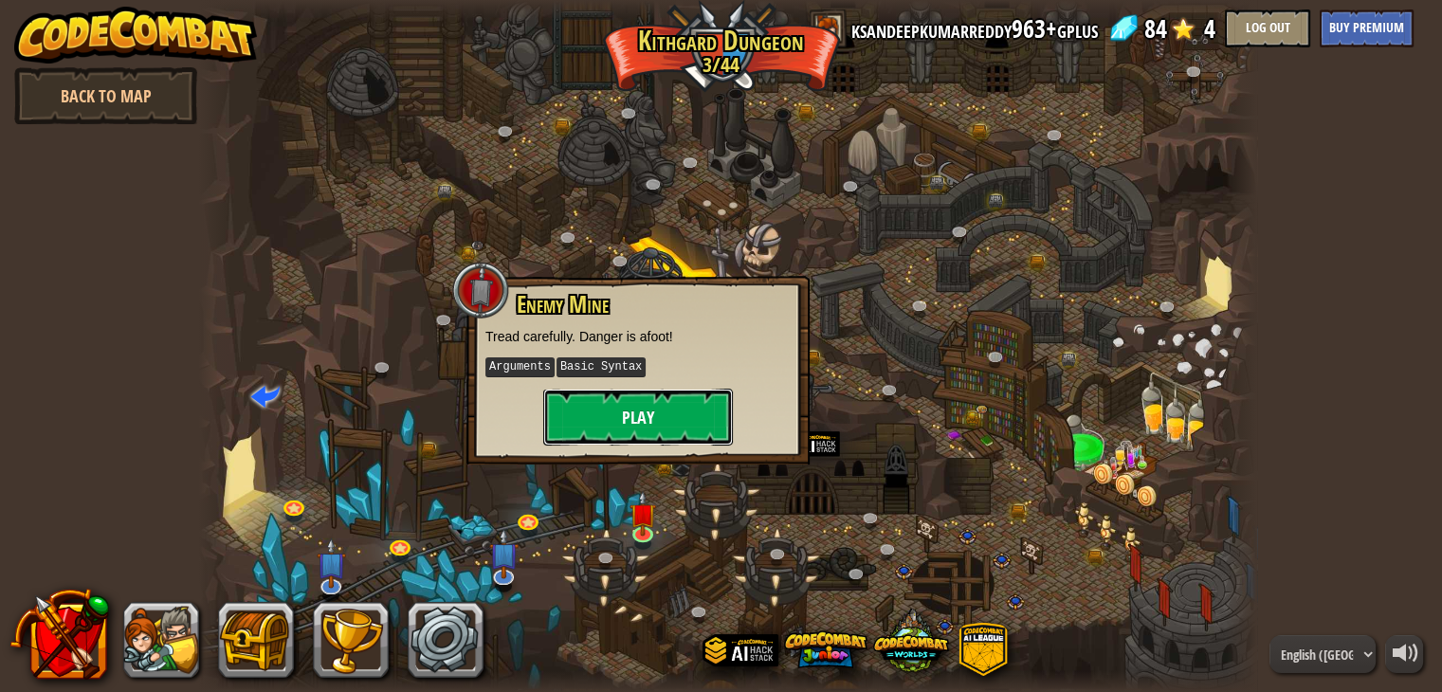
click at [609, 411] on button "Play" at bounding box center [638, 417] width 190 height 57
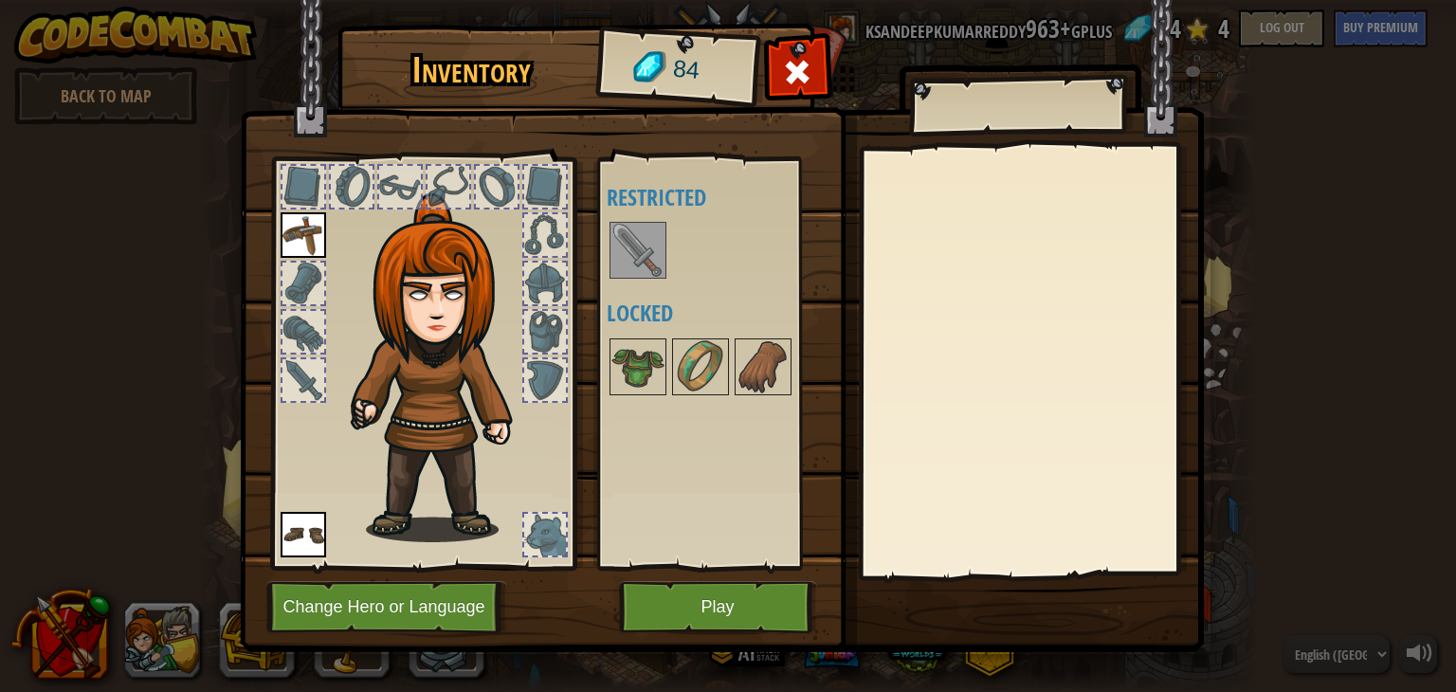
click at [639, 245] on img at bounding box center [638, 250] width 53 height 53
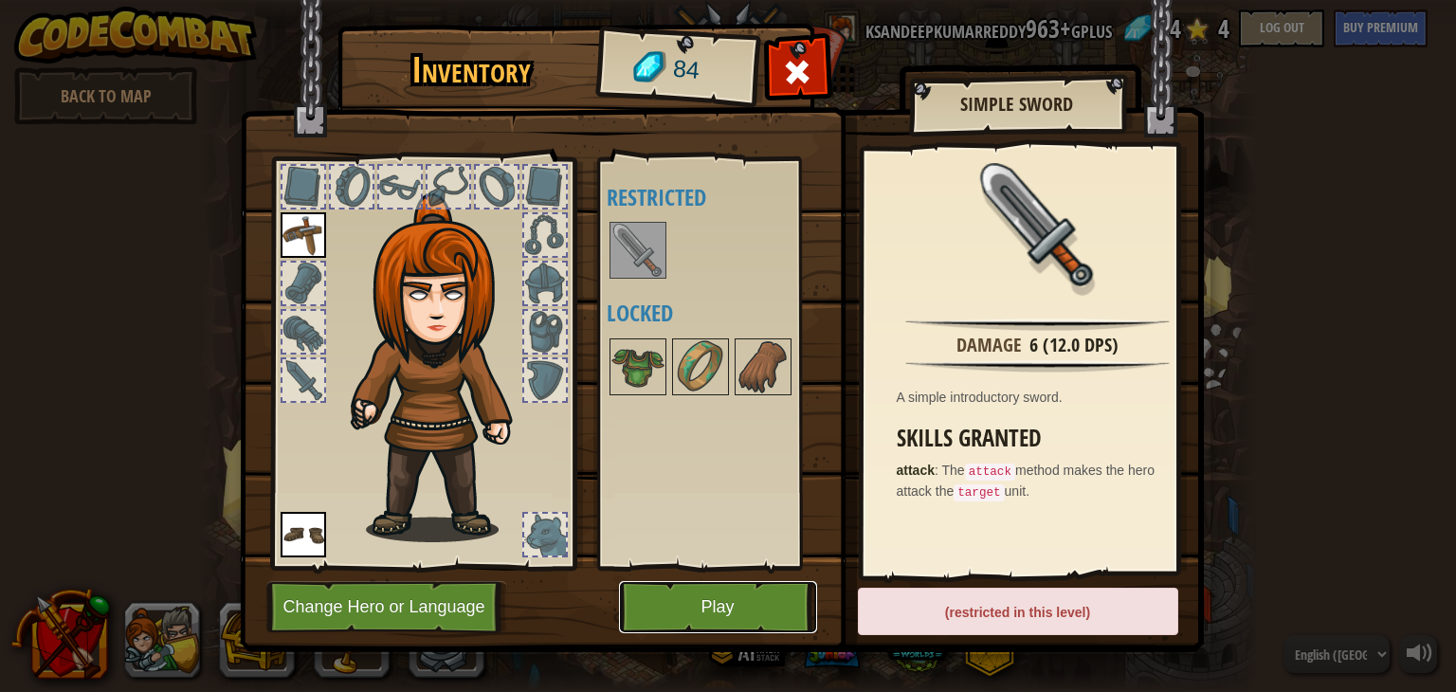
click at [704, 596] on button "Play" at bounding box center [718, 607] width 198 height 52
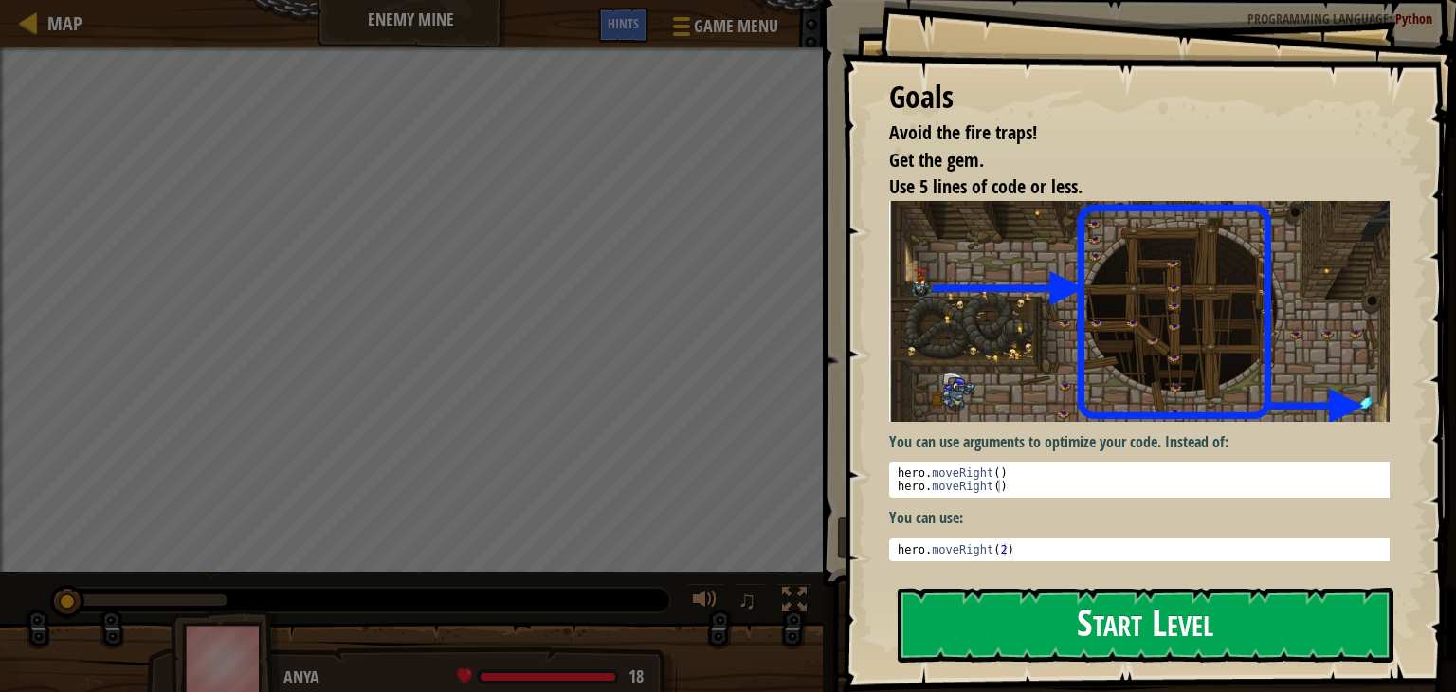
click at [1094, 621] on button "Start Level" at bounding box center [1146, 625] width 496 height 75
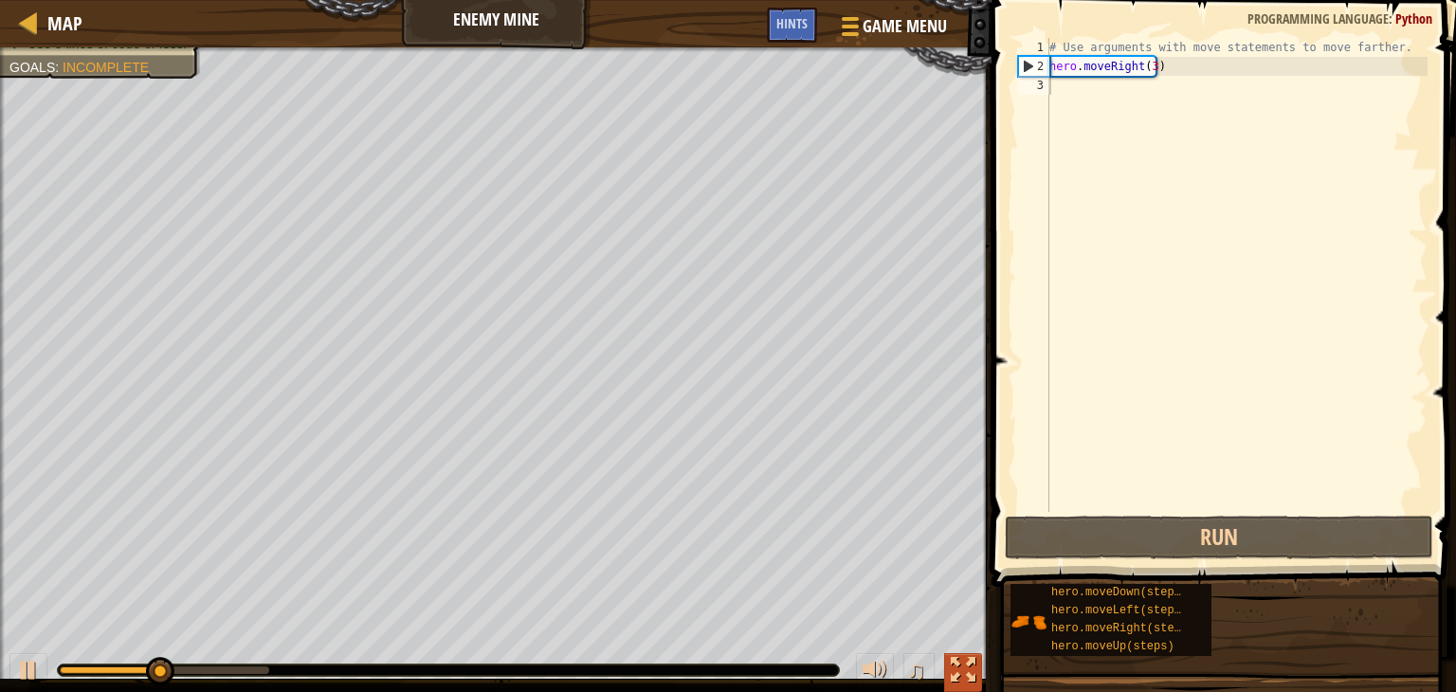
click at [959, 676] on div at bounding box center [963, 670] width 25 height 25
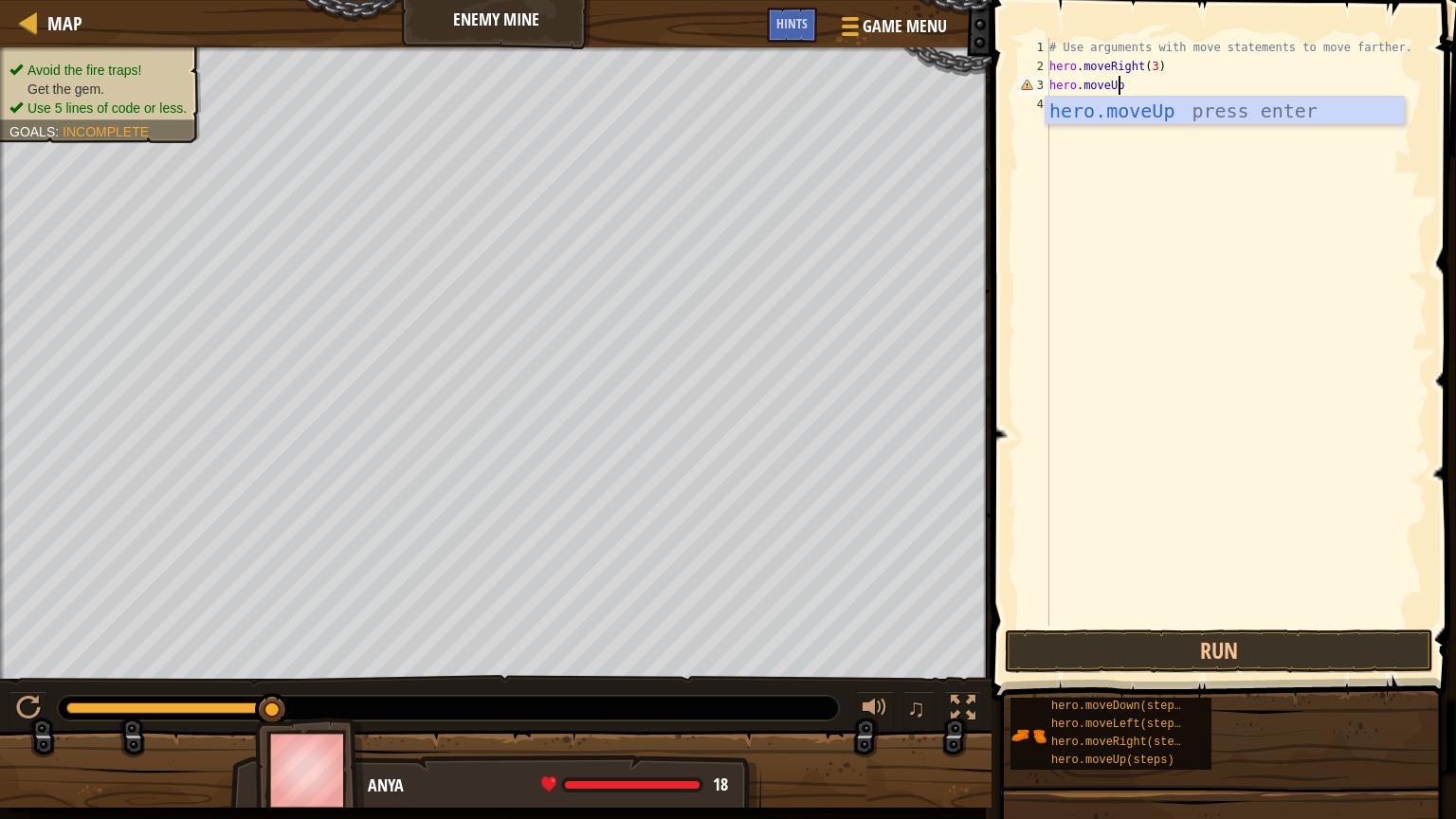
scroll to position [9, 5]
type textarea "hero.moveUp()"
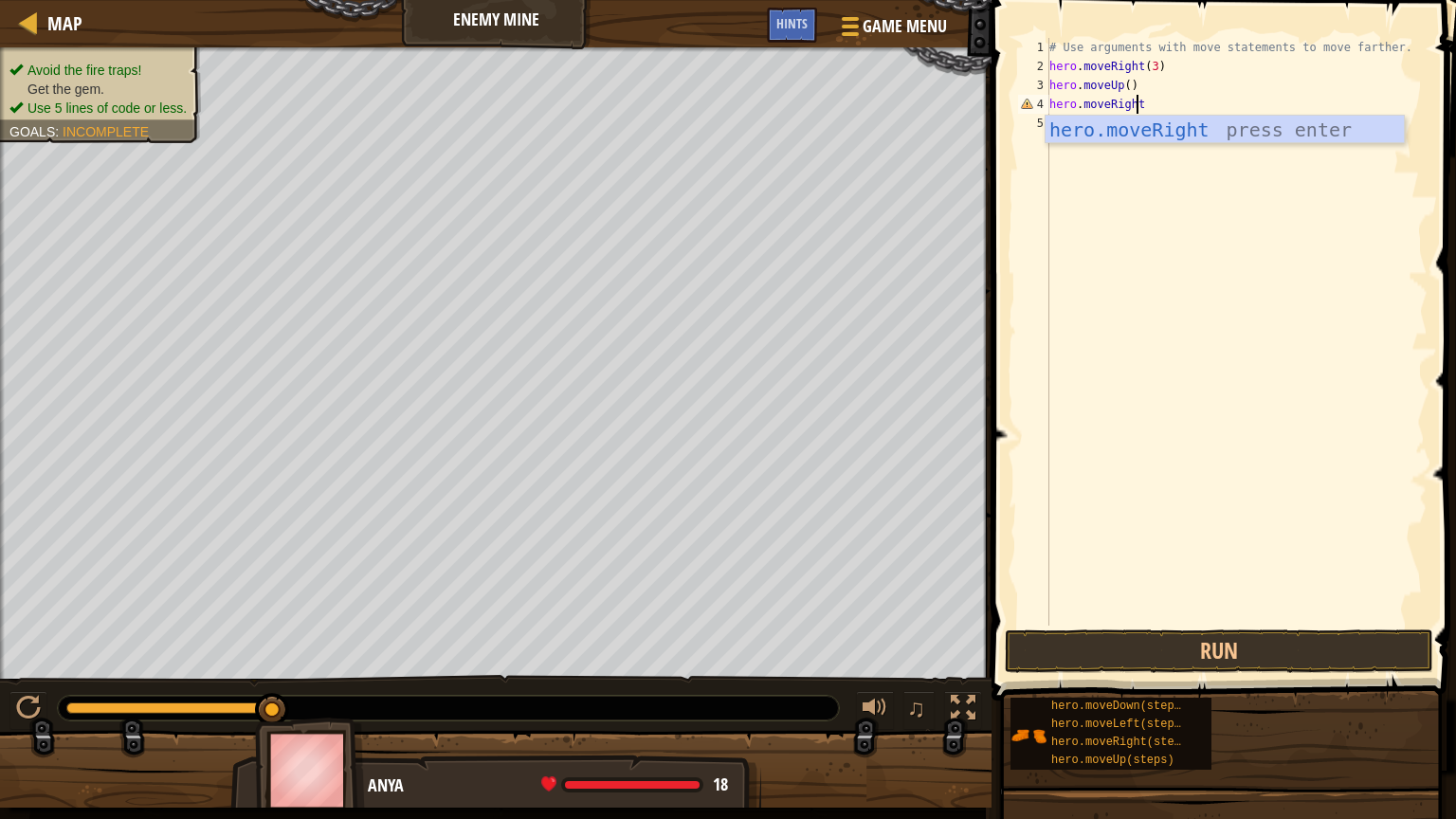
scroll to position [9, 7]
type textarea "hero.moveRight()"
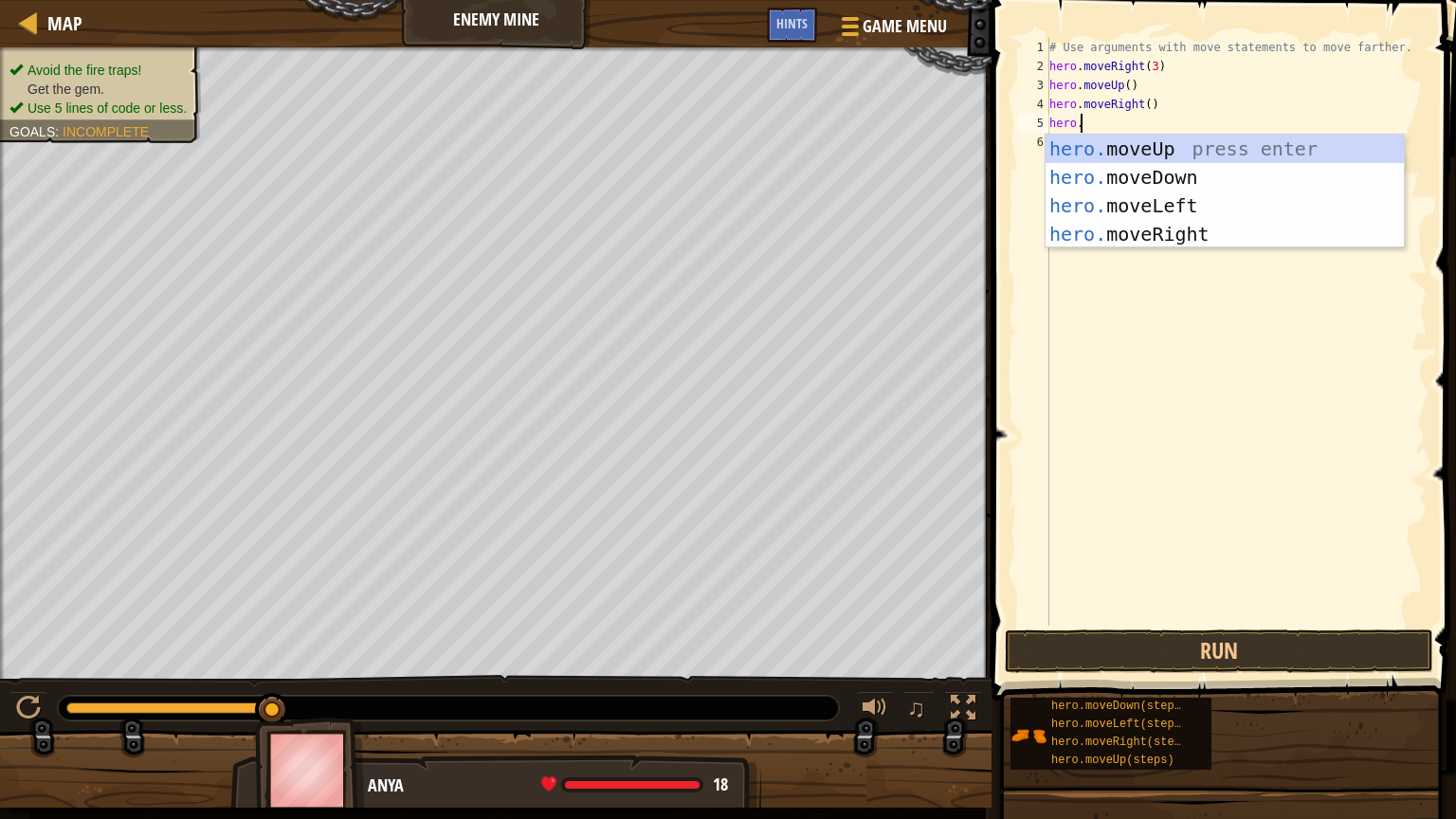
scroll to position [9, 1]
type textarea "hero.m"
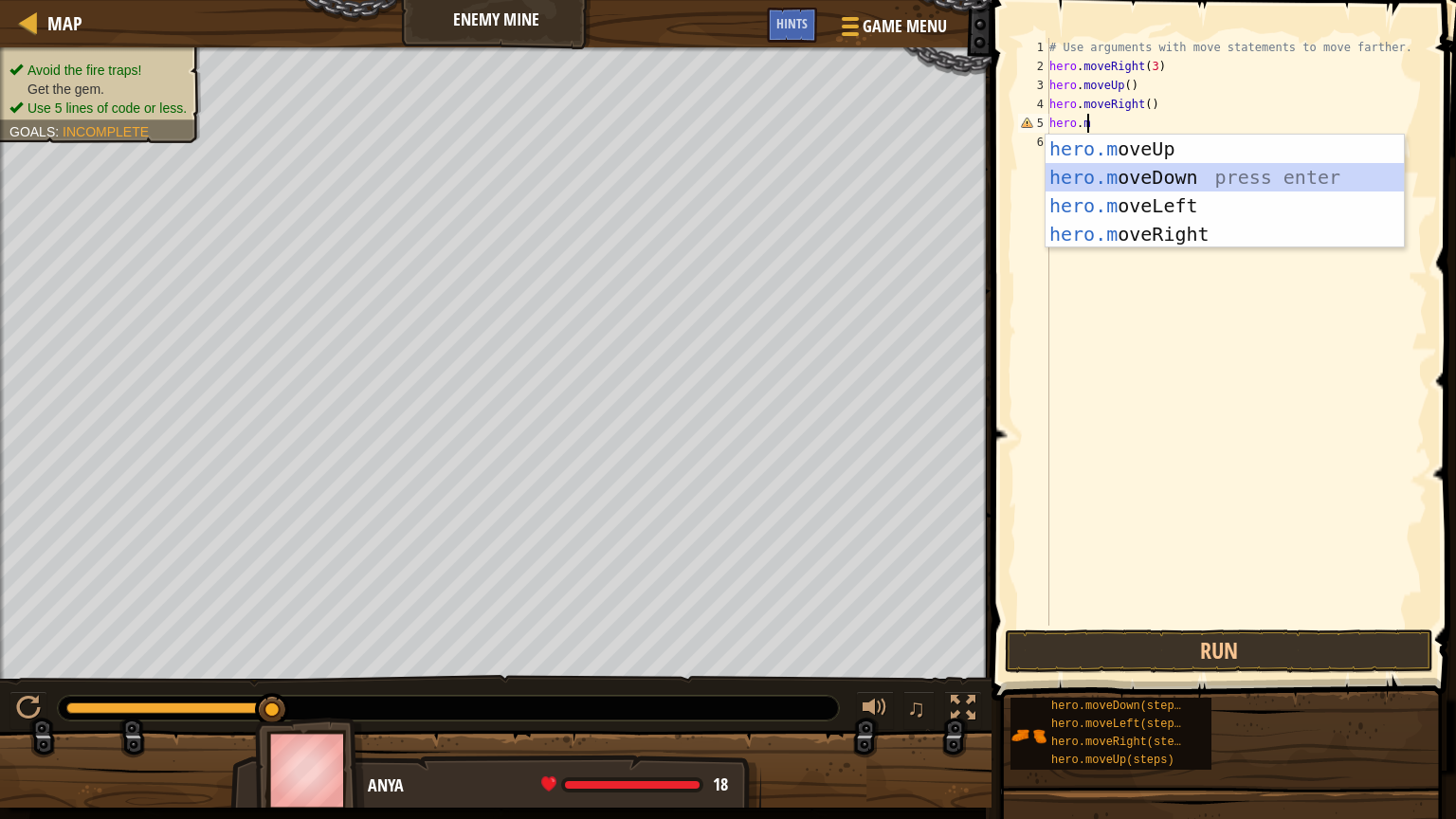
scroll to position [9, 0]
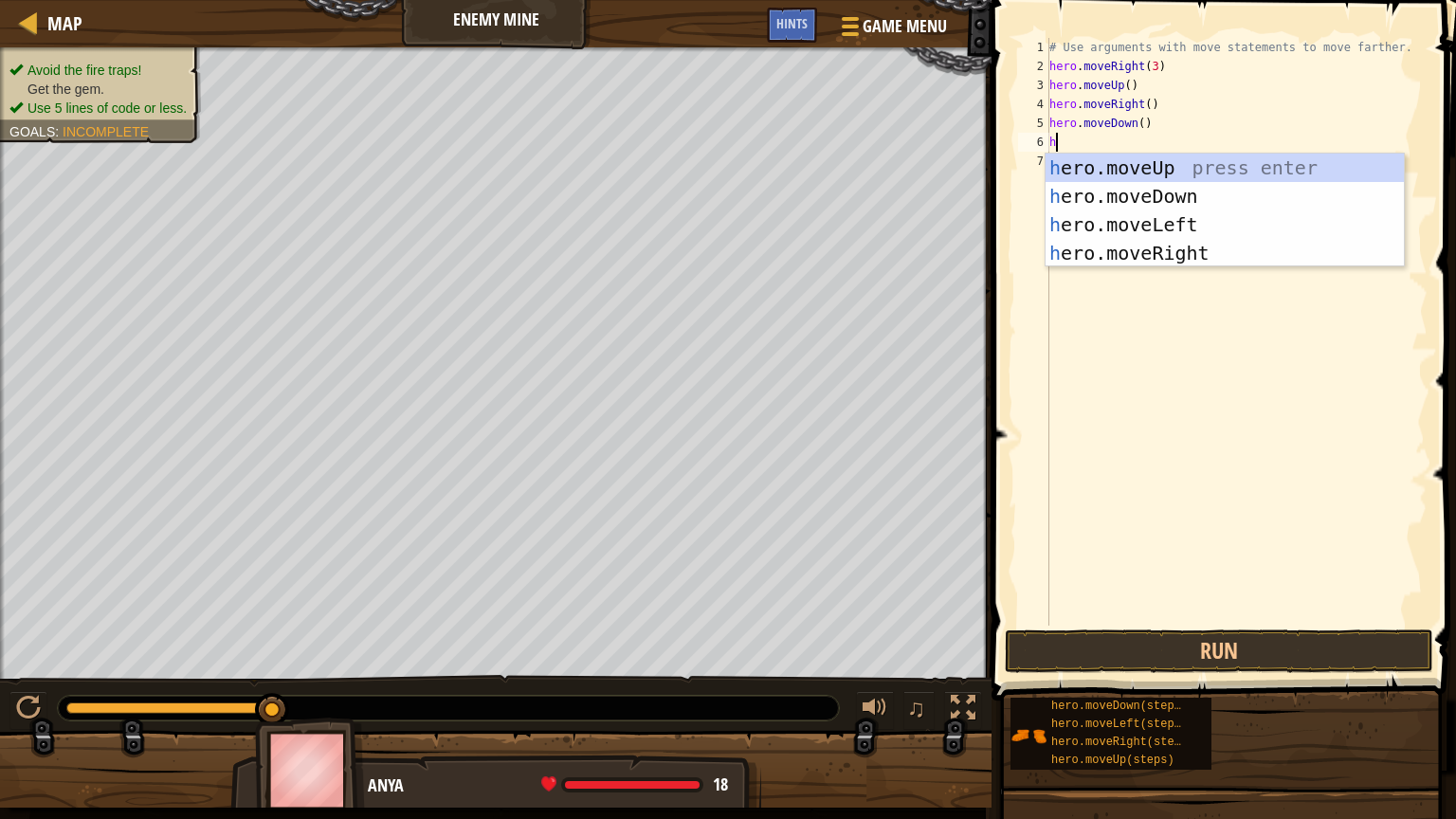
type textarea "he"
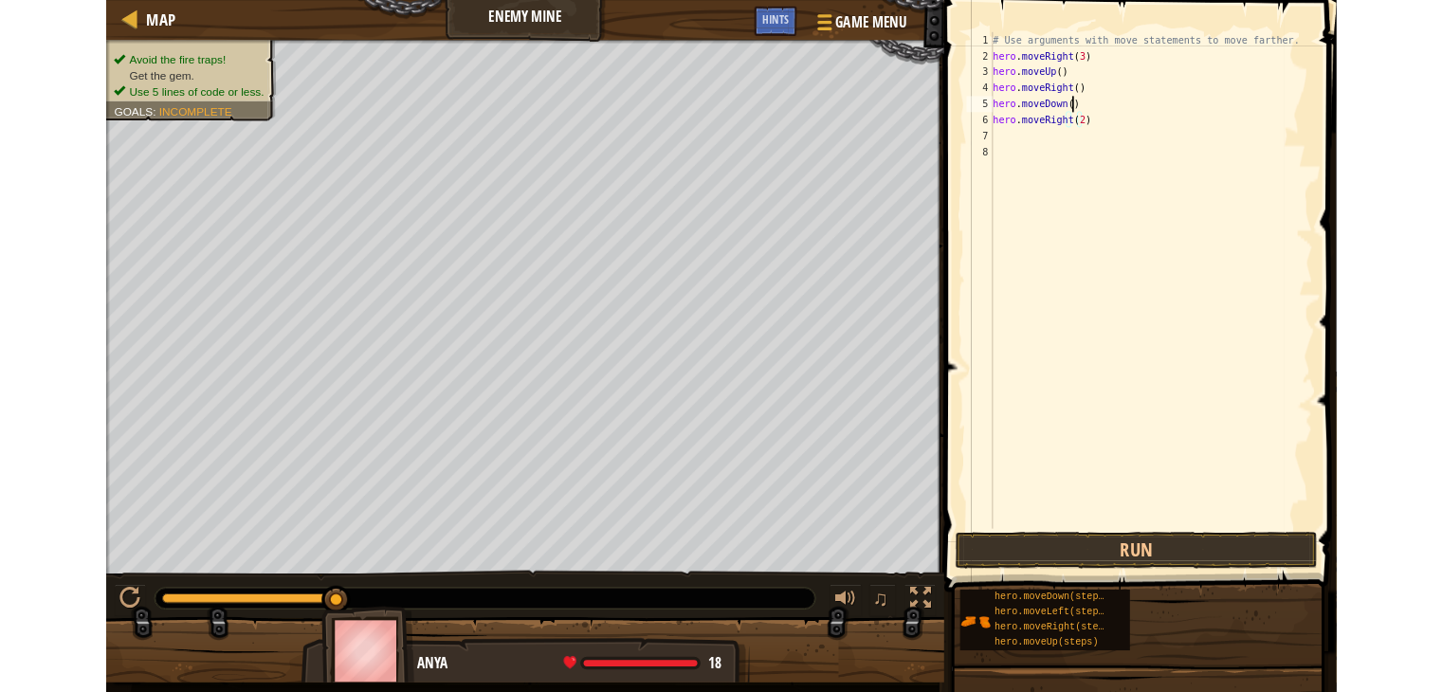
scroll to position [9, 7]
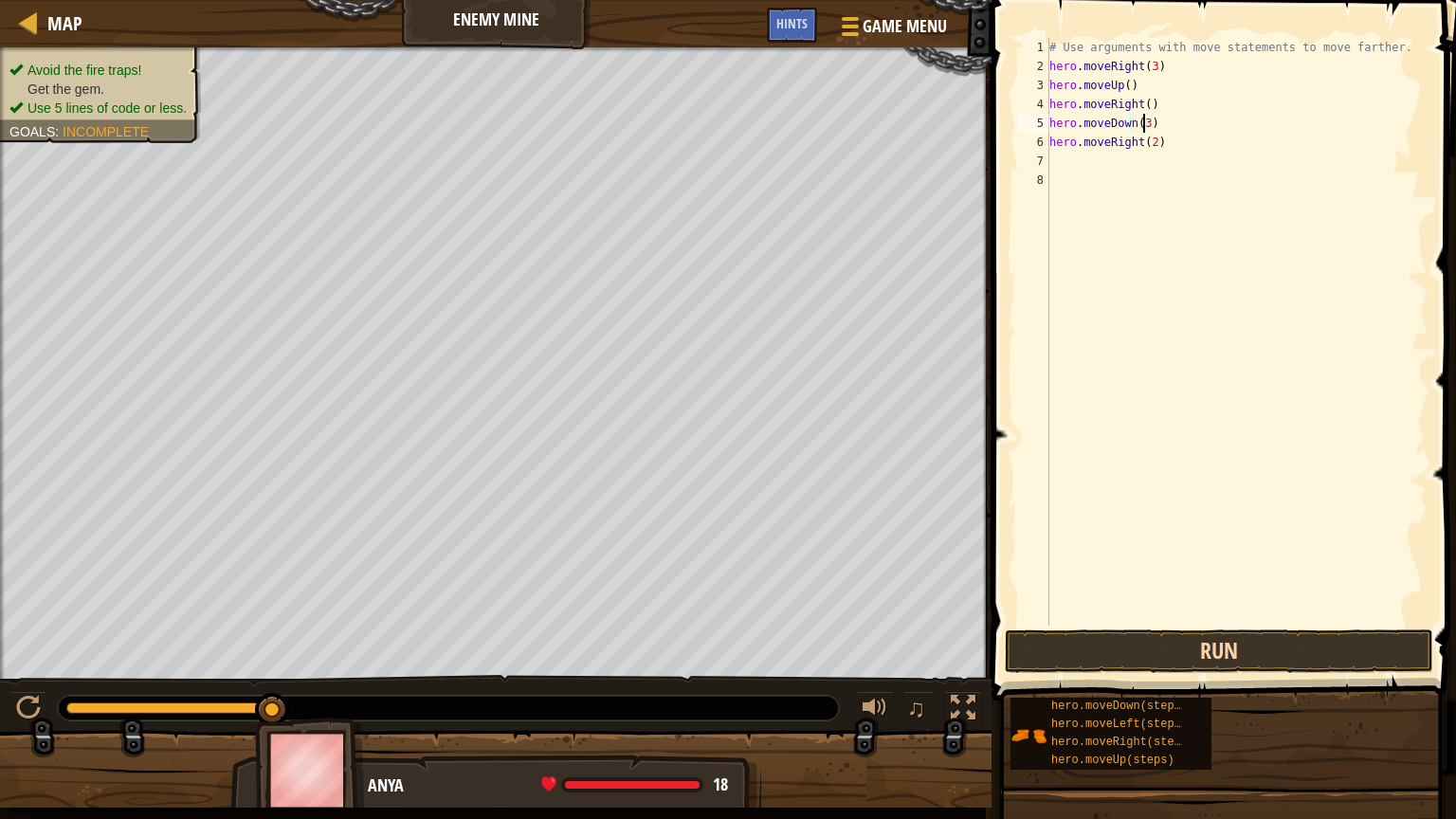
type textarea "hero.moveDown(3)"
click at [1276, 634] on button "Run" at bounding box center [1219, 652] width 429 height 44
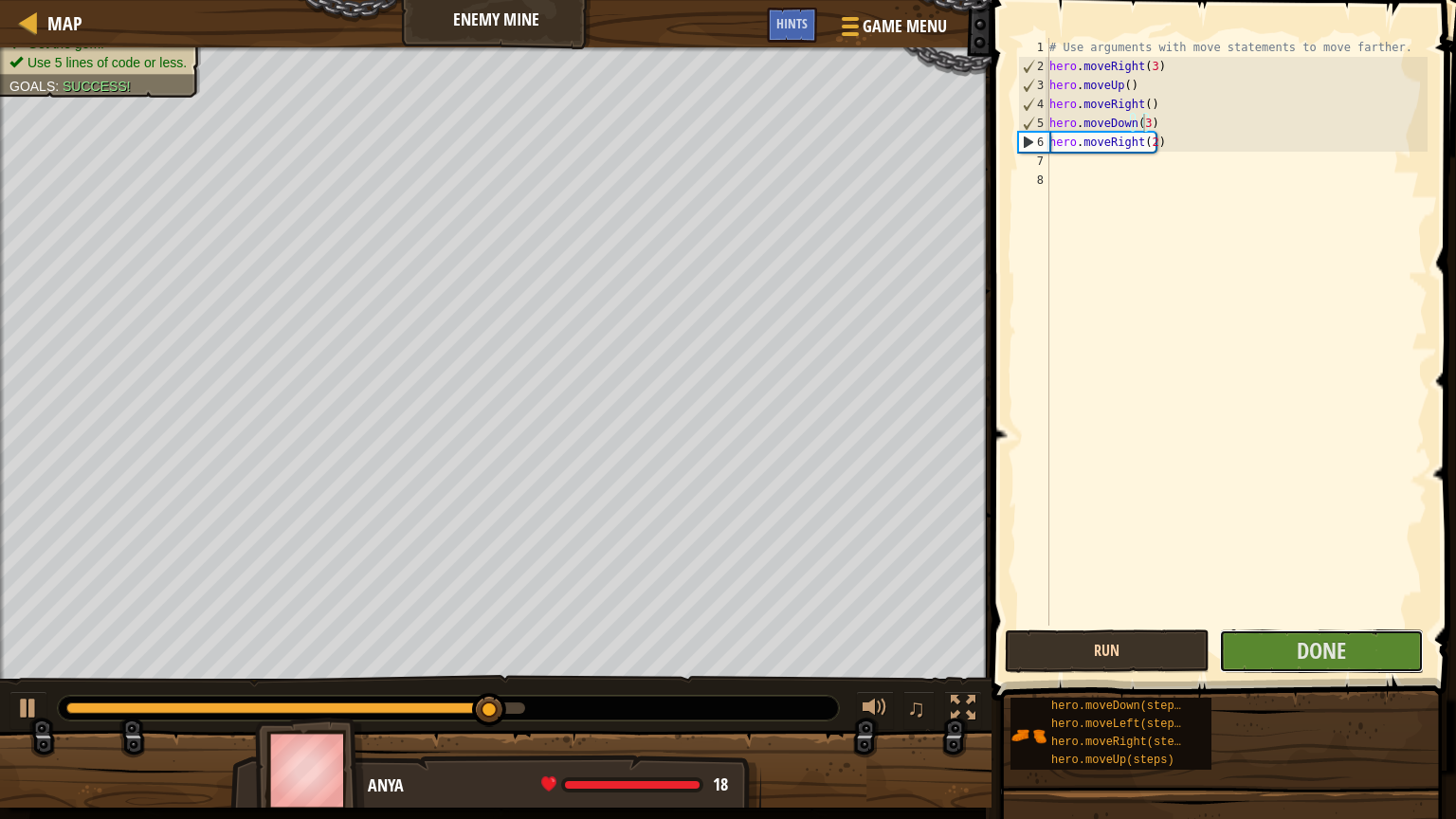
click at [1276, 634] on button "Done" at bounding box center [1321, 652] width 205 height 44
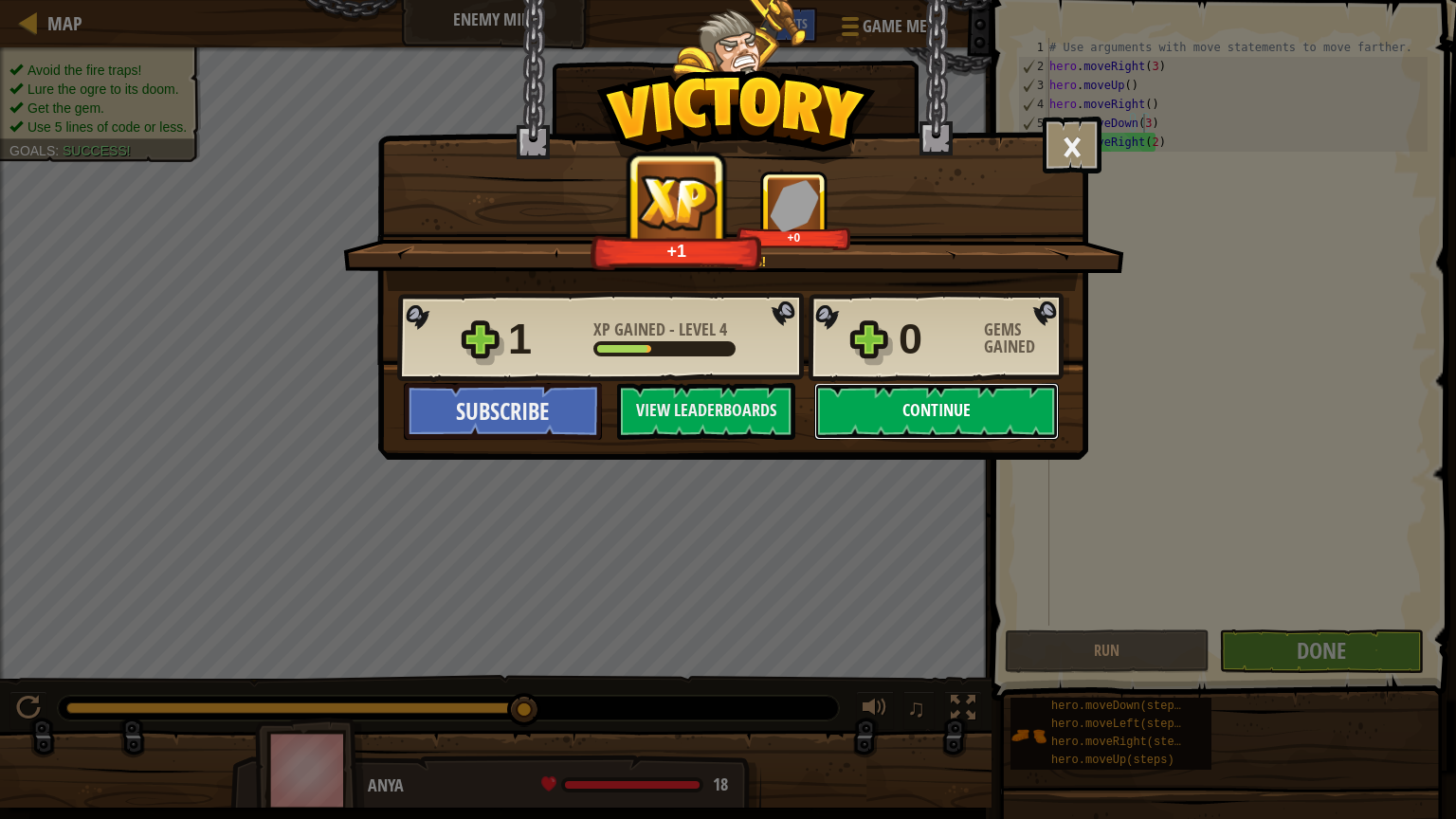
click at [970, 408] on button "Continue" at bounding box center [936, 411] width 245 height 57
